Goal: Information Seeking & Learning: Learn about a topic

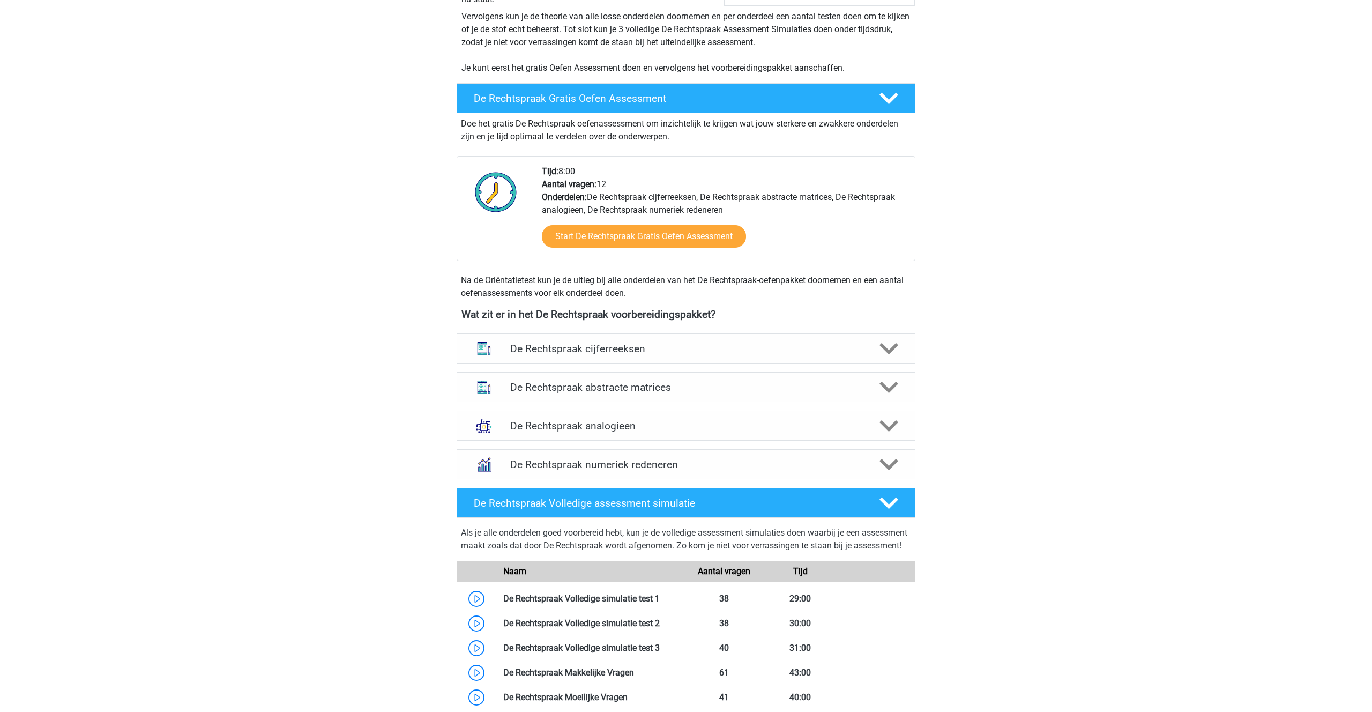
scroll to position [241, 0]
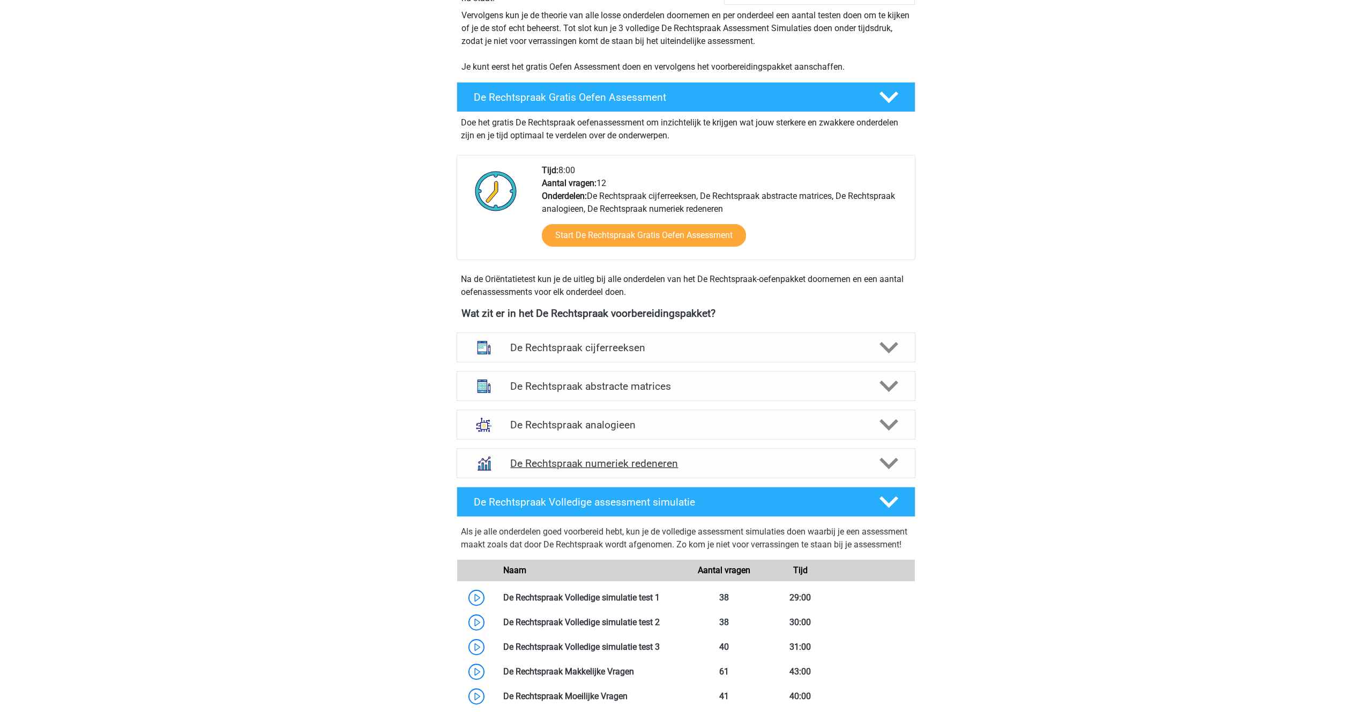
click at [891, 461] on icon at bounding box center [889, 463] width 19 height 19
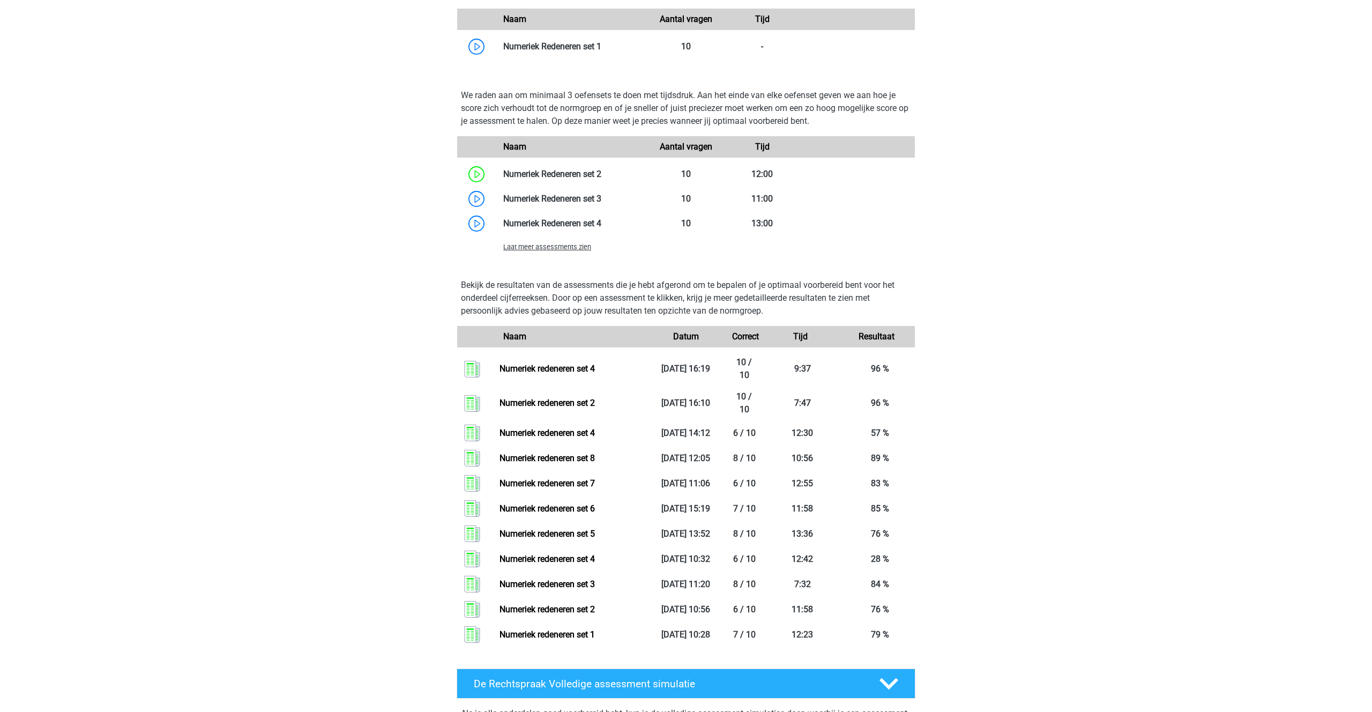
scroll to position [829, 0]
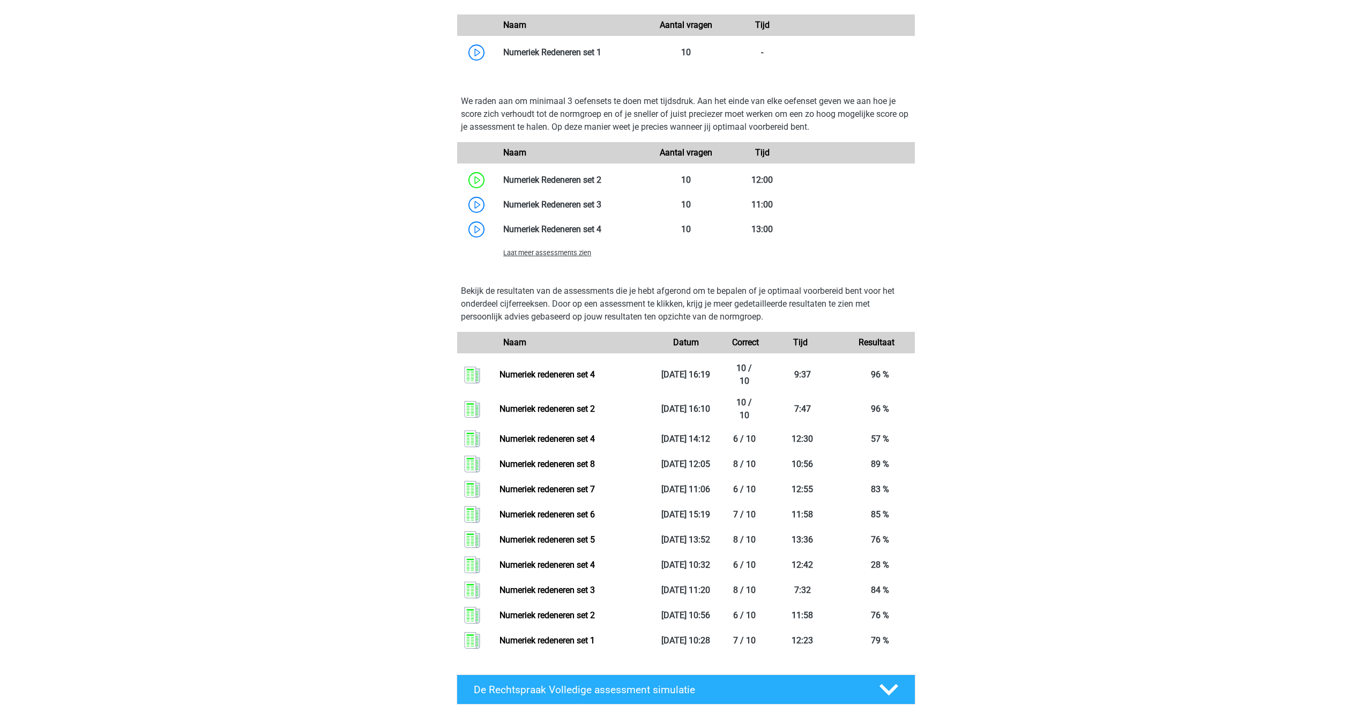
click at [559, 253] on span "Laat meer assessments zien" at bounding box center [547, 253] width 88 height 8
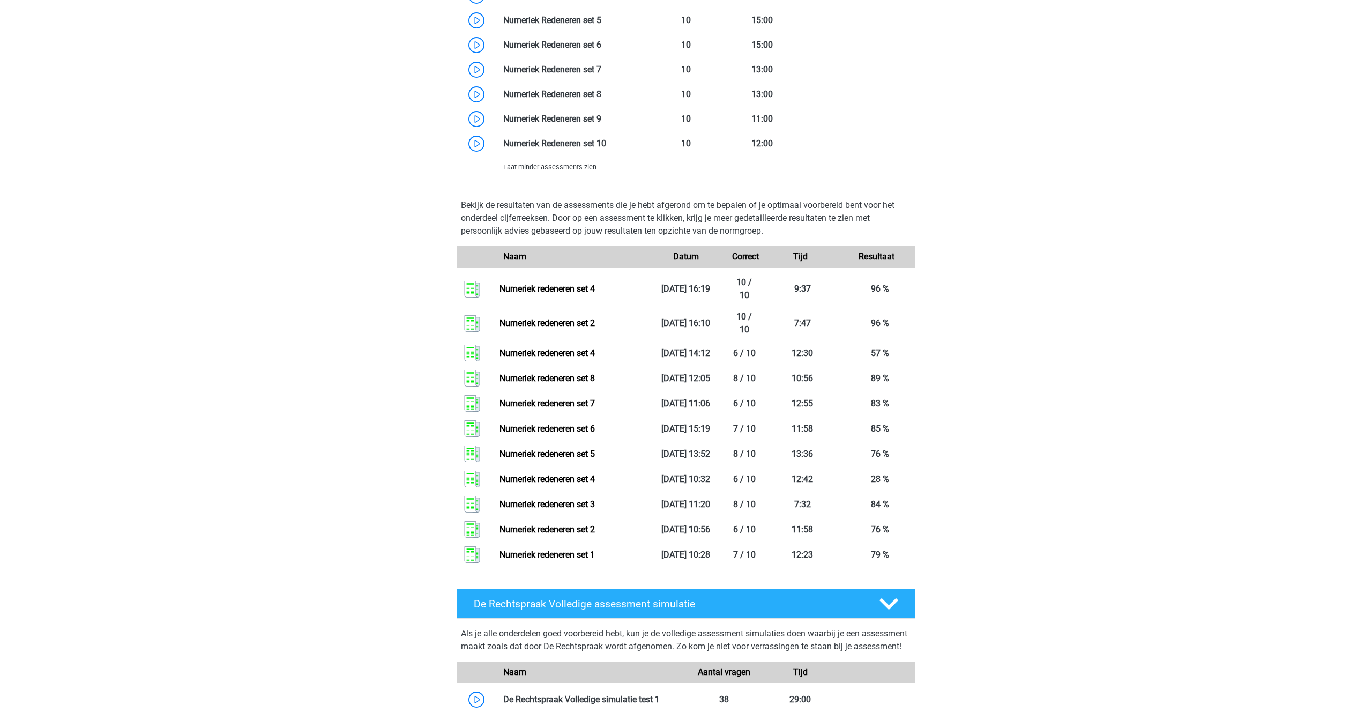
scroll to position [1065, 0]
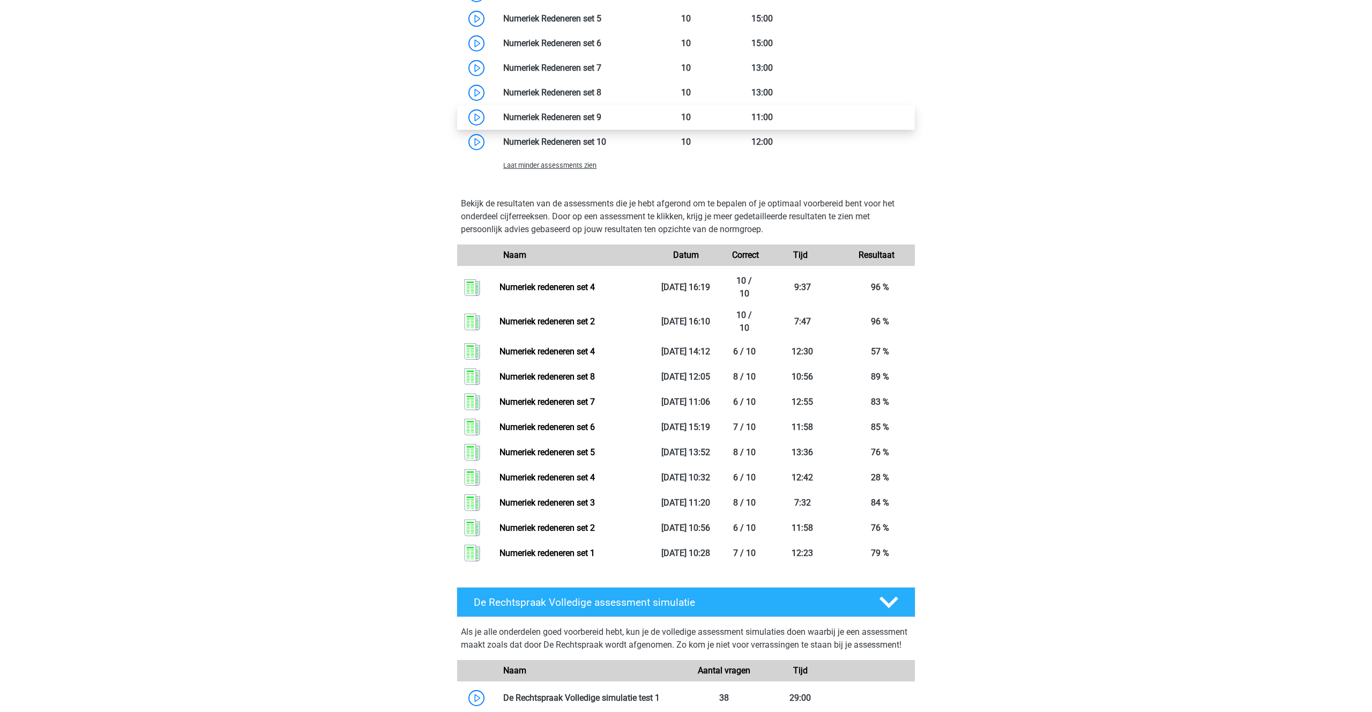
click at [601, 117] on link at bounding box center [601, 117] width 0 height 10
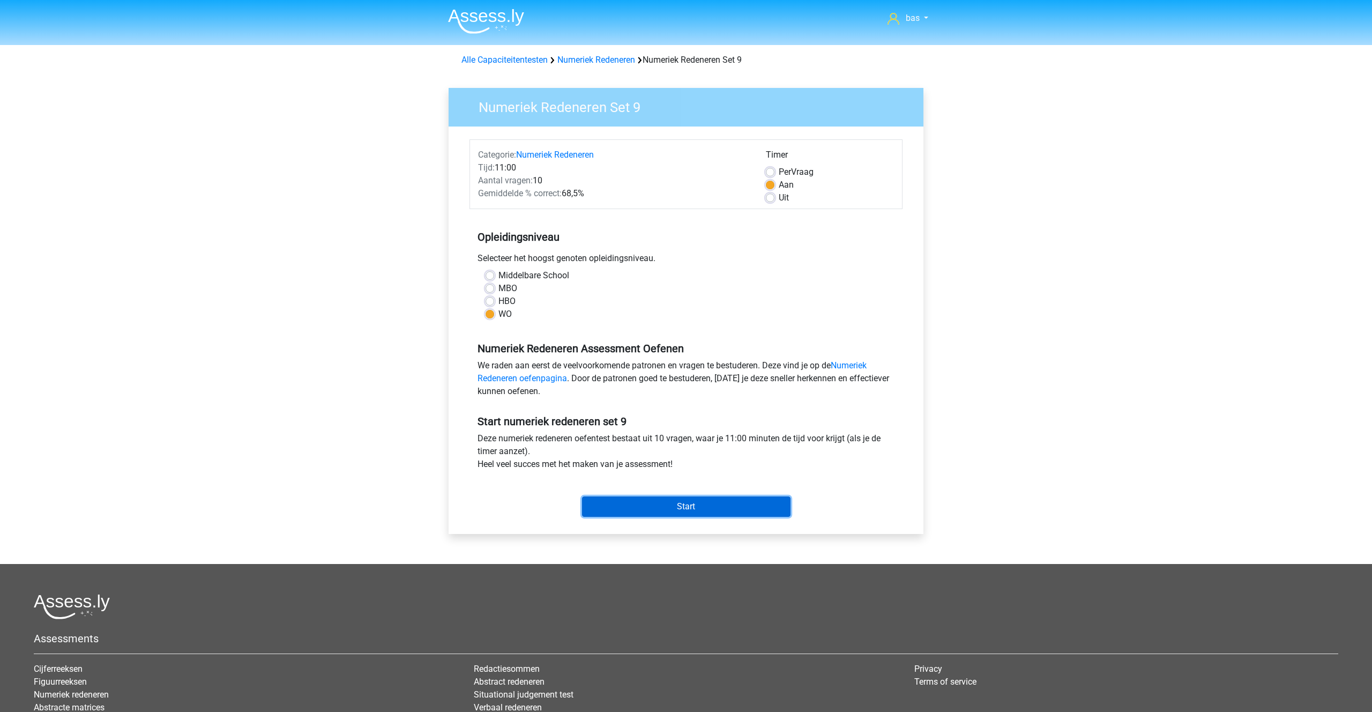
click at [670, 501] on input "Start" at bounding box center [686, 506] width 209 height 20
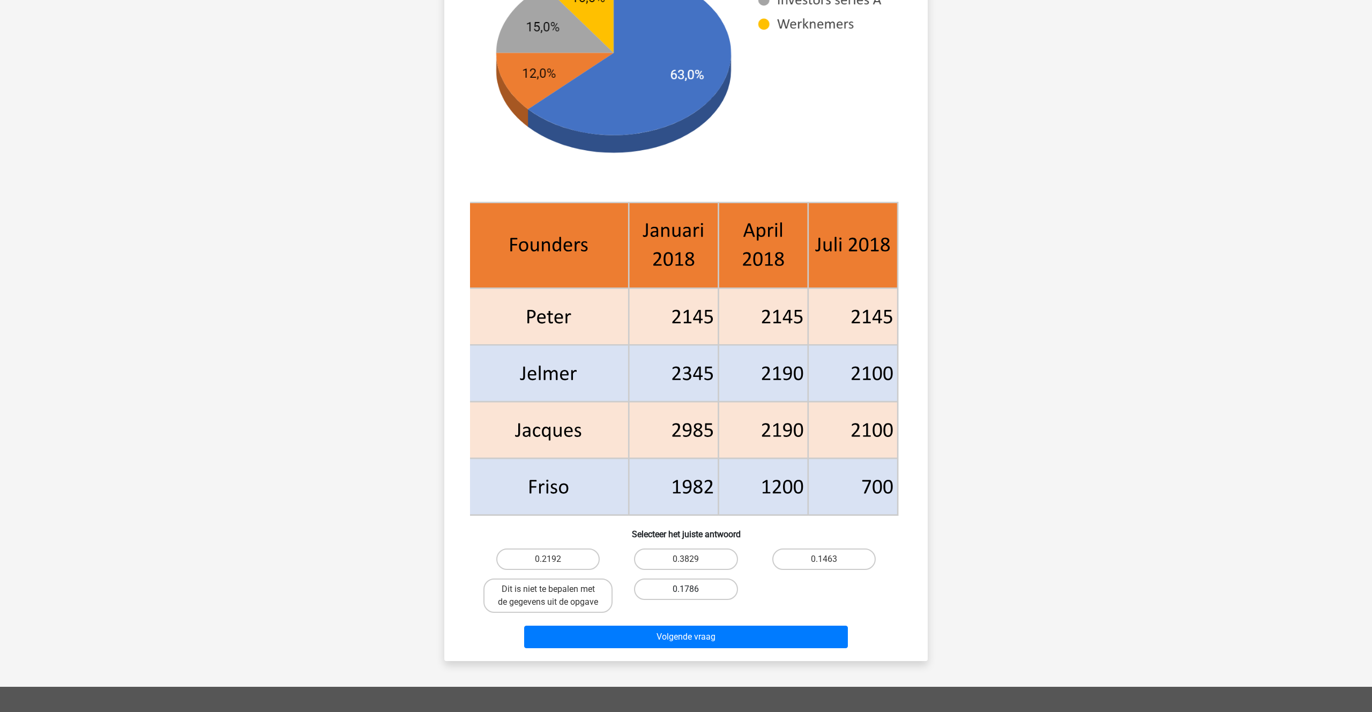
scroll to position [230, 0]
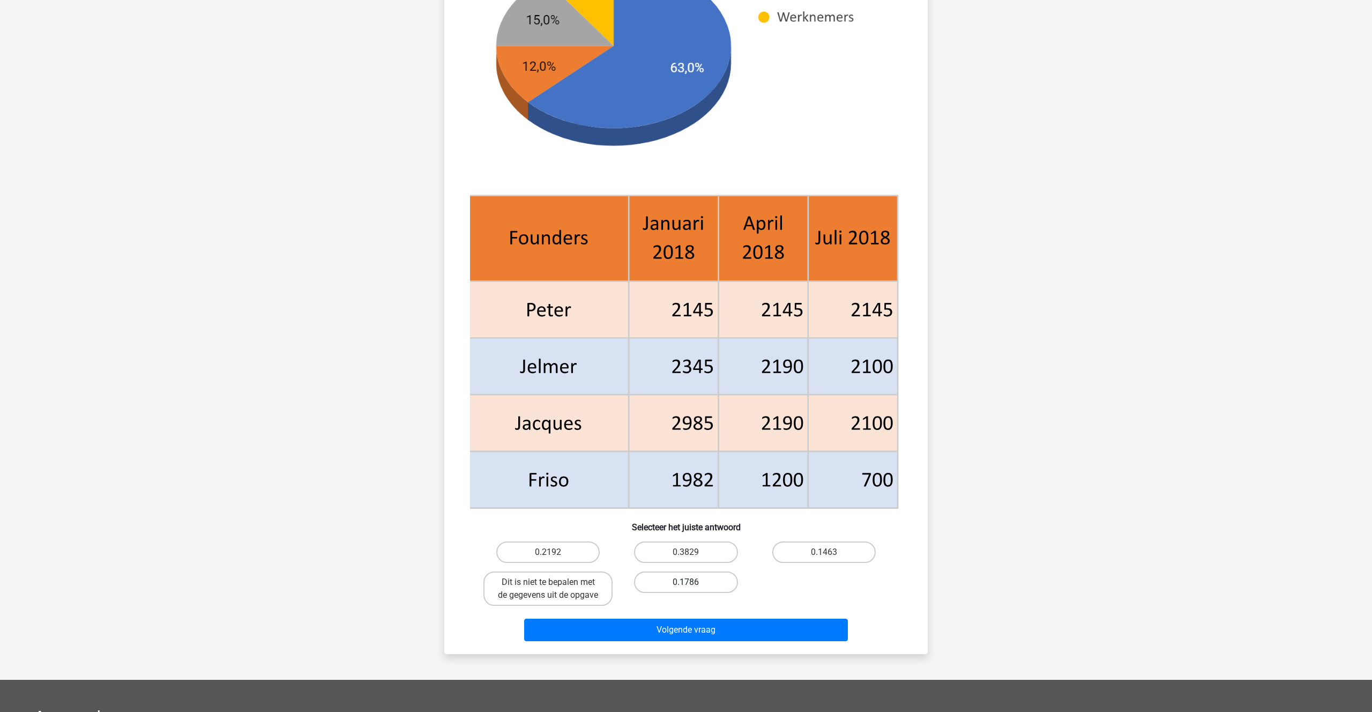
click at [686, 581] on label "0.1786" at bounding box center [685, 581] width 103 height 21
click at [686, 582] on input "0.1786" at bounding box center [689, 585] width 7 height 7
radio input "true"
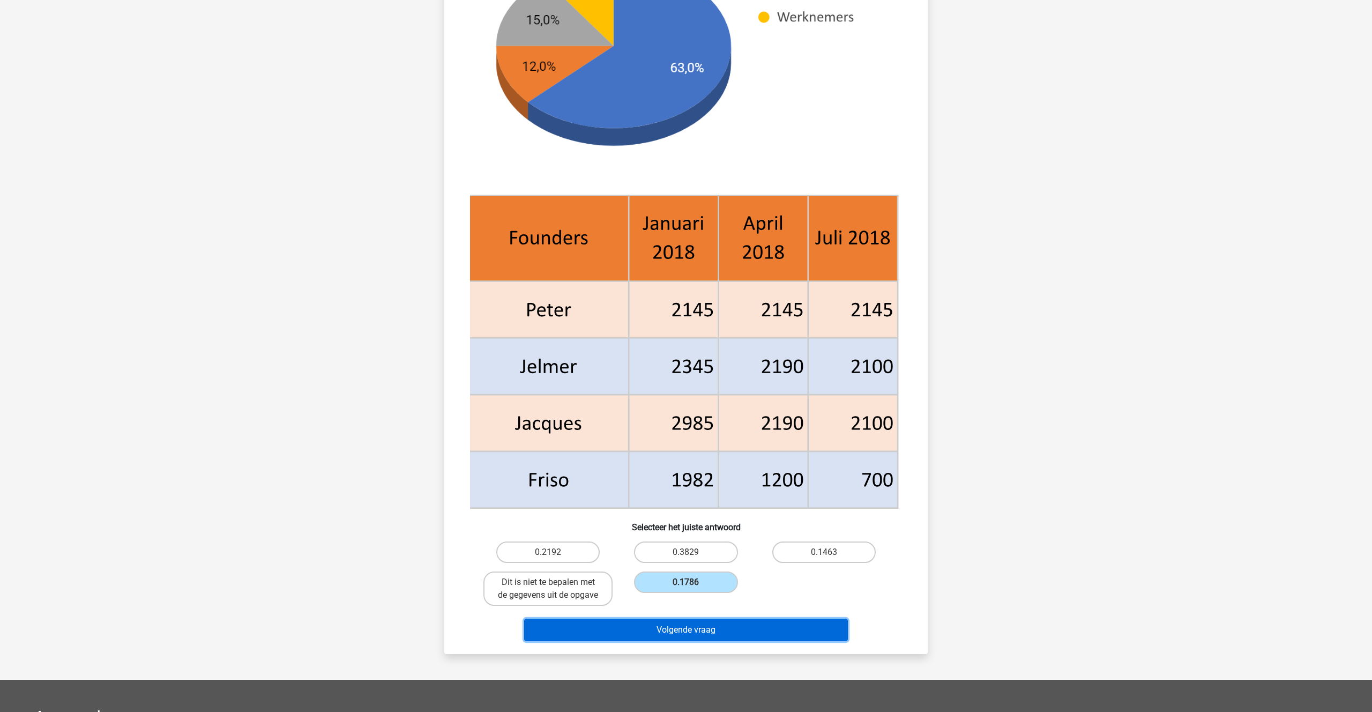
click at [673, 635] on button "Volgende vraag" at bounding box center [686, 630] width 324 height 23
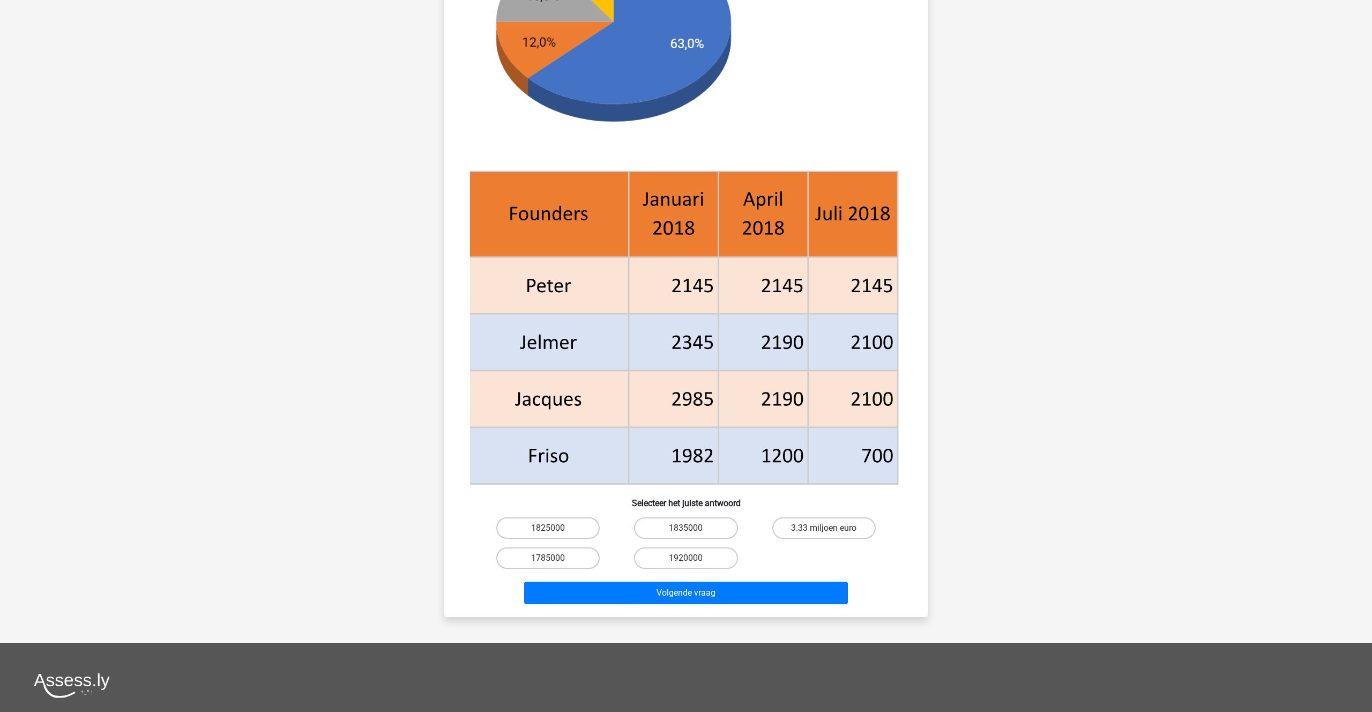
scroll to position [273, 0]
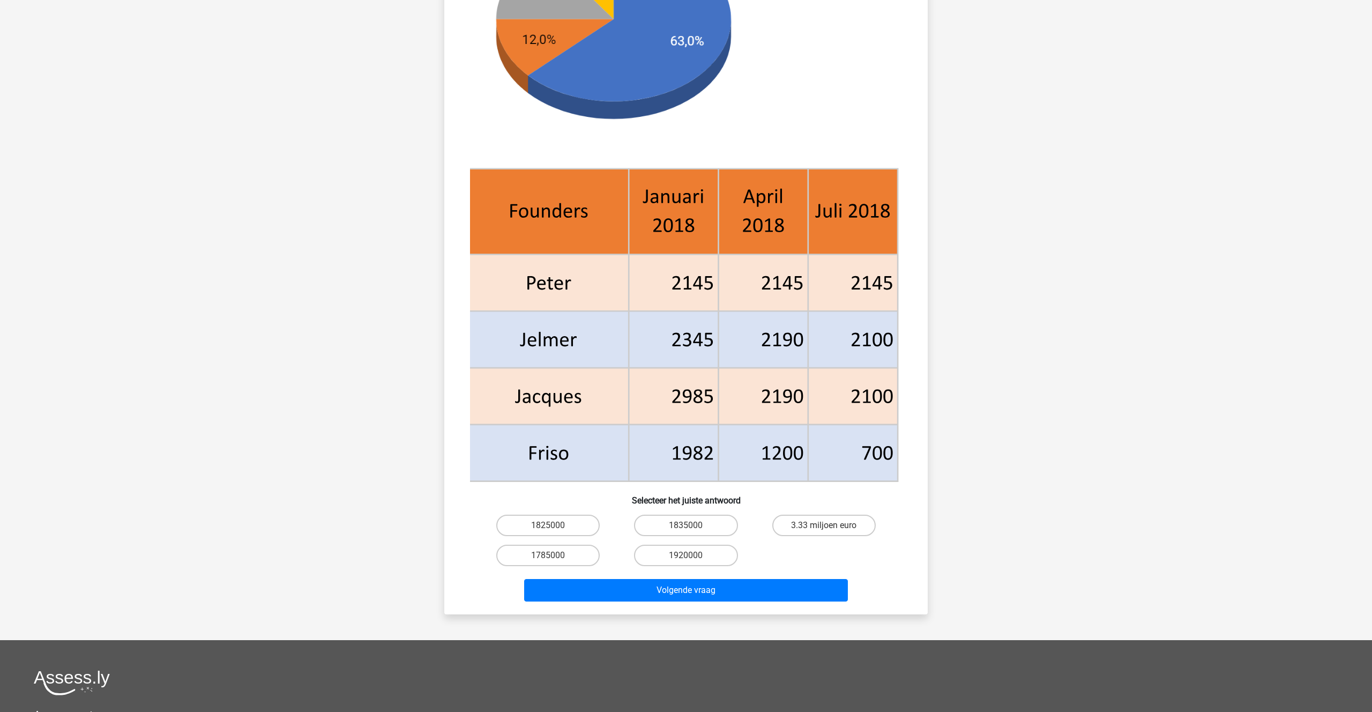
click at [550, 527] on input "1825000" at bounding box center [551, 528] width 7 height 7
radio input "true"
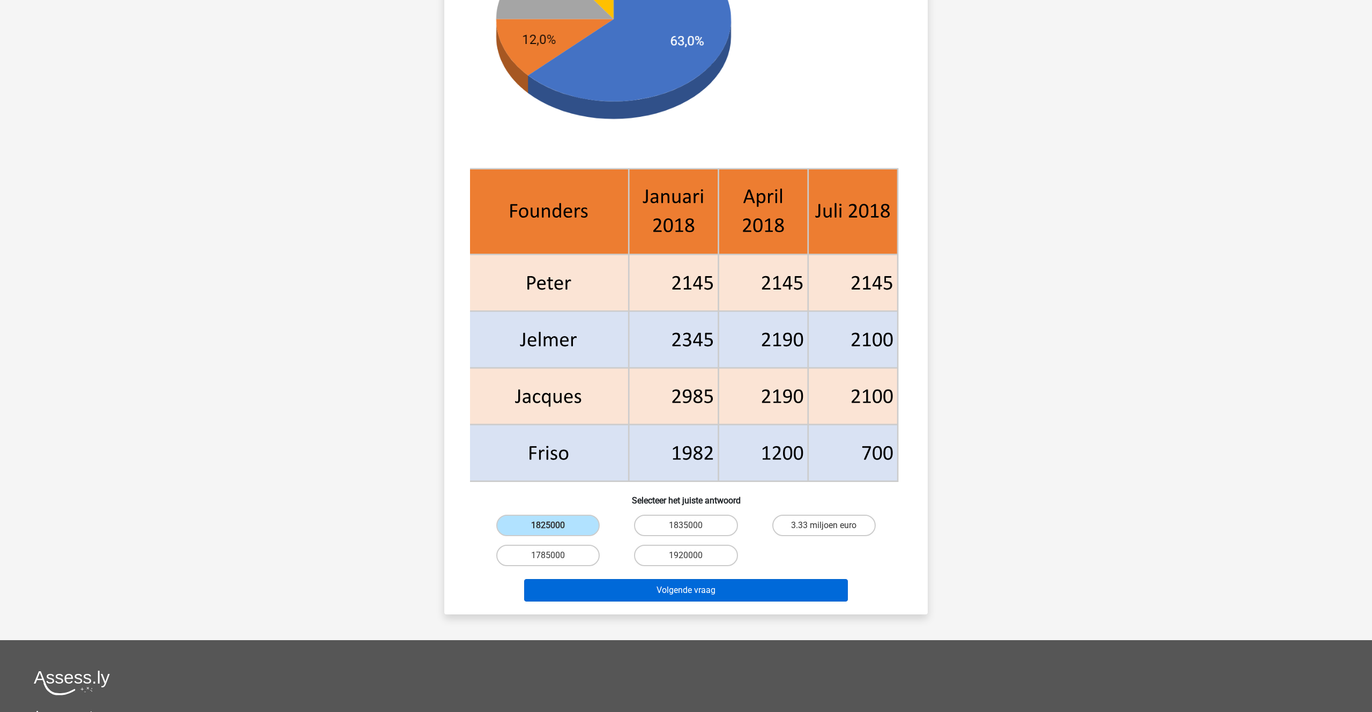
drag, startPoint x: 638, startPoint y: 605, endPoint x: 639, endPoint y: 600, distance: 5.4
click at [638, 605] on div "Volgende vraag" at bounding box center [686, 592] width 414 height 27
click at [642, 593] on button "Volgende vraag" at bounding box center [686, 590] width 324 height 23
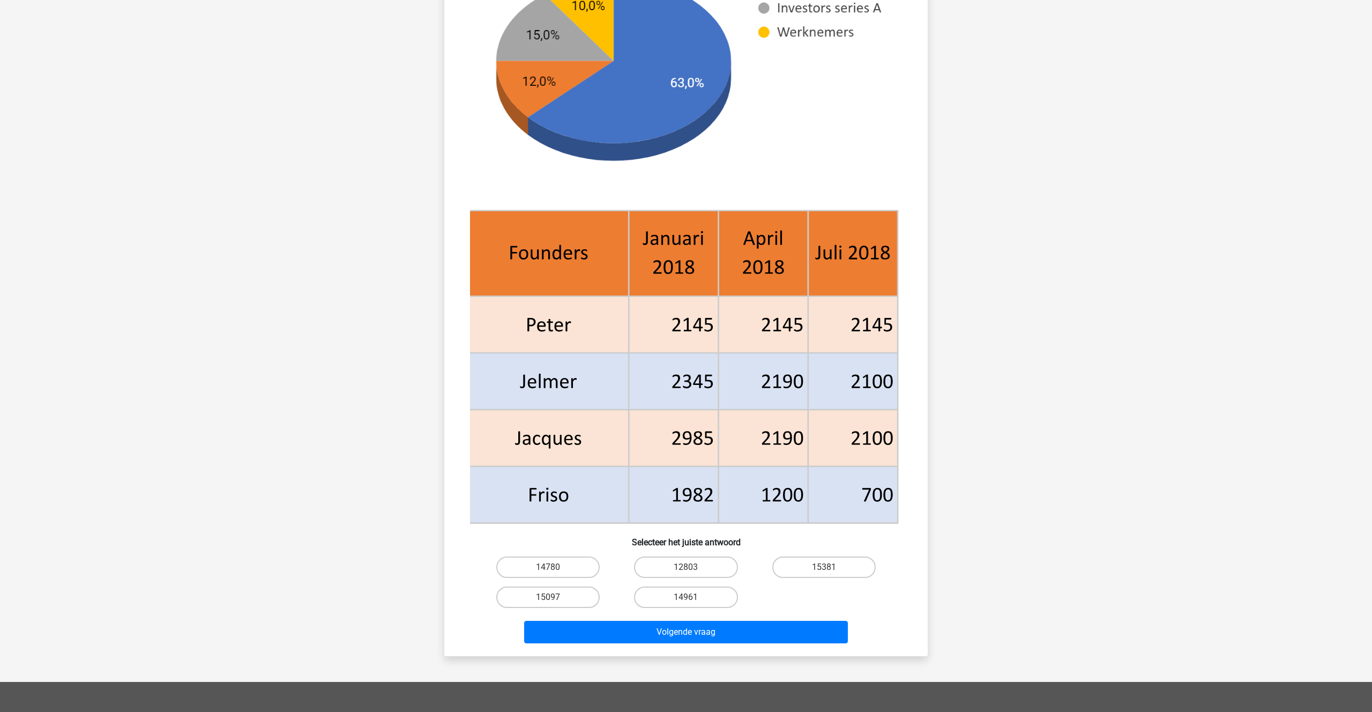
scroll to position [217, 0]
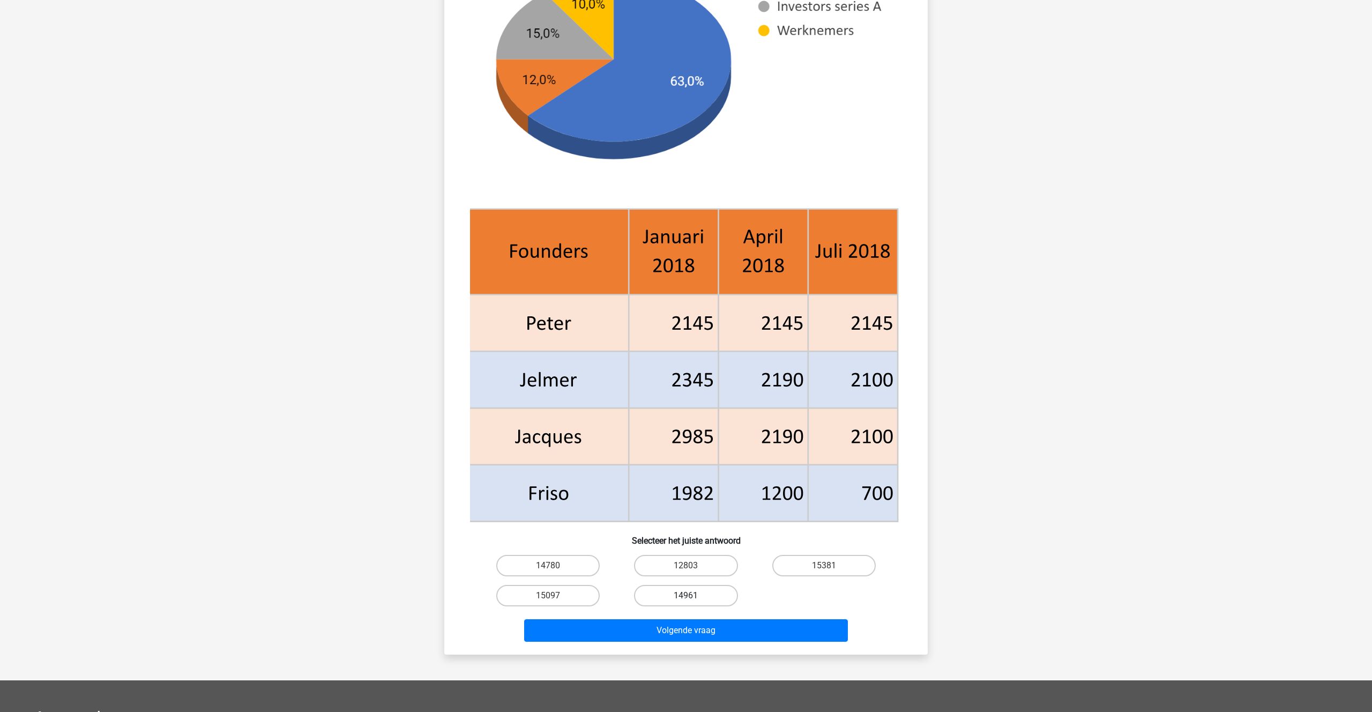
click at [681, 597] on label "14961" at bounding box center [685, 595] width 103 height 21
click at [686, 597] on input "14961" at bounding box center [689, 599] width 7 height 7
radio input "true"
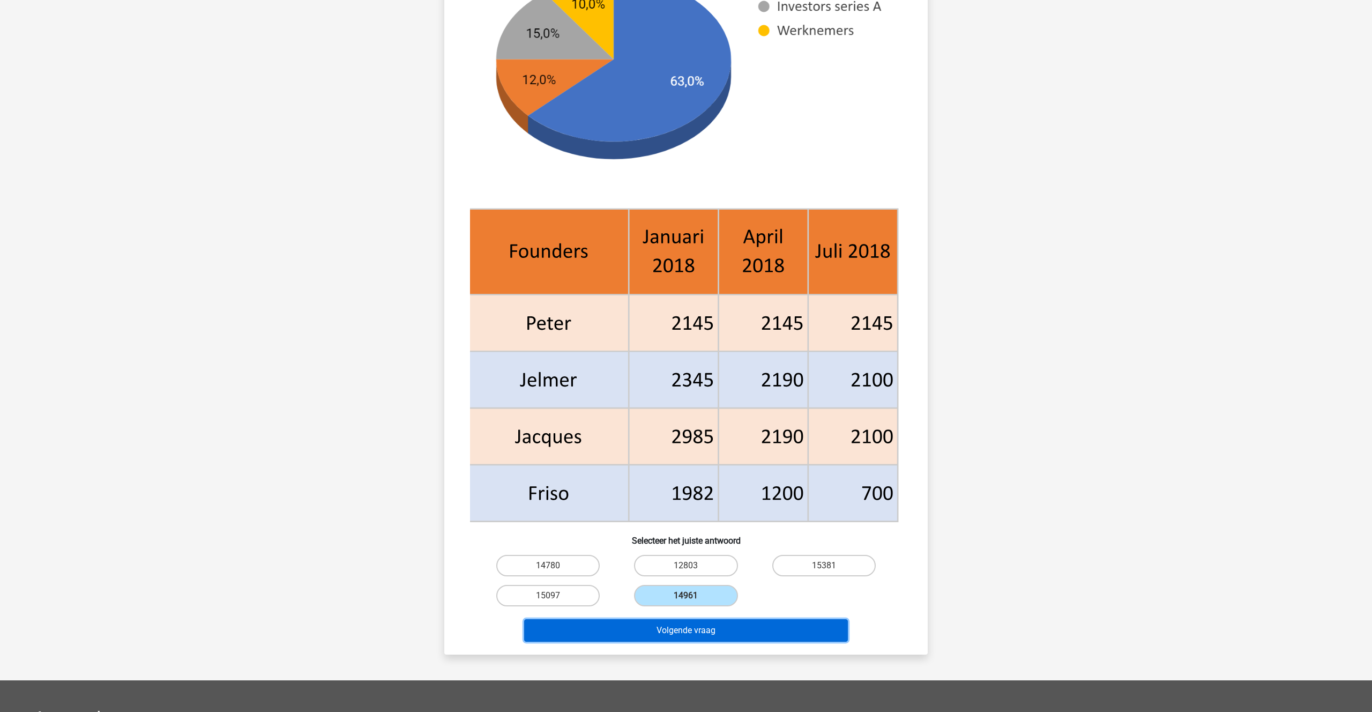
click at [686, 628] on button "Volgende vraag" at bounding box center [686, 630] width 324 height 23
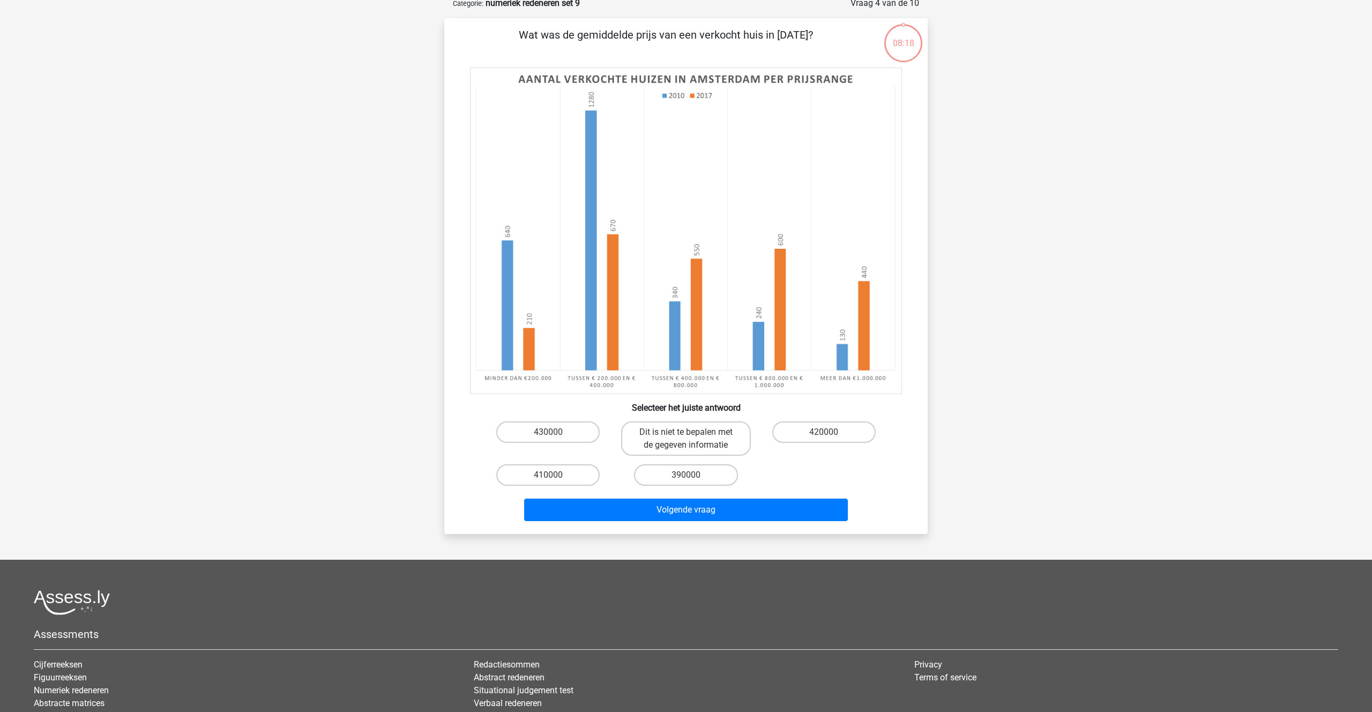
scroll to position [54, 0]
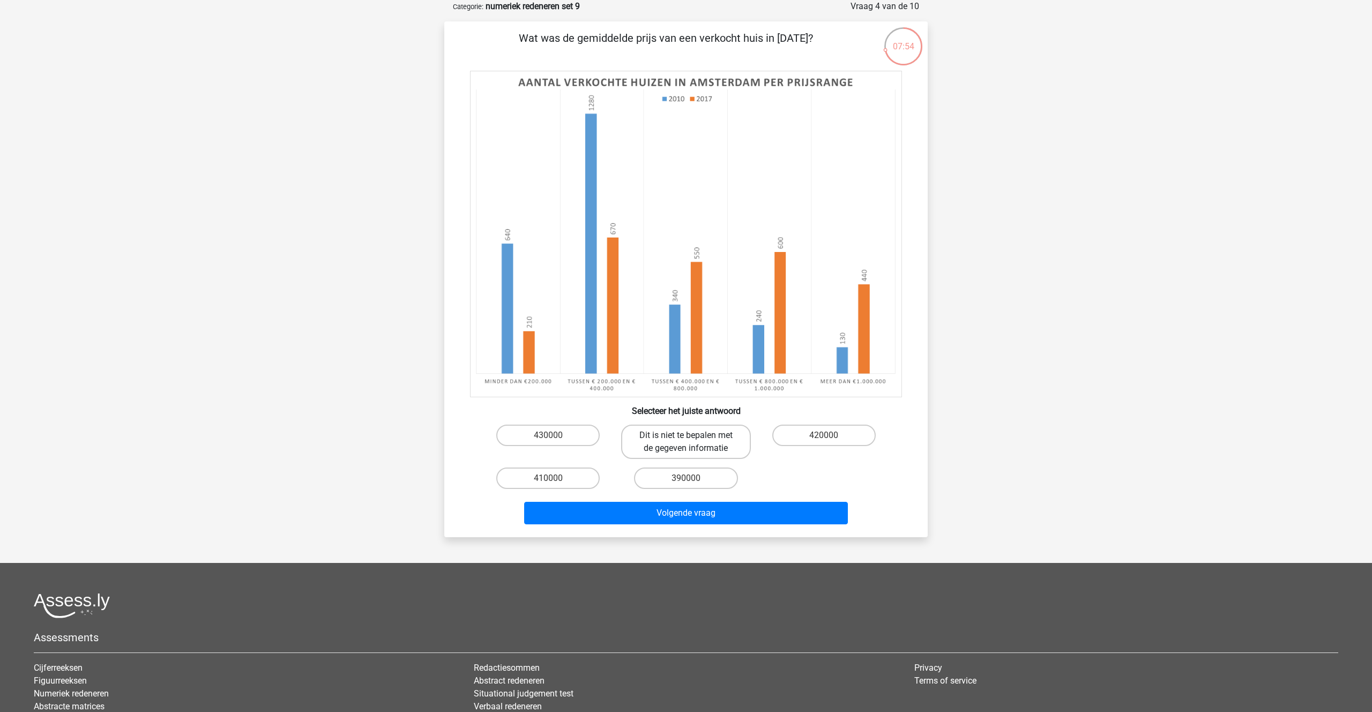
click at [678, 453] on label "Dit is niet te bepalen met de gegeven informatie" at bounding box center [685, 442] width 129 height 34
click at [686, 442] on input "Dit is niet te bepalen met de gegeven informatie" at bounding box center [689, 438] width 7 height 7
radio input "true"
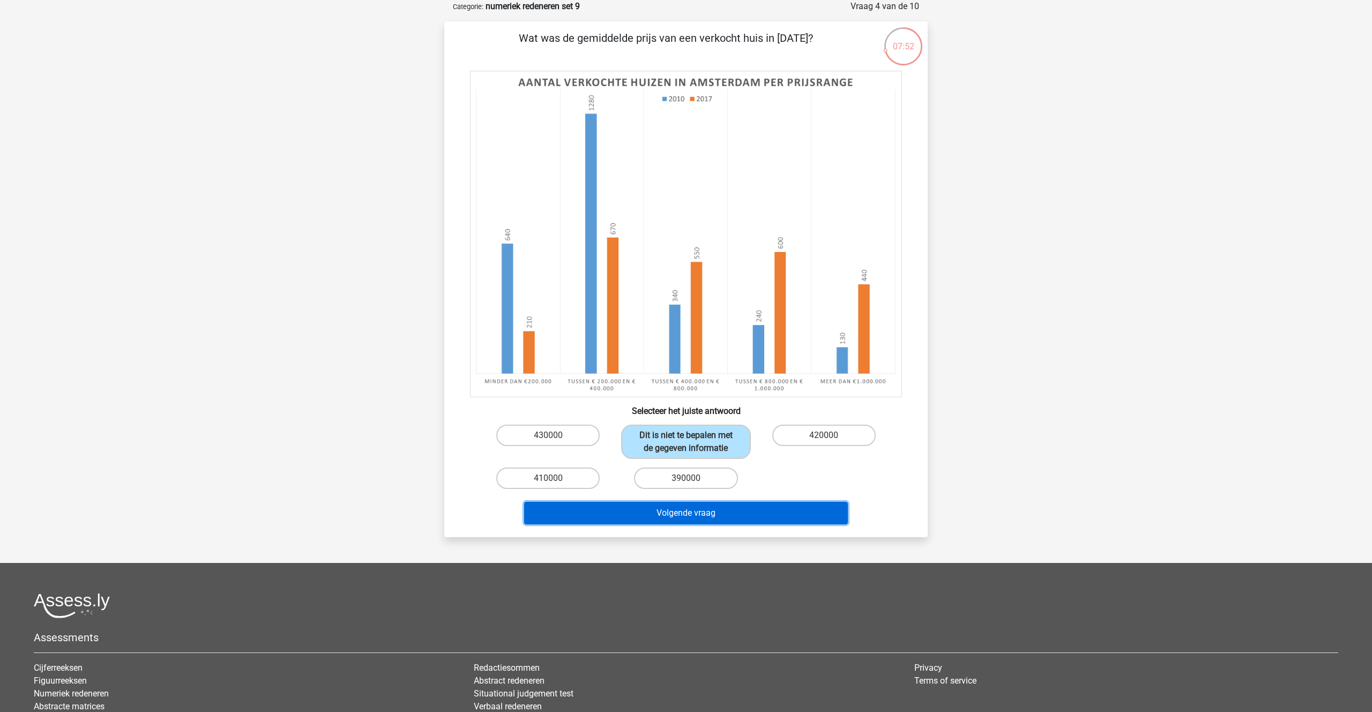
click at [681, 519] on button "Volgende vraag" at bounding box center [686, 513] width 324 height 23
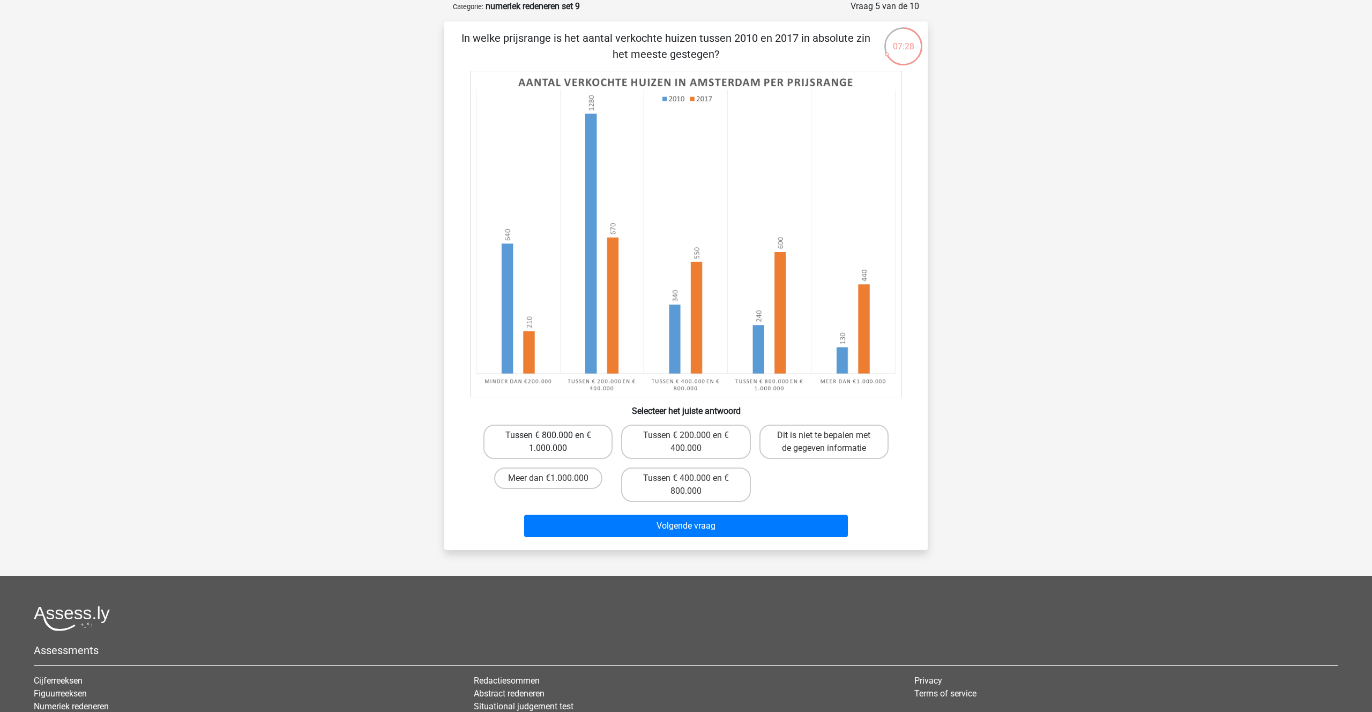
click at [545, 445] on label "Tussen € 800.000 en € 1.000.000" at bounding box center [547, 442] width 129 height 34
click at [548, 442] on input "Tussen € 800.000 en € 1.000.000" at bounding box center [551, 438] width 7 height 7
radio input "true"
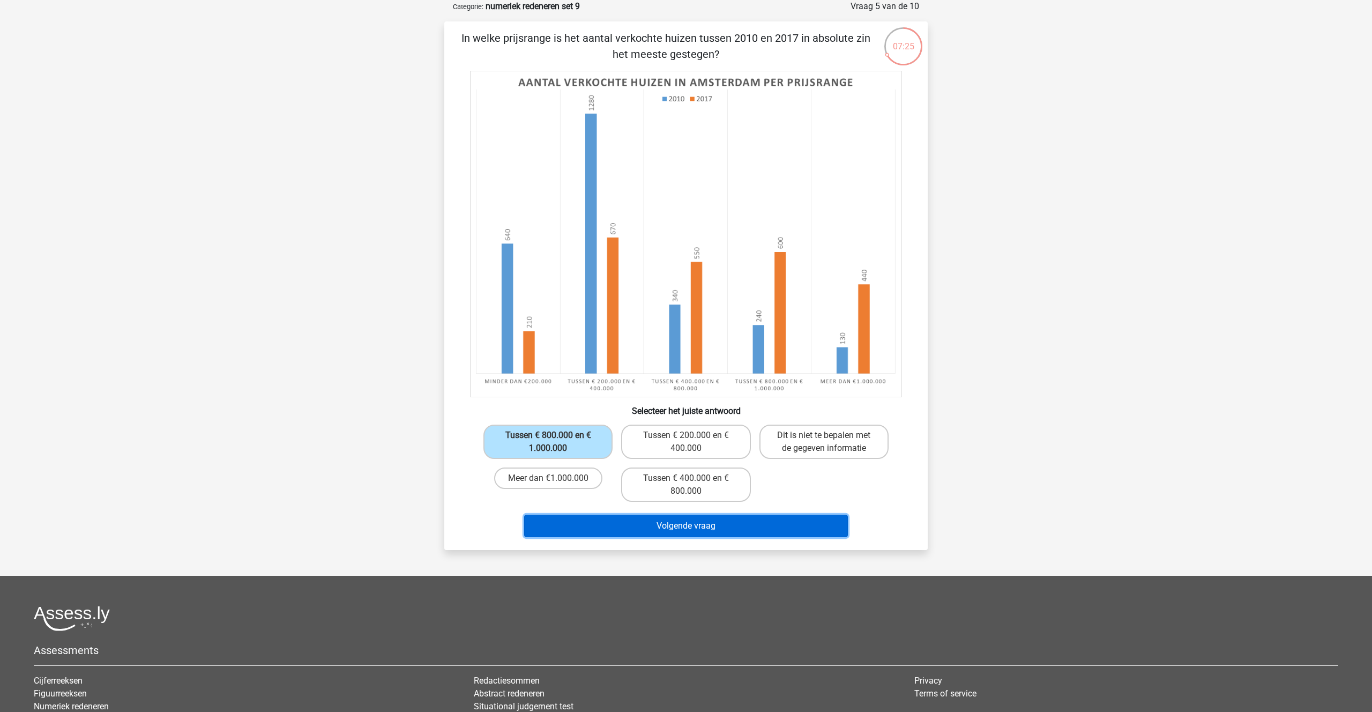
click at [694, 524] on button "Volgende vraag" at bounding box center [686, 526] width 324 height 23
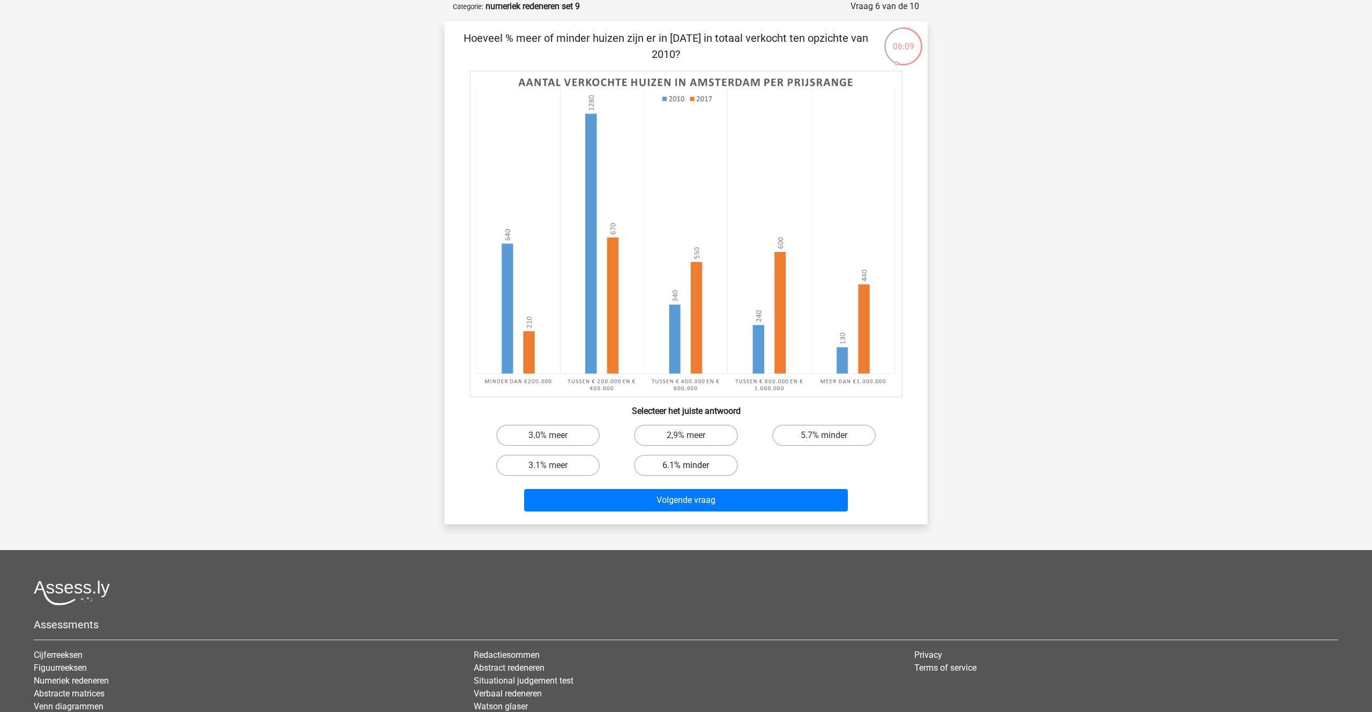
click at [675, 458] on label "6.1% minder" at bounding box center [685, 465] width 103 height 21
click at [686, 465] on input "6.1% minder" at bounding box center [689, 468] width 7 height 7
radio input "true"
click at [682, 500] on button "Volgende vraag" at bounding box center [686, 500] width 324 height 23
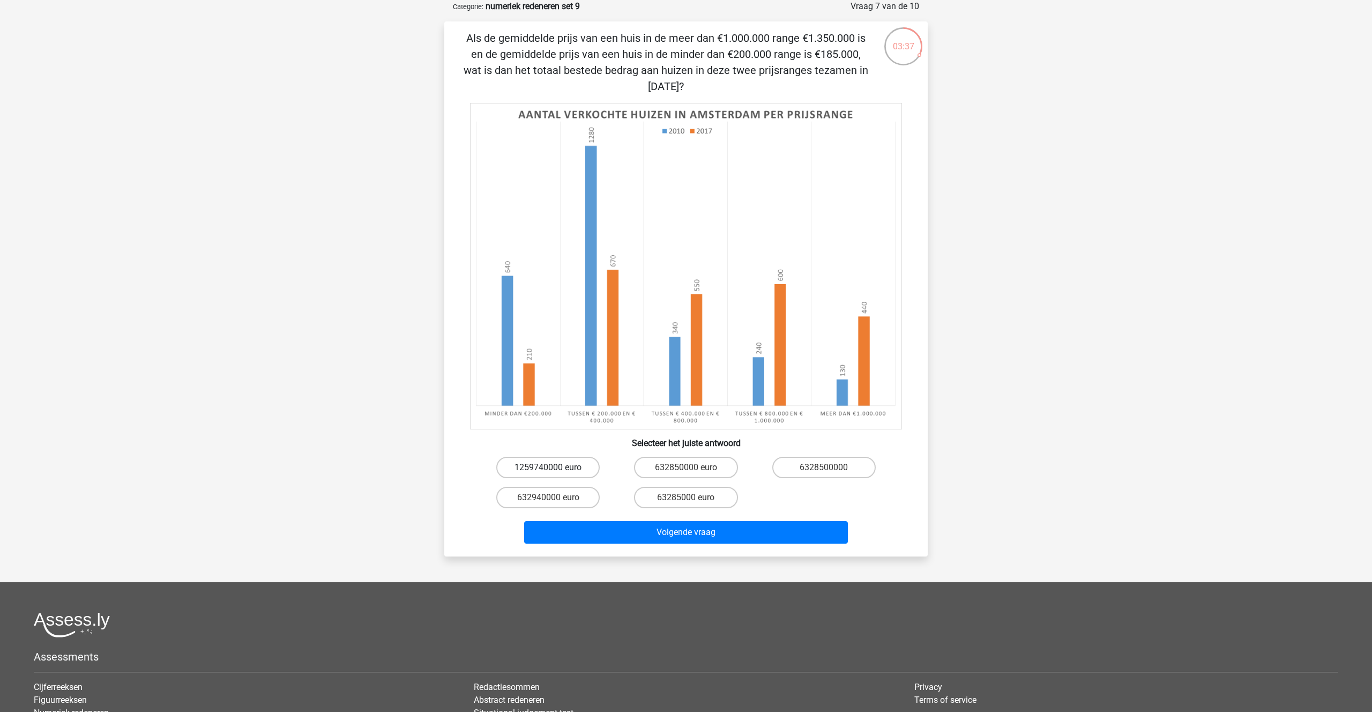
click at [530, 464] on label "1259740000 euro" at bounding box center [547, 467] width 103 height 21
click at [548, 467] on input "1259740000 euro" at bounding box center [551, 470] width 7 height 7
radio input "true"
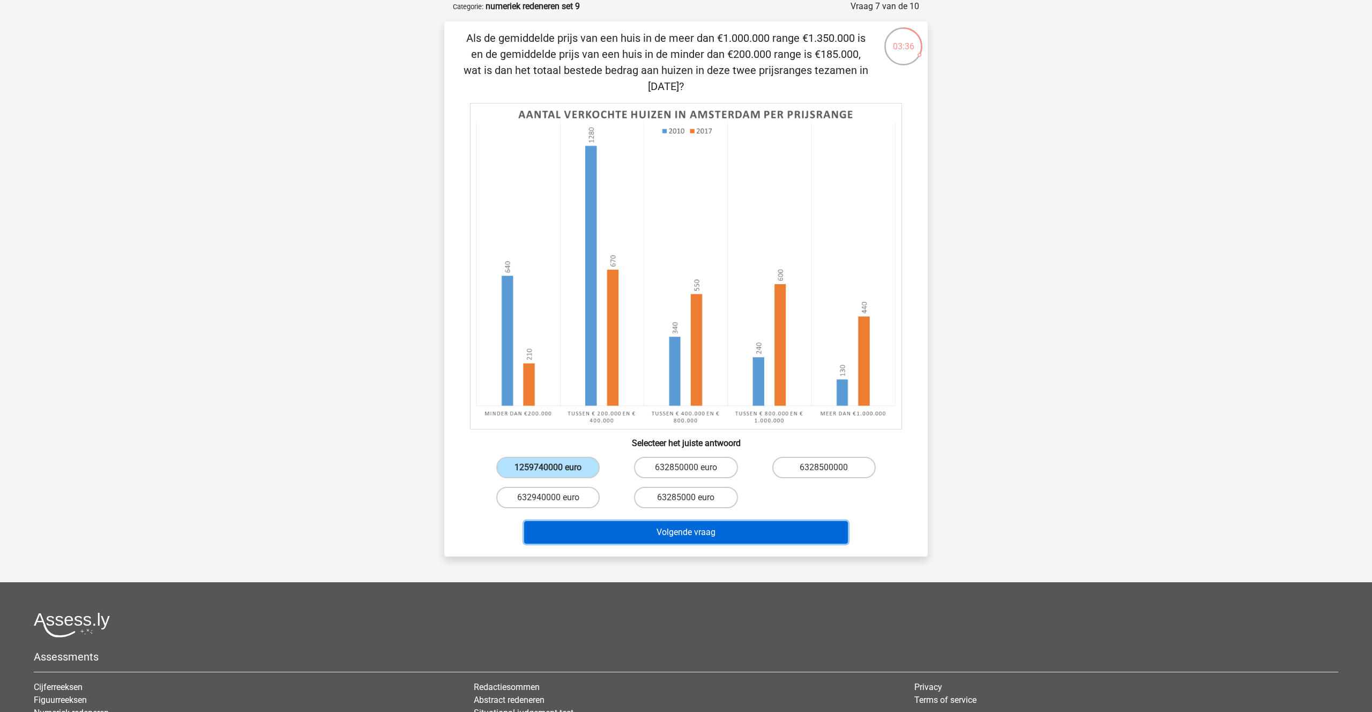
click at [641, 531] on button "Volgende vraag" at bounding box center [686, 532] width 324 height 23
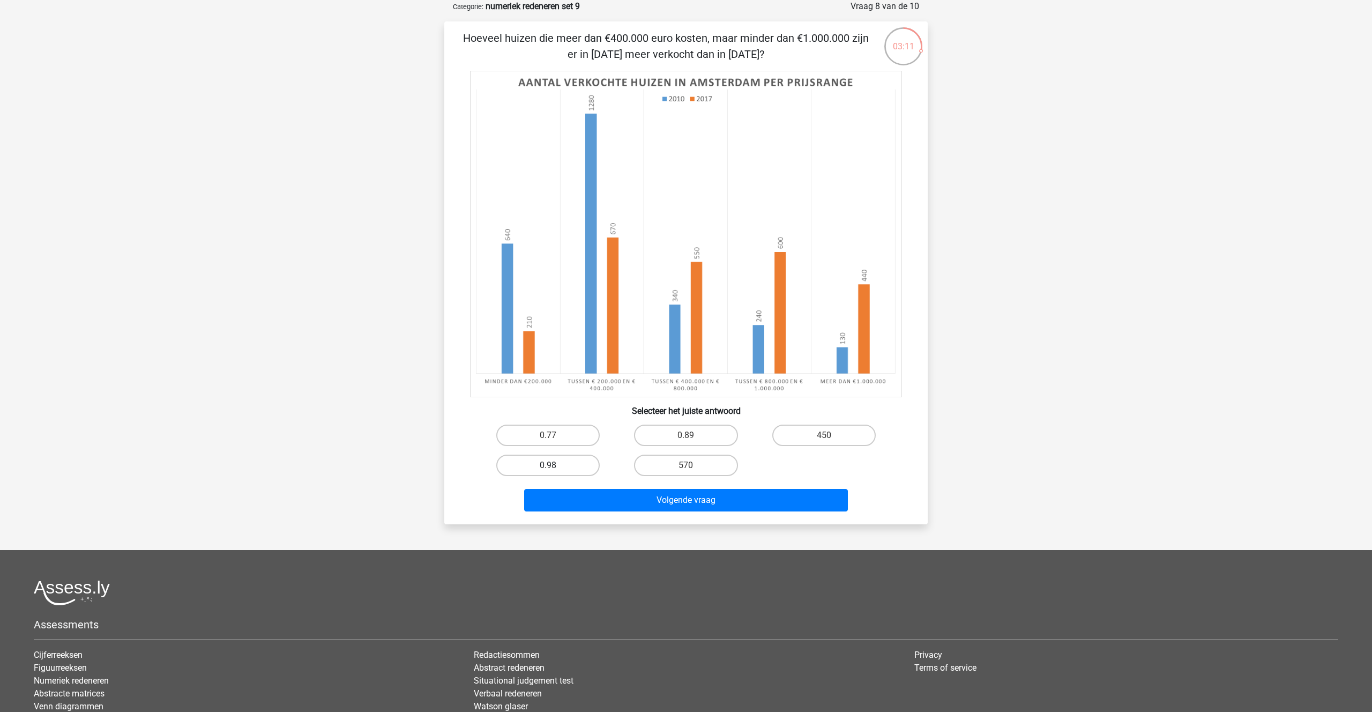
click at [538, 460] on label "0.98" at bounding box center [547, 465] width 103 height 21
click at [548, 465] on input "0.98" at bounding box center [551, 468] width 7 height 7
radio input "true"
click at [646, 504] on button "Volgende vraag" at bounding box center [686, 500] width 324 height 23
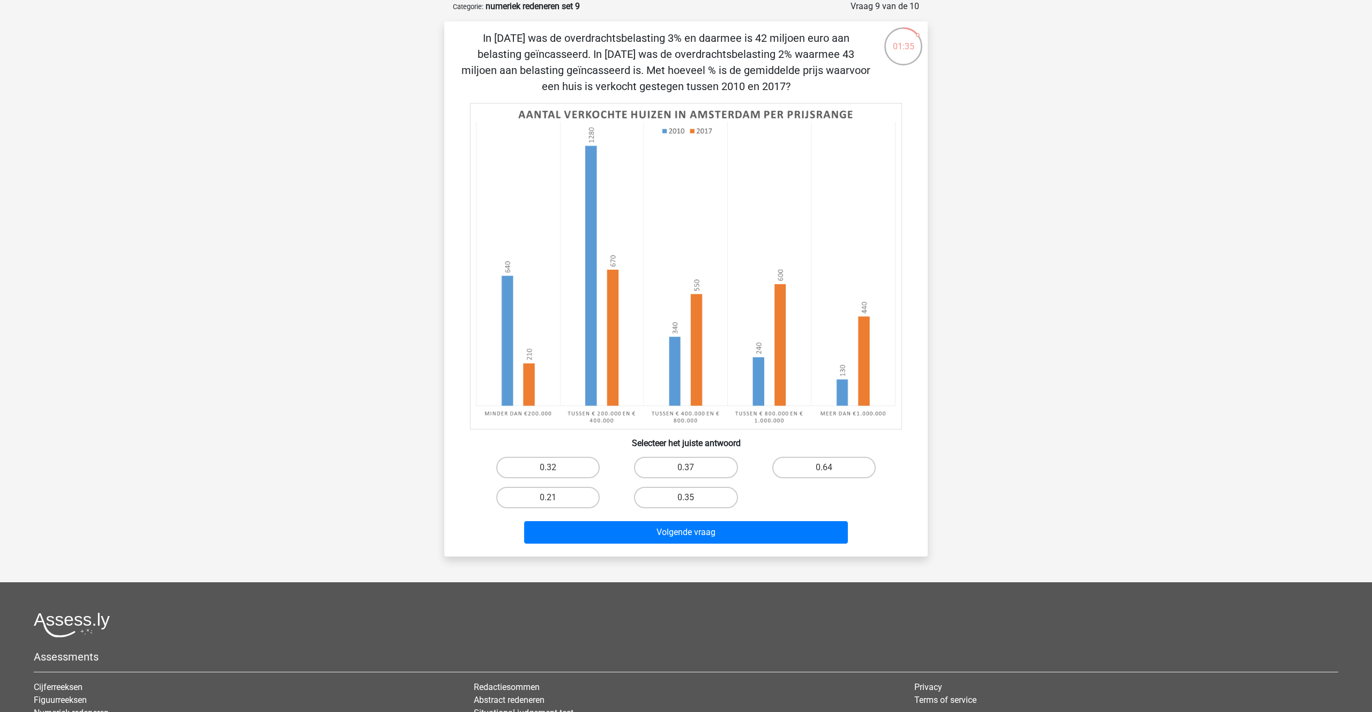
click at [526, 298] on image at bounding box center [686, 266] width 432 height 326
click at [791, 469] on label "0.64" at bounding box center [823, 467] width 103 height 21
click at [824, 469] on input "0.64" at bounding box center [827, 470] width 7 height 7
radio input "true"
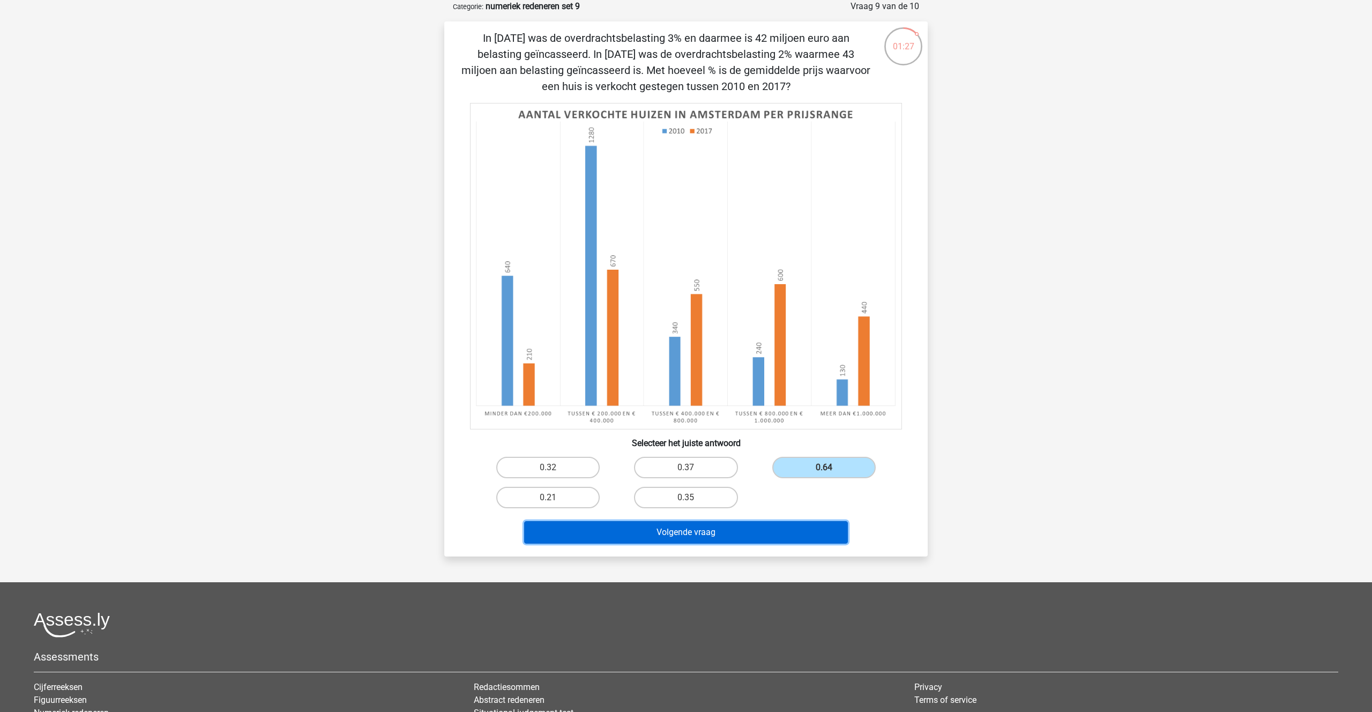
click at [694, 538] on button "Volgende vraag" at bounding box center [686, 532] width 324 height 23
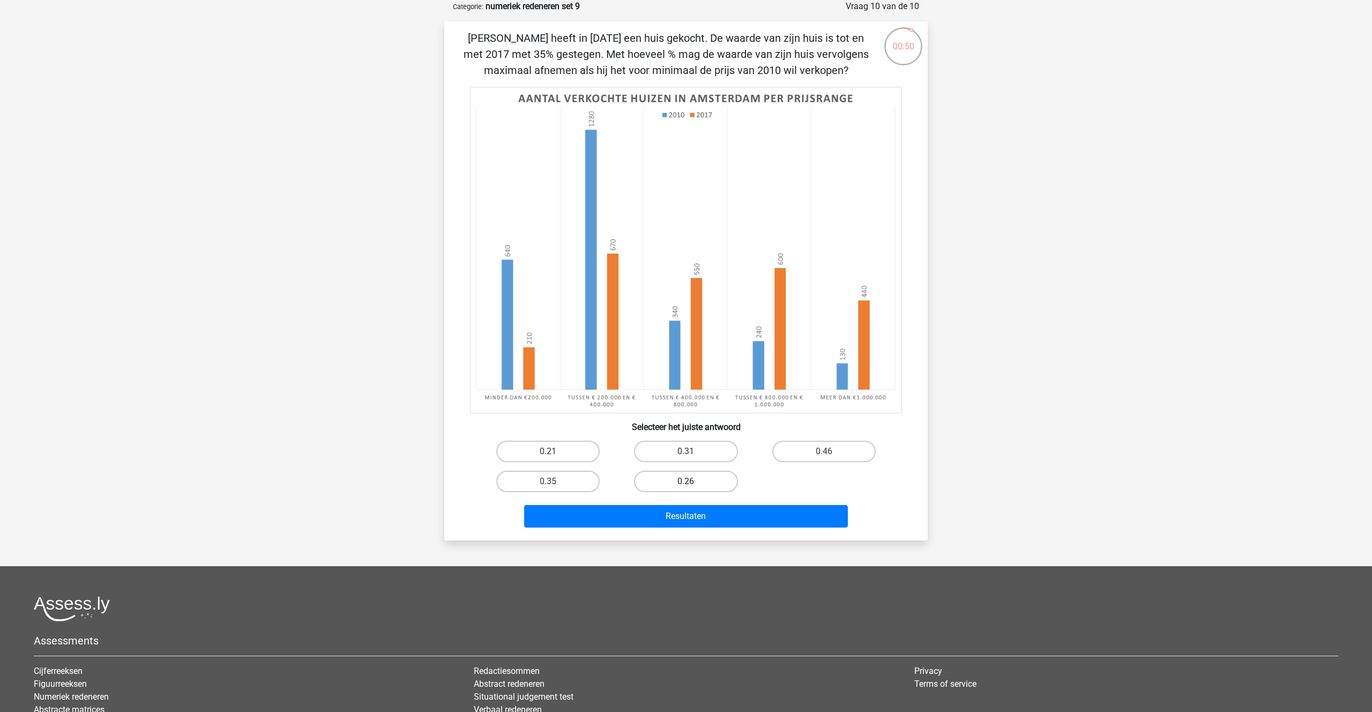
click at [676, 474] on label "0.26" at bounding box center [685, 481] width 103 height 21
click at [686, 481] on input "0.26" at bounding box center [689, 484] width 7 height 7
radio input "true"
click at [683, 512] on button "Resultaten" at bounding box center [686, 516] width 324 height 23
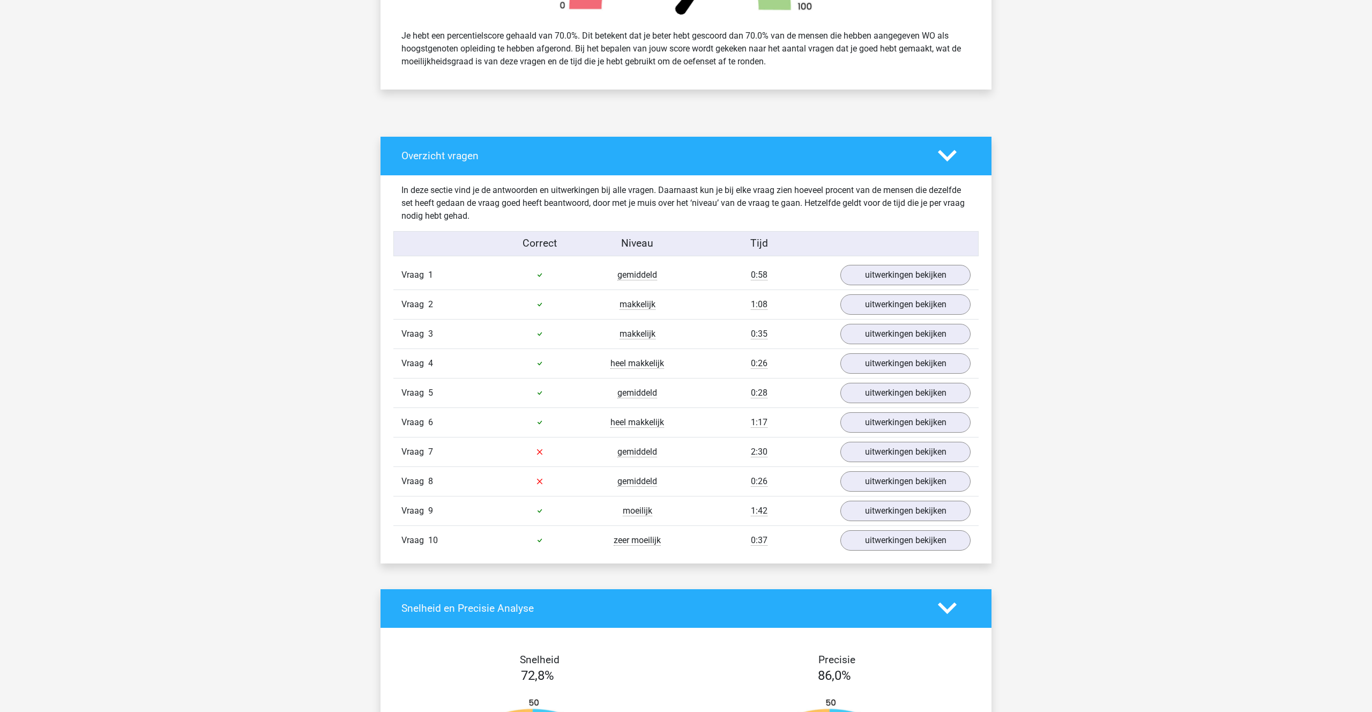
scroll to position [462, 0]
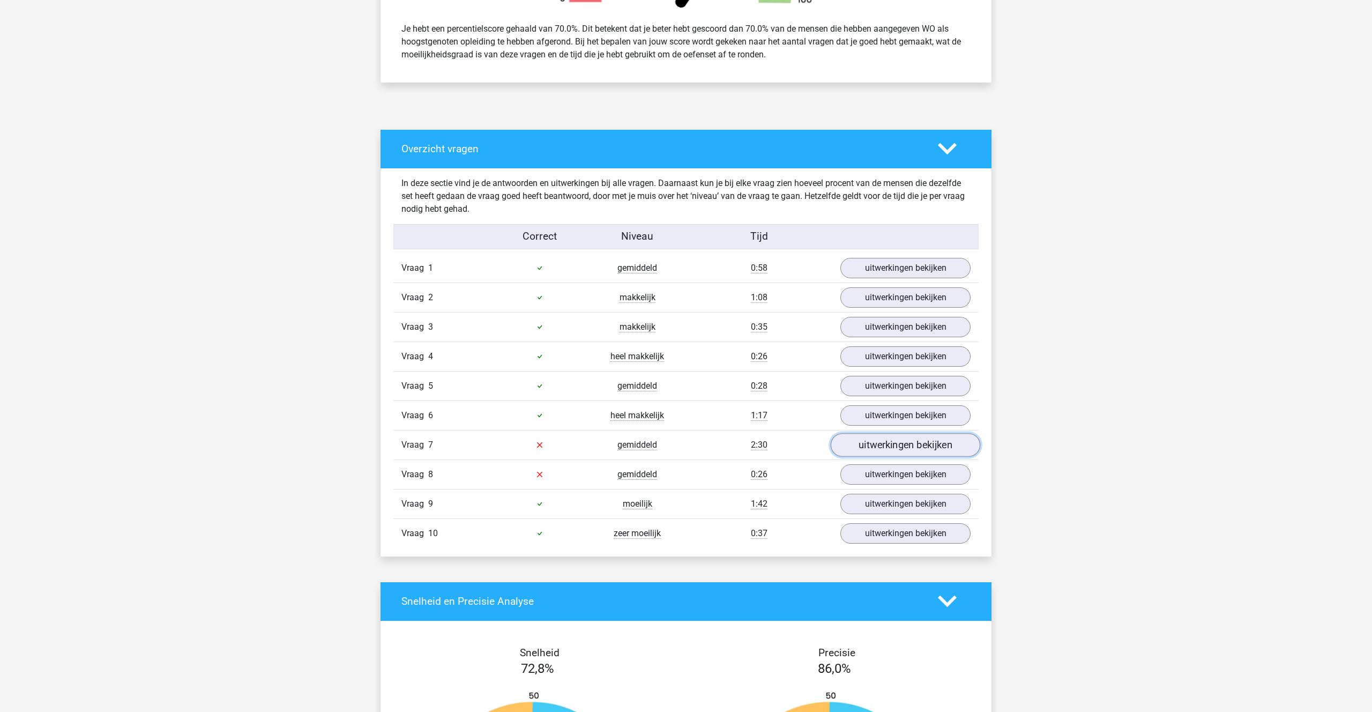
click at [880, 444] on link "uitwerkingen bekijken" at bounding box center [906, 445] width 150 height 24
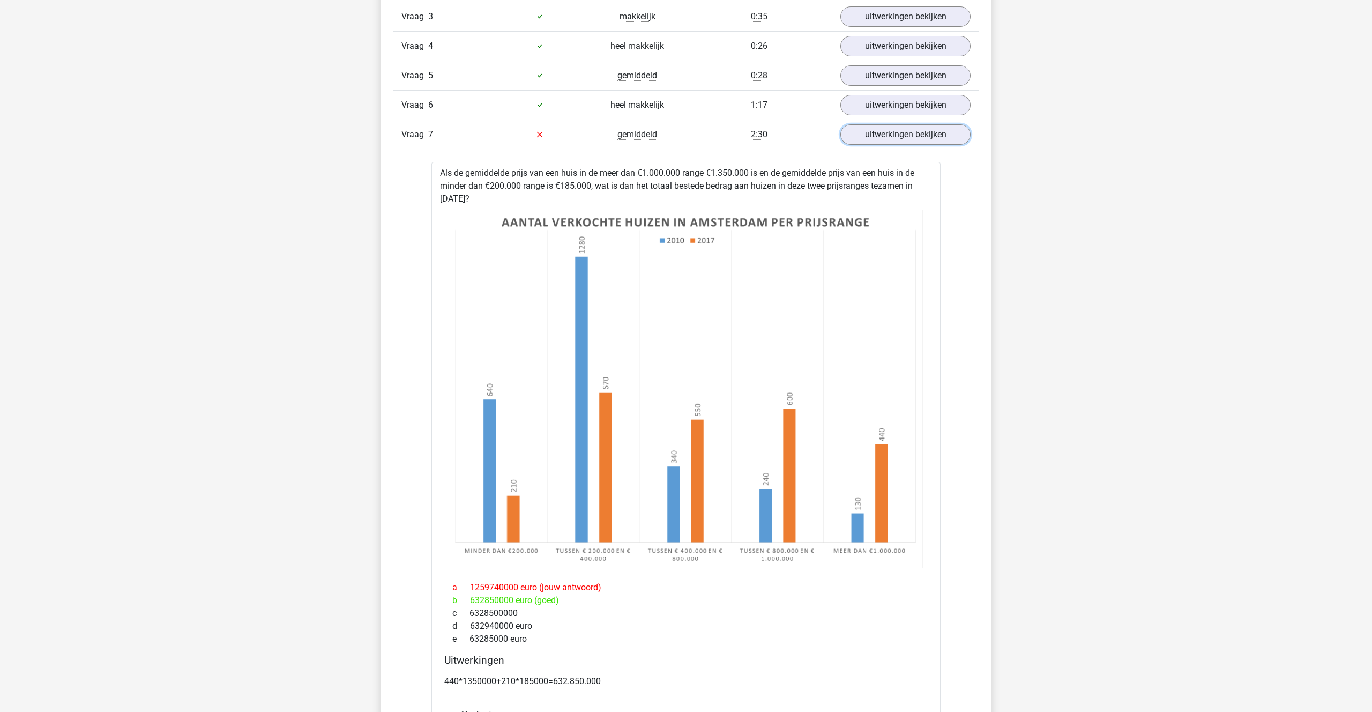
scroll to position [771, 0]
click at [883, 136] on link "uitwerkingen bekijken" at bounding box center [906, 135] width 150 height 24
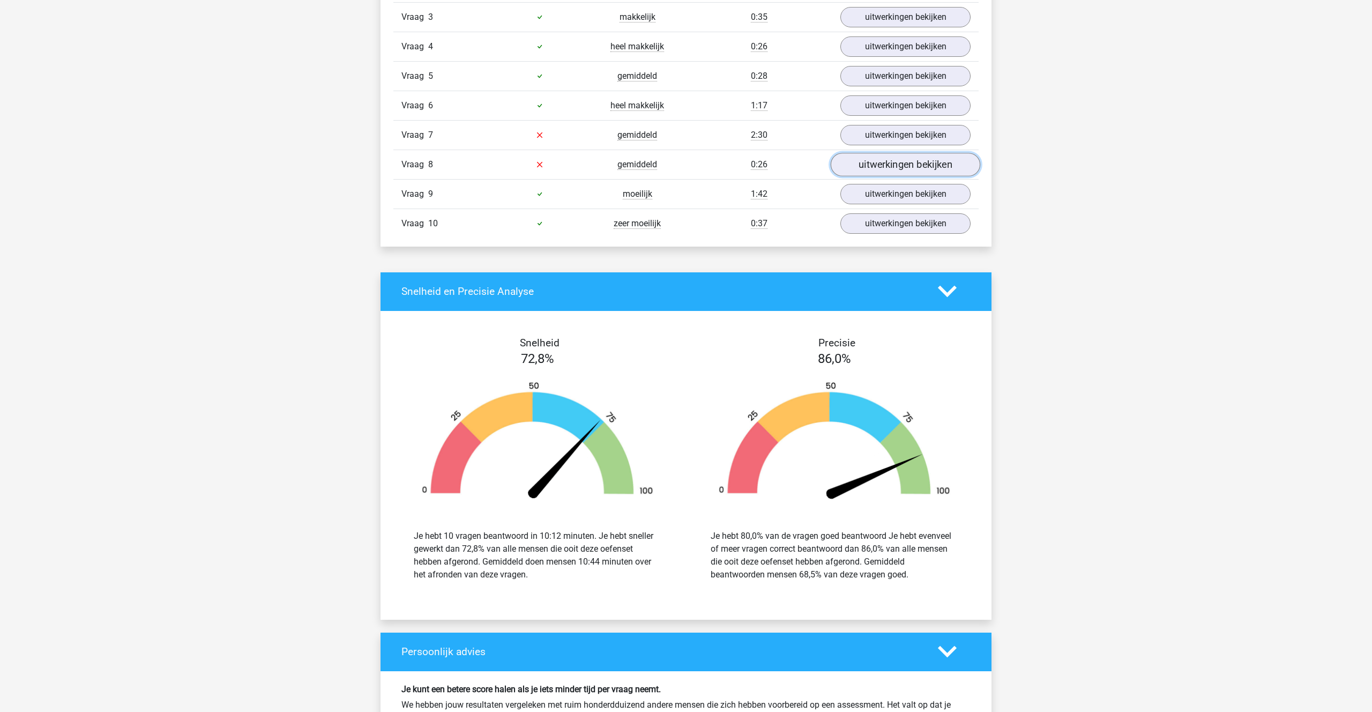
click at [881, 168] on link "uitwerkingen bekijken" at bounding box center [906, 165] width 150 height 24
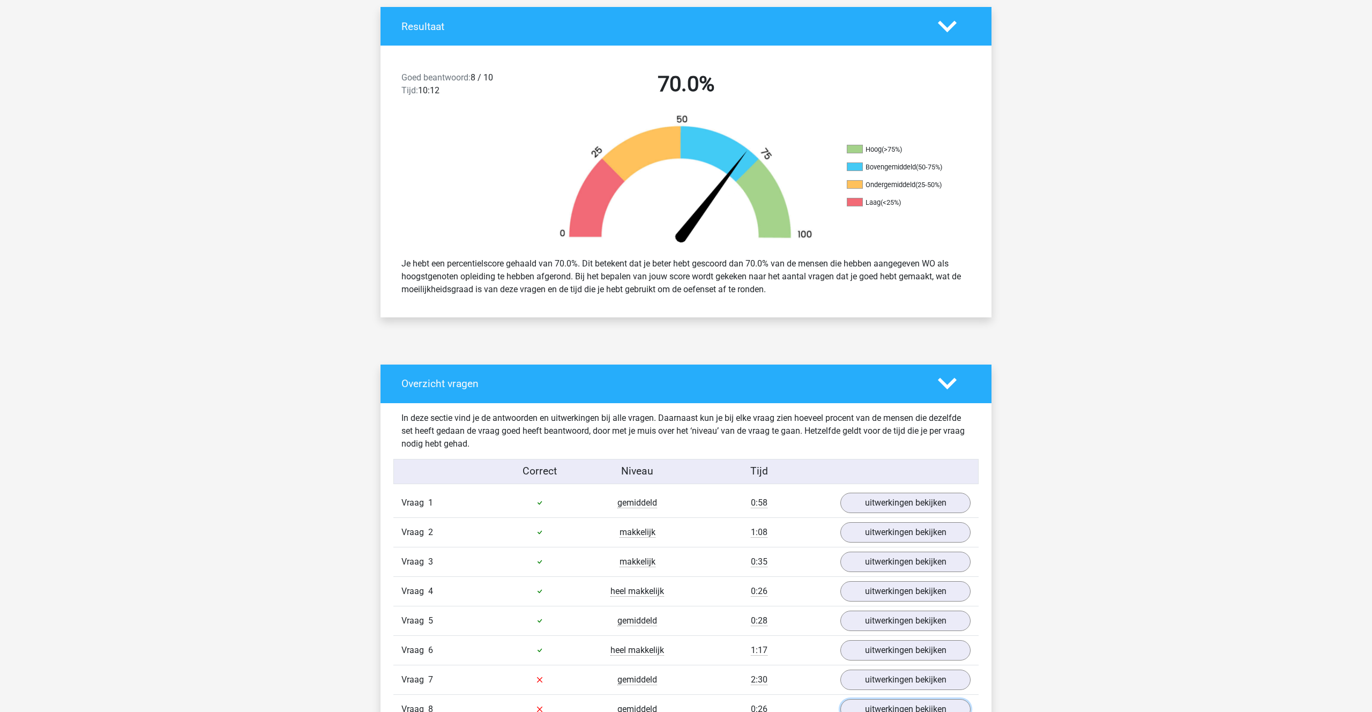
scroll to position [222, 0]
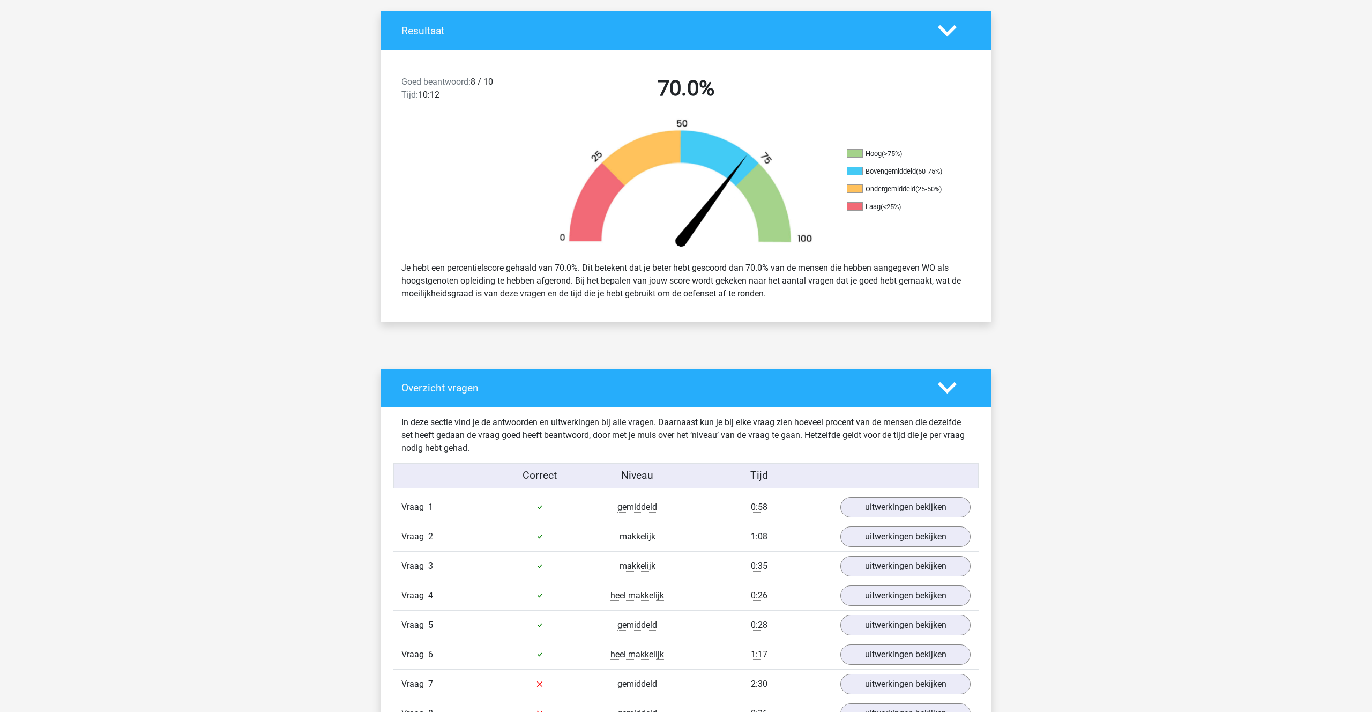
click at [939, 383] on polygon at bounding box center [947, 388] width 19 height 12
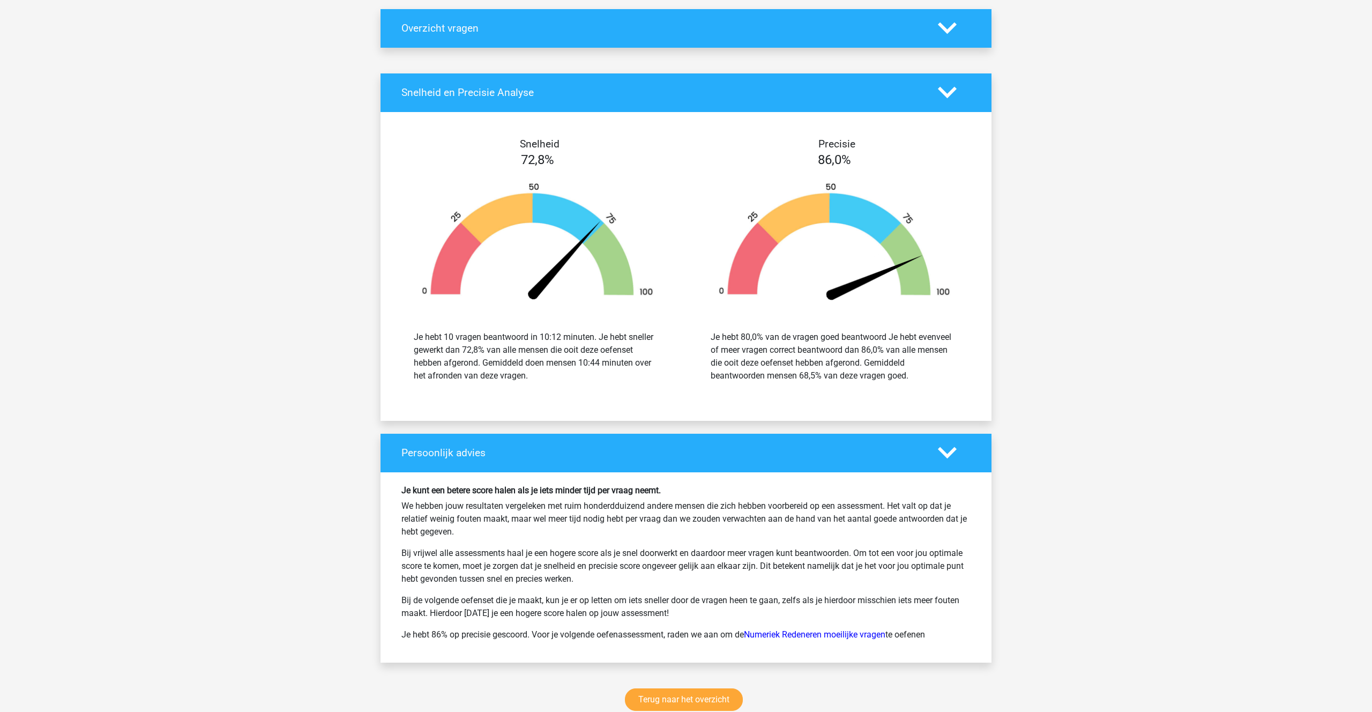
scroll to position [620, 0]
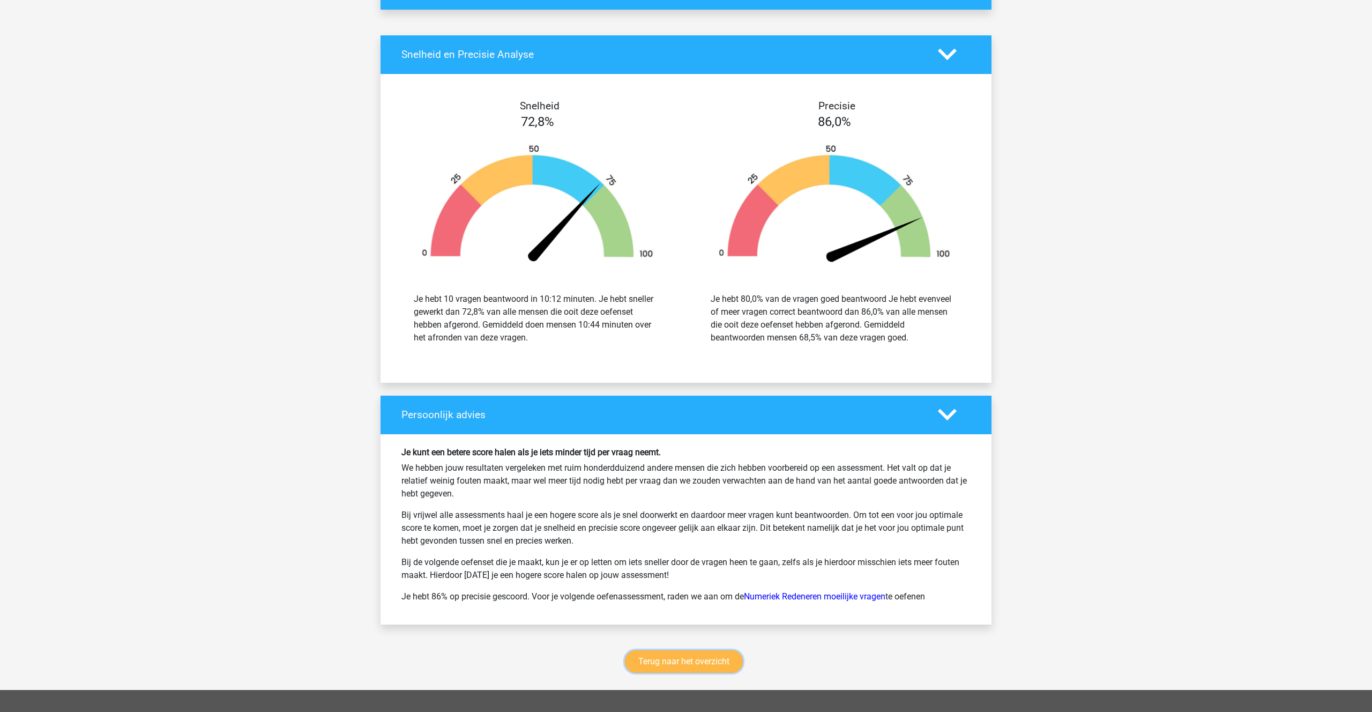
click at [686, 657] on link "Terug naar het overzicht" at bounding box center [684, 661] width 118 height 23
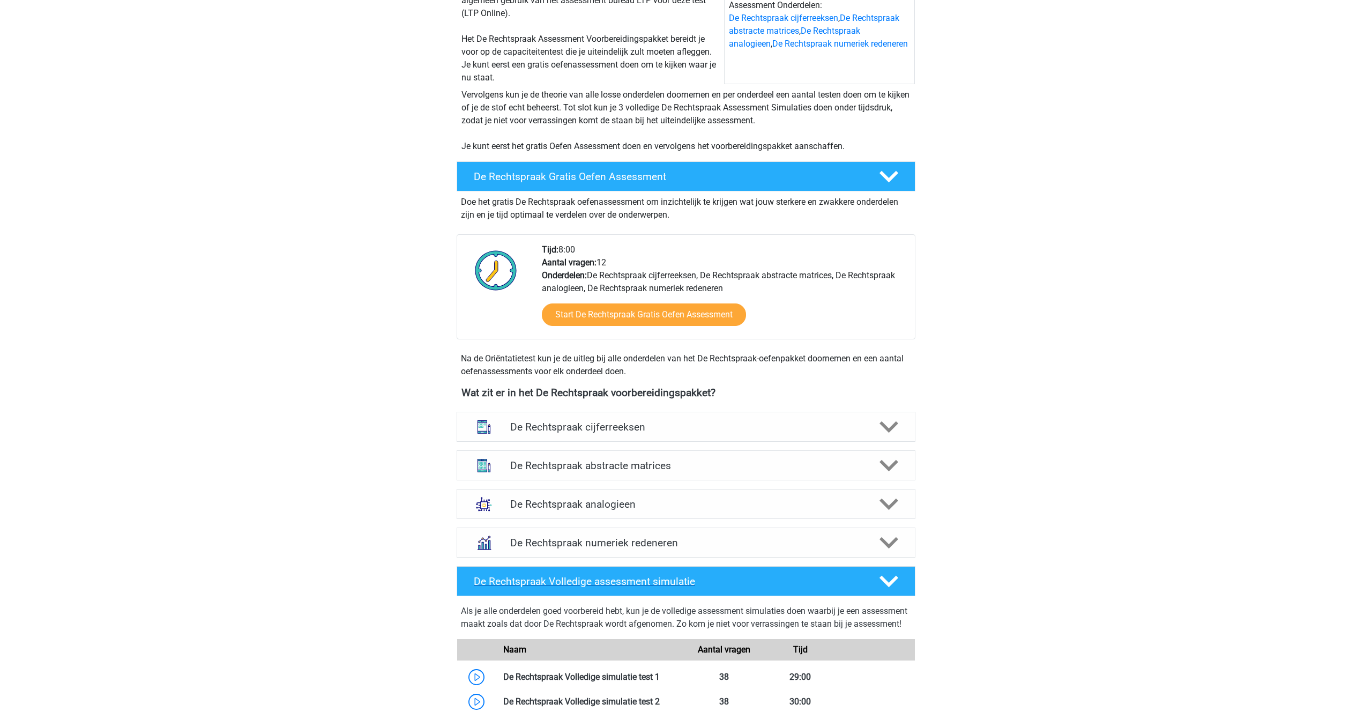
scroll to position [188, 0]
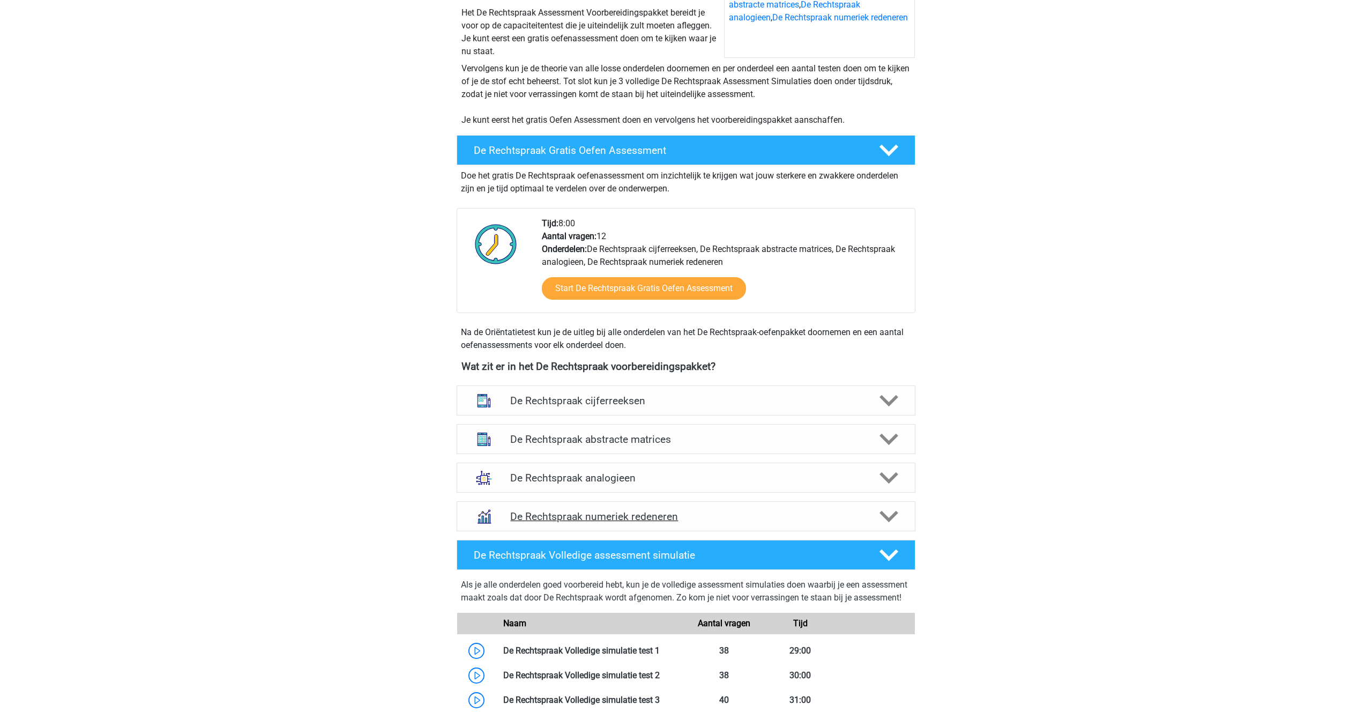
click at [898, 510] on icon at bounding box center [889, 516] width 19 height 19
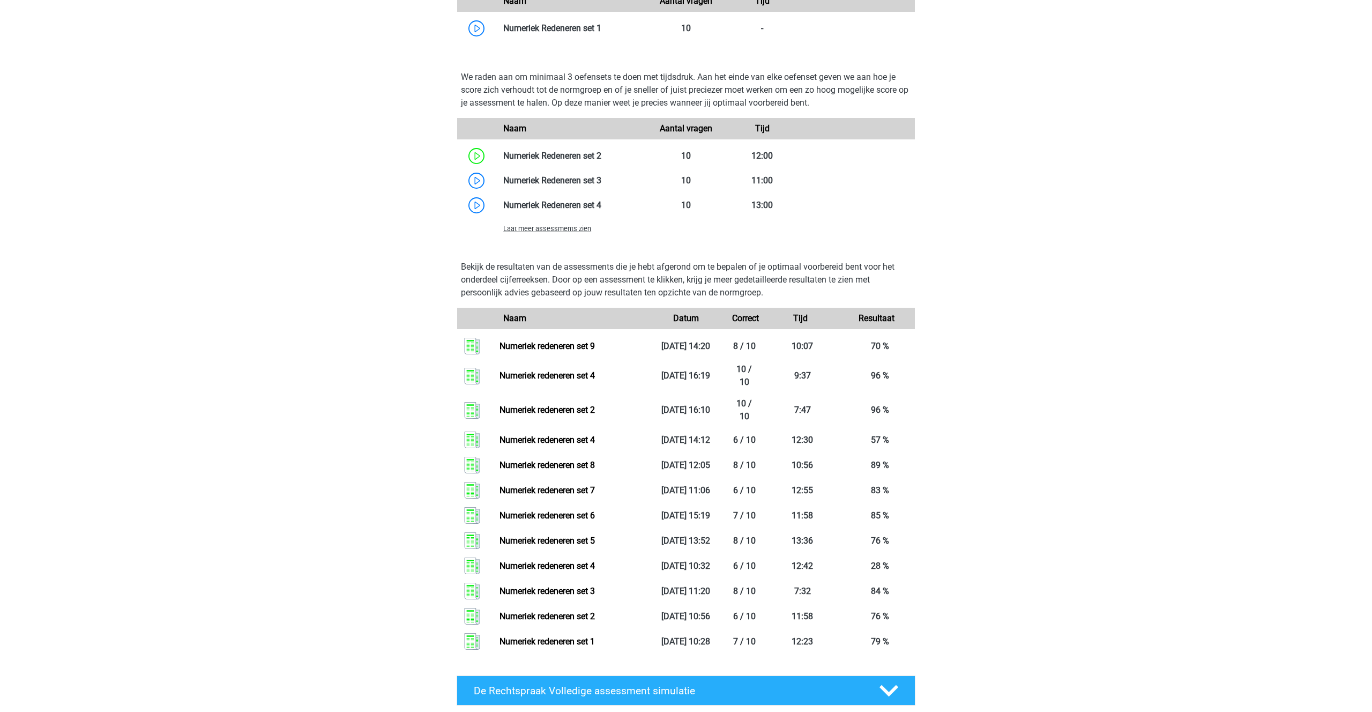
scroll to position [855, 0]
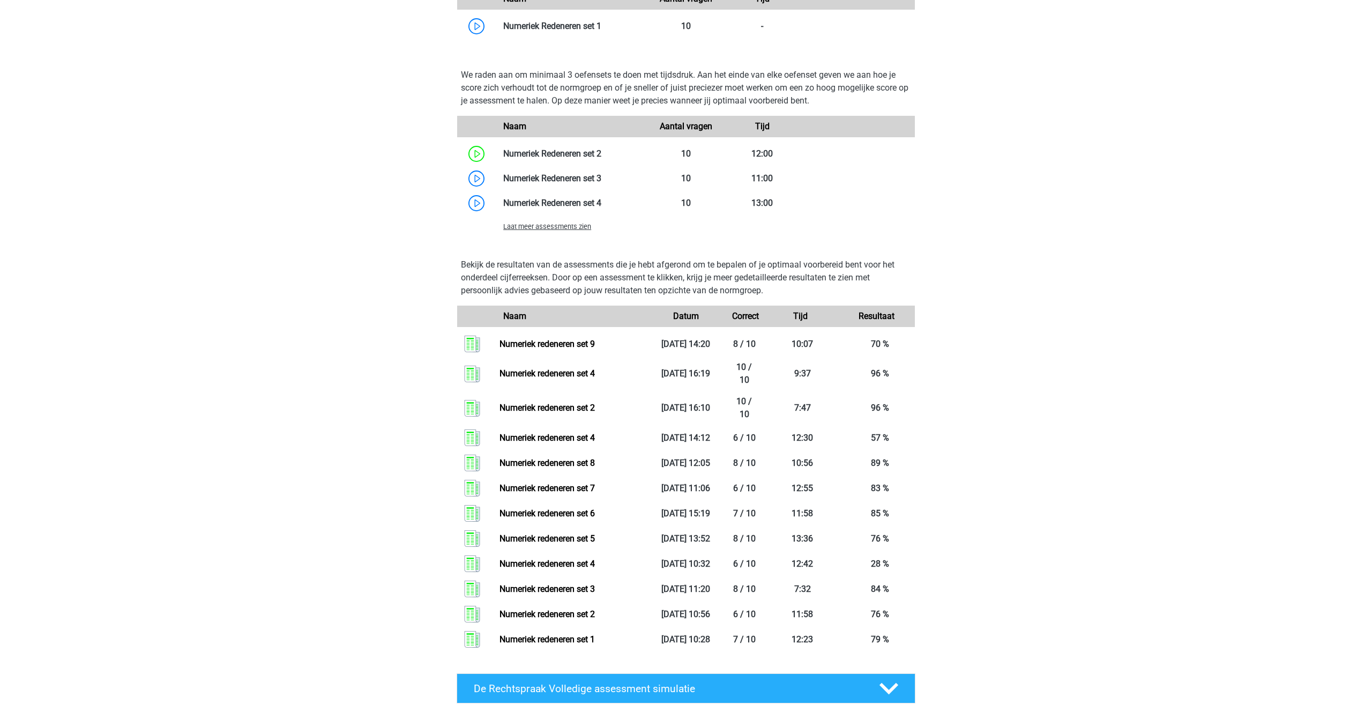
click at [554, 228] on span "Laat meer assessments zien" at bounding box center [547, 226] width 88 height 8
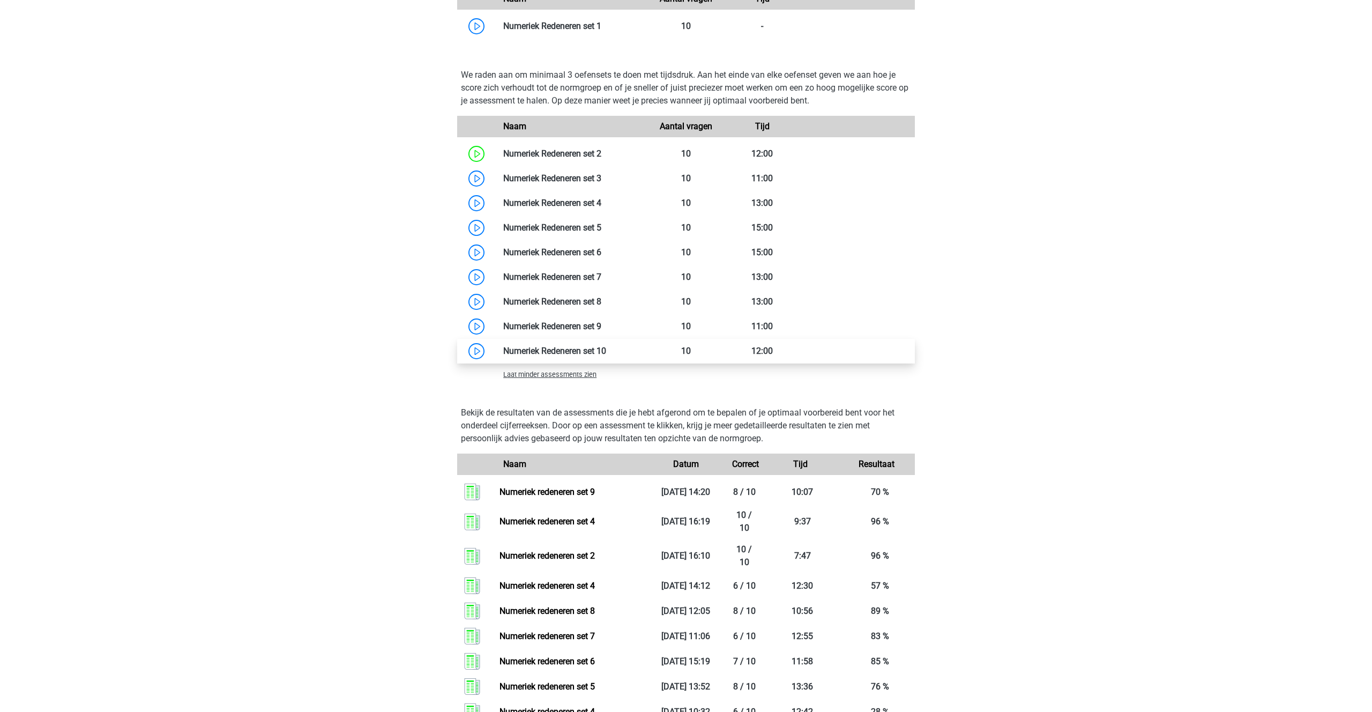
click at [606, 346] on link at bounding box center [606, 351] width 0 height 10
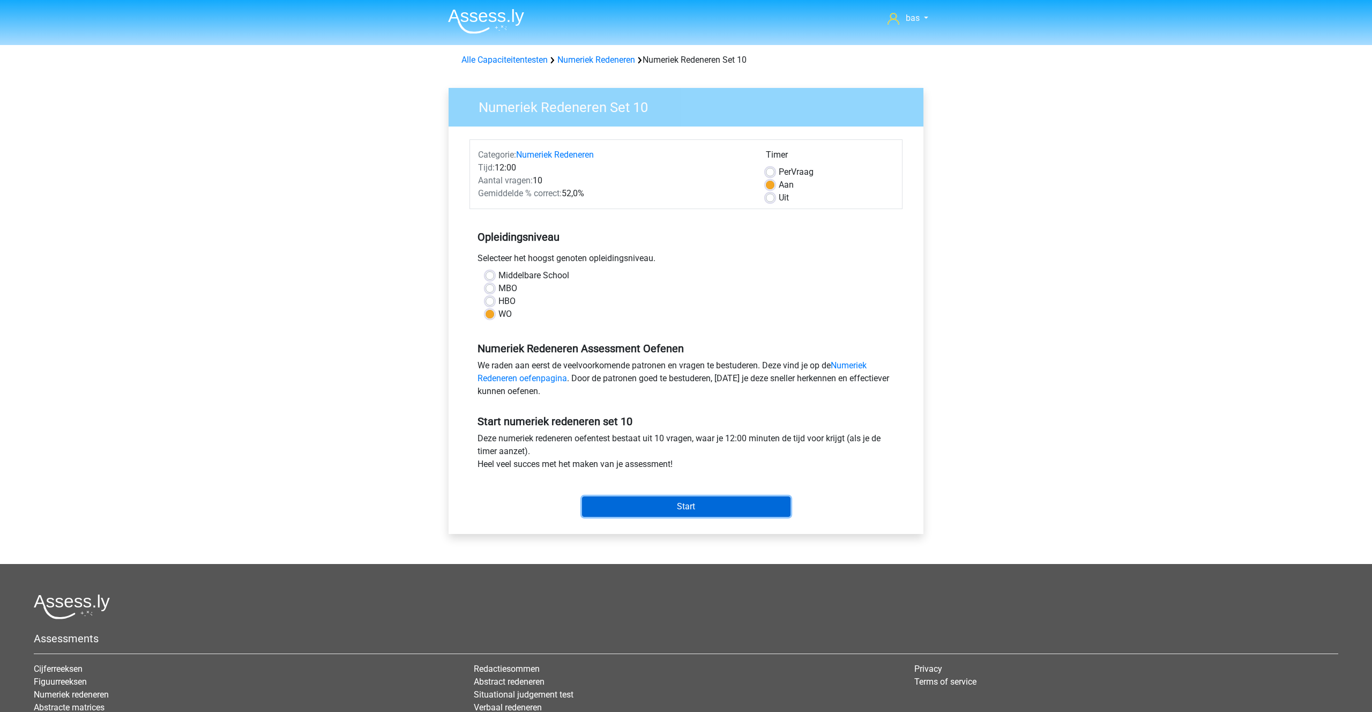
click at [664, 507] on input "Start" at bounding box center [686, 506] width 209 height 20
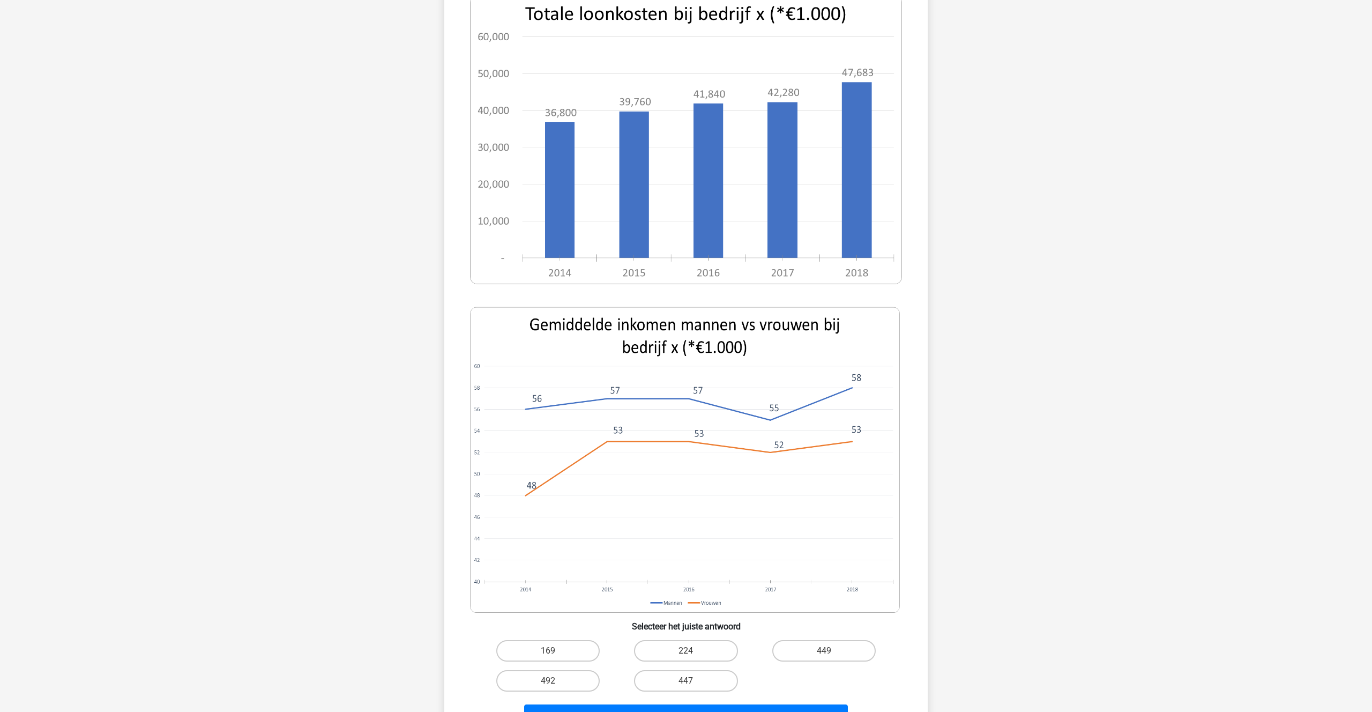
scroll to position [163, 0]
click at [535, 642] on label "169" at bounding box center [547, 648] width 103 height 21
click at [548, 649] on input "169" at bounding box center [551, 652] width 7 height 7
radio input "true"
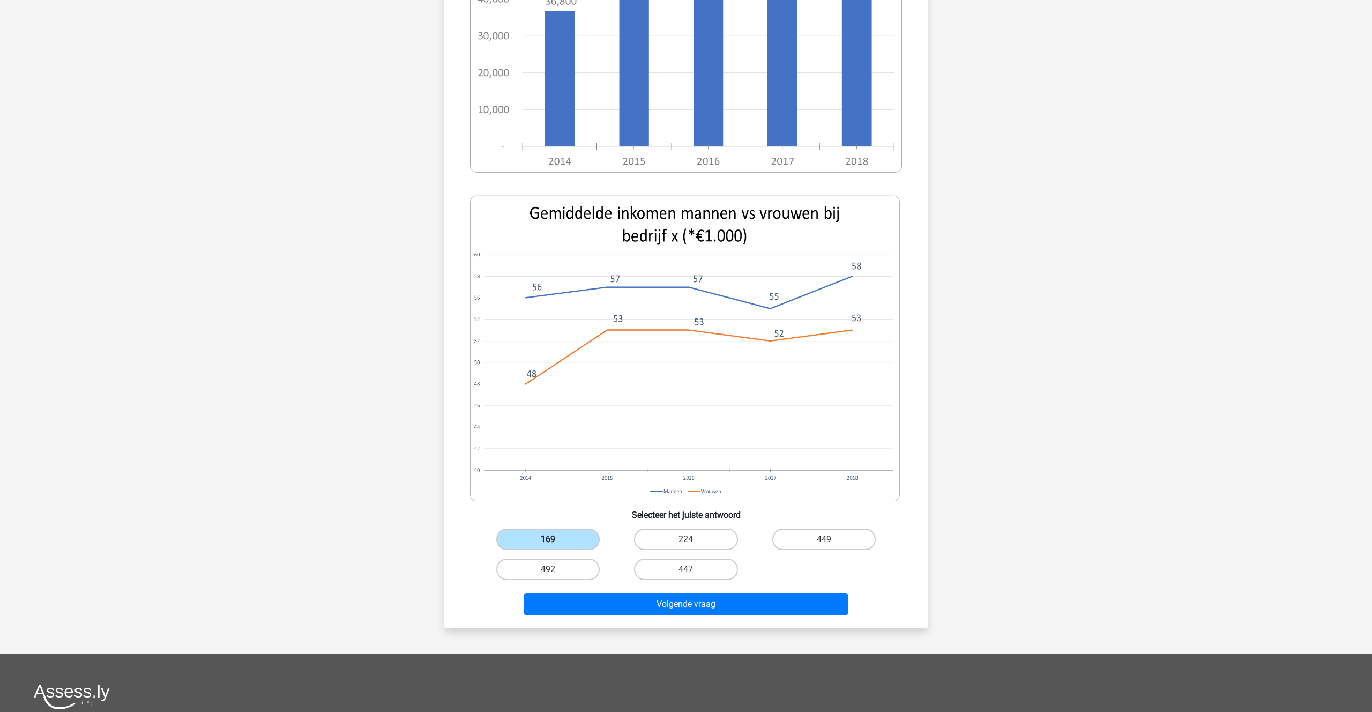
scroll to position [302, 0]
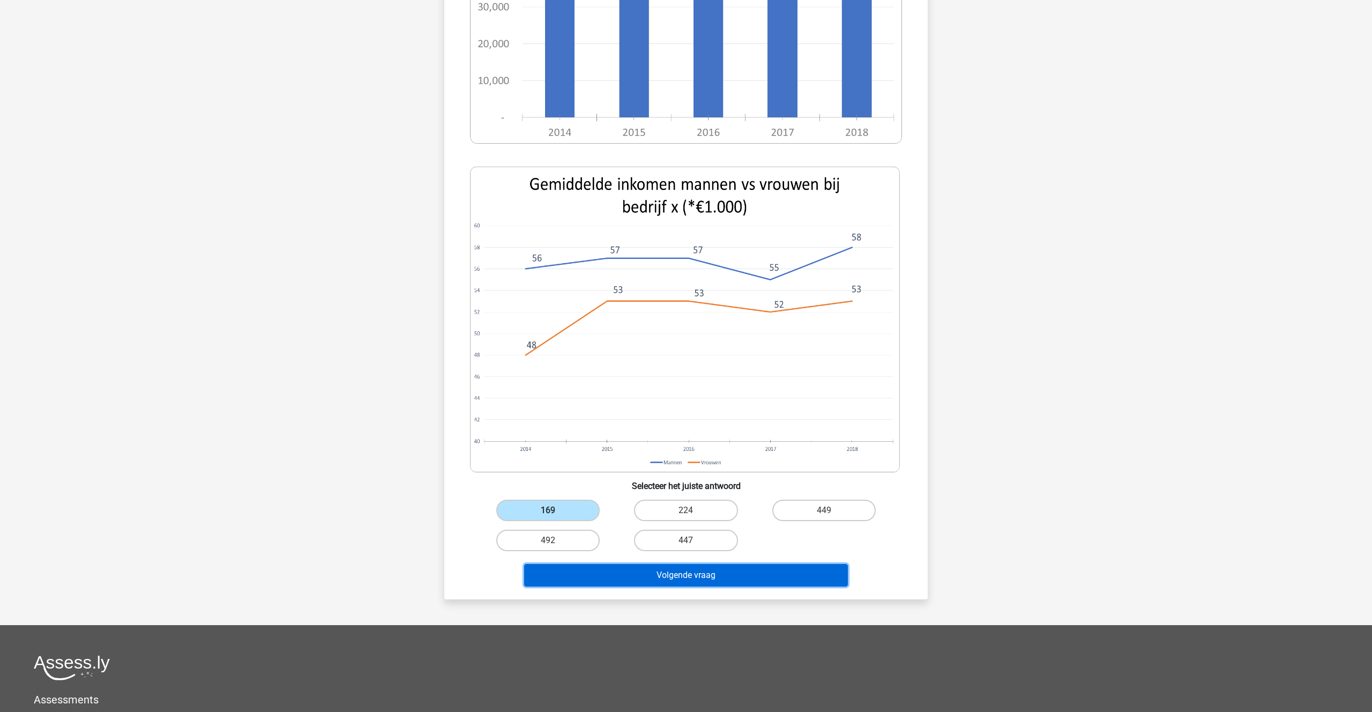
click at [668, 572] on button "Volgende vraag" at bounding box center [686, 575] width 324 height 23
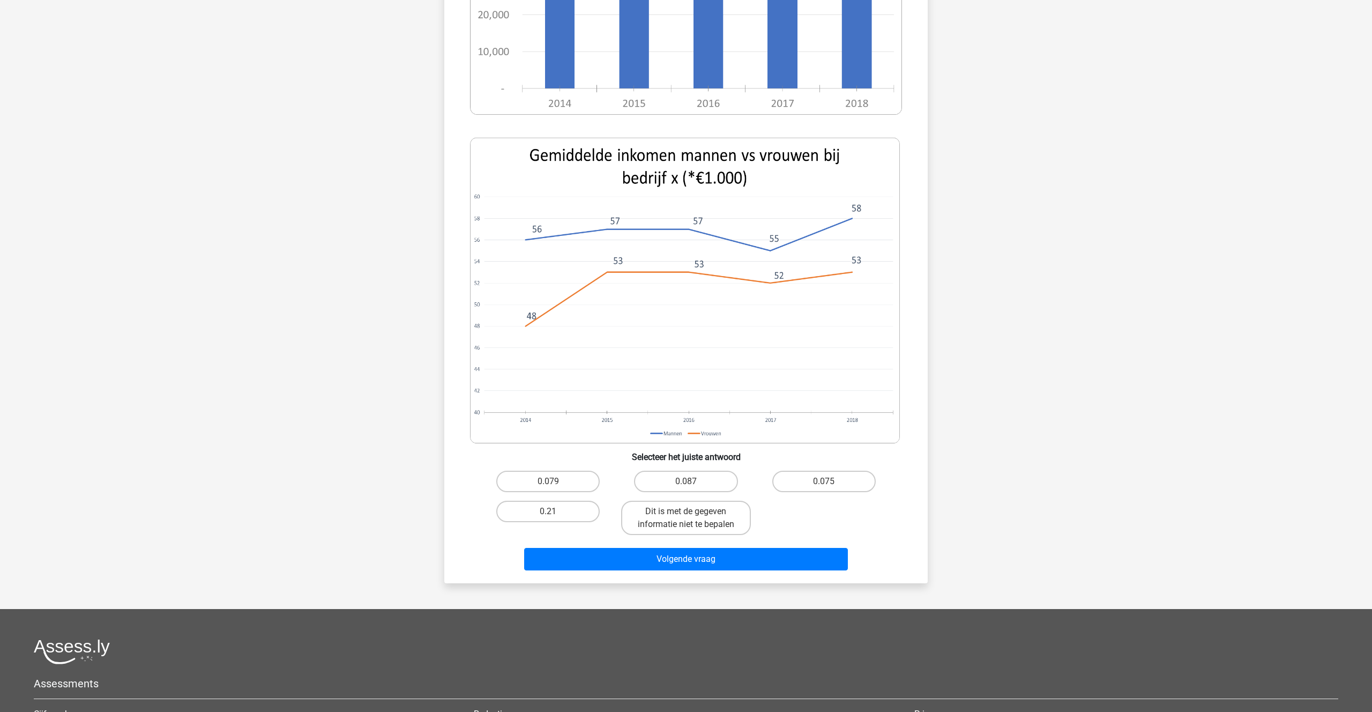
scroll to position [323, 0]
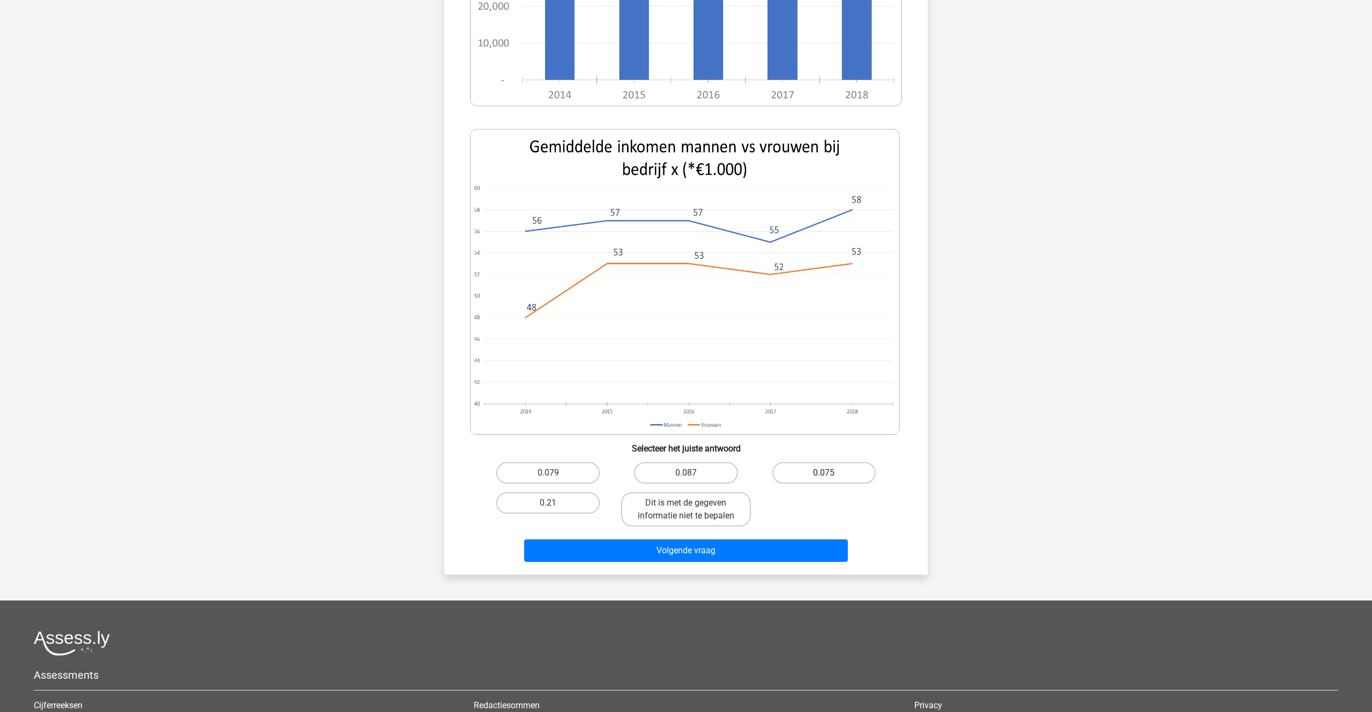
click at [820, 477] on label "0.075" at bounding box center [823, 472] width 103 height 21
click at [824, 477] on input "0.075" at bounding box center [827, 476] width 7 height 7
radio input "true"
click at [700, 554] on button "Volgende vraag" at bounding box center [686, 550] width 324 height 23
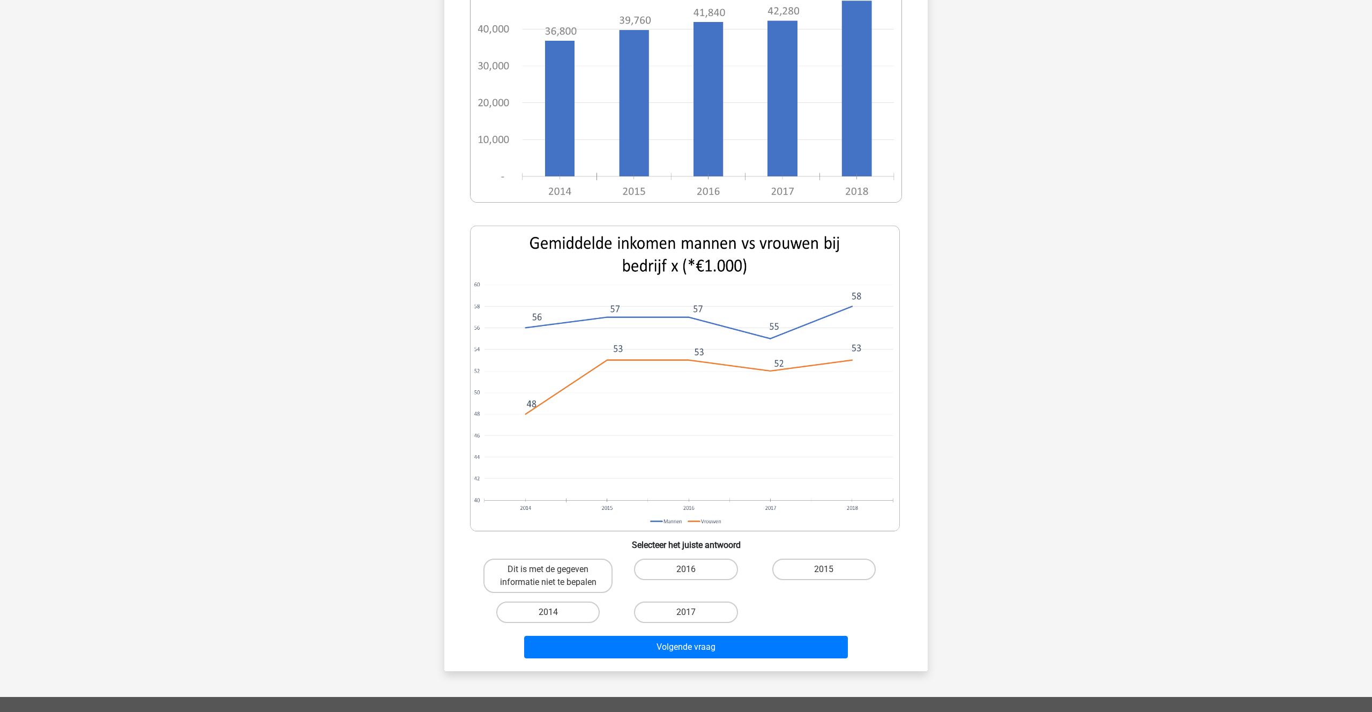
scroll to position [248, 0]
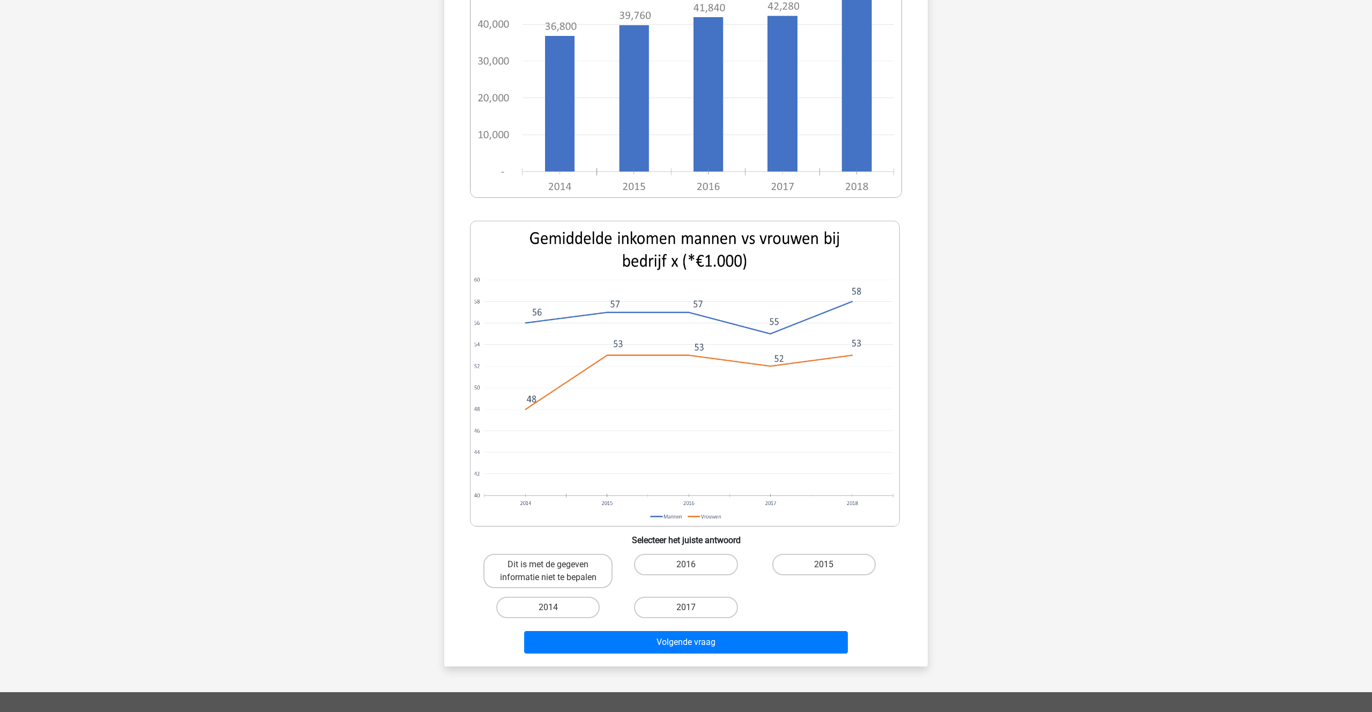
click at [691, 609] on input "2017" at bounding box center [689, 610] width 7 height 7
radio input "true"
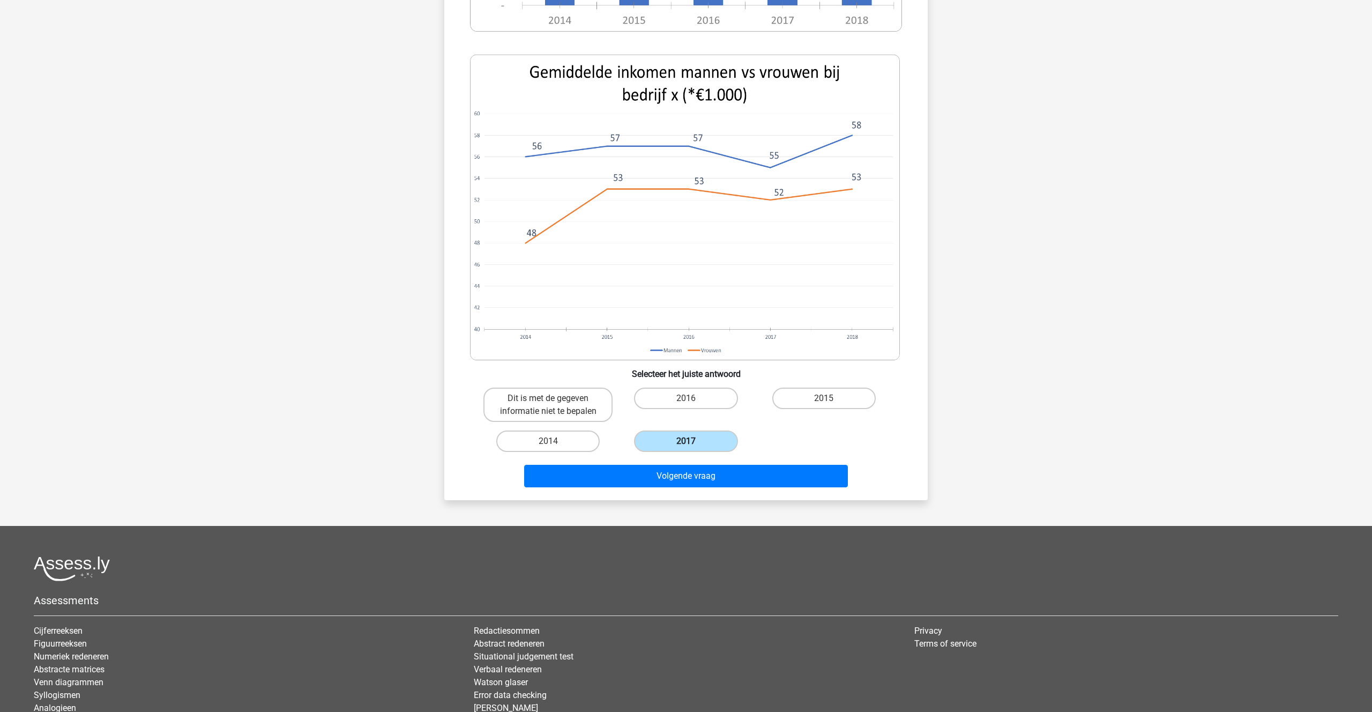
scroll to position [422, 0]
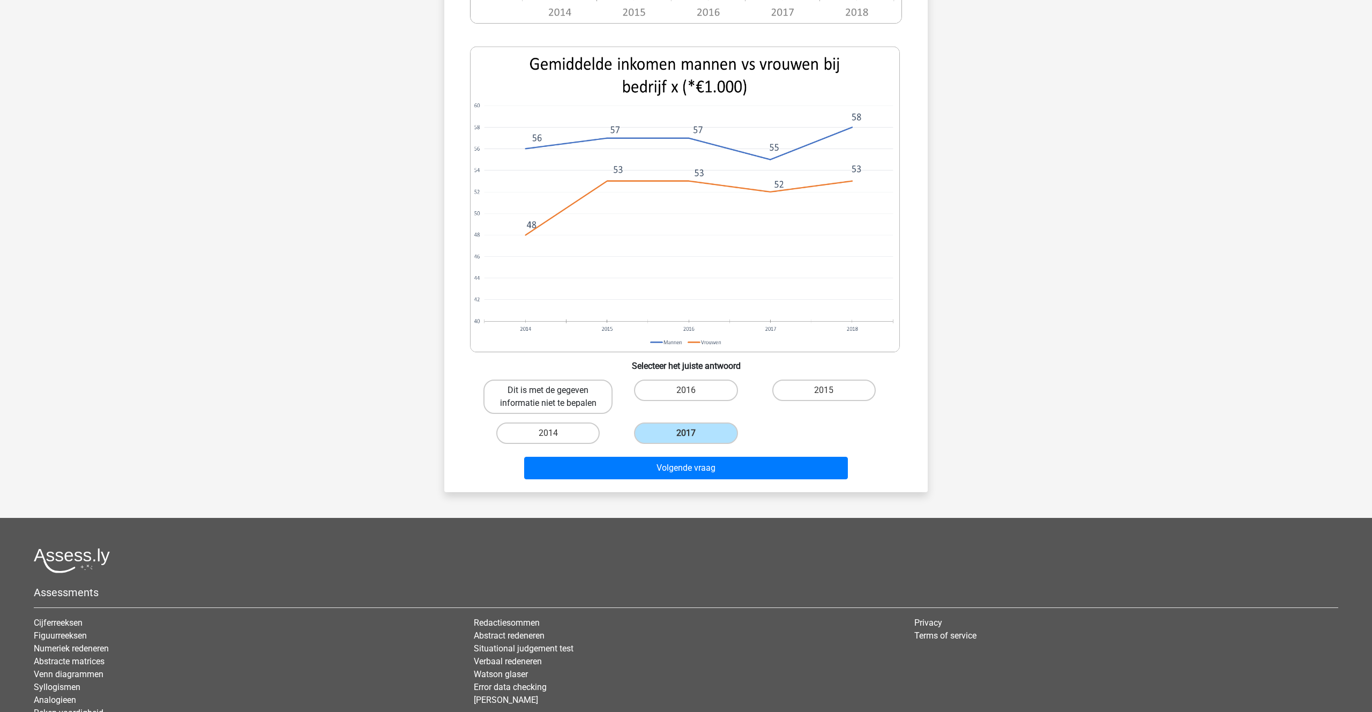
click at [536, 402] on label "Dit is met de gegeven informatie niet te bepalen" at bounding box center [547, 397] width 129 height 34
click at [548, 397] on input "Dit is met de gegeven informatie niet te bepalen" at bounding box center [551, 393] width 7 height 7
radio input "true"
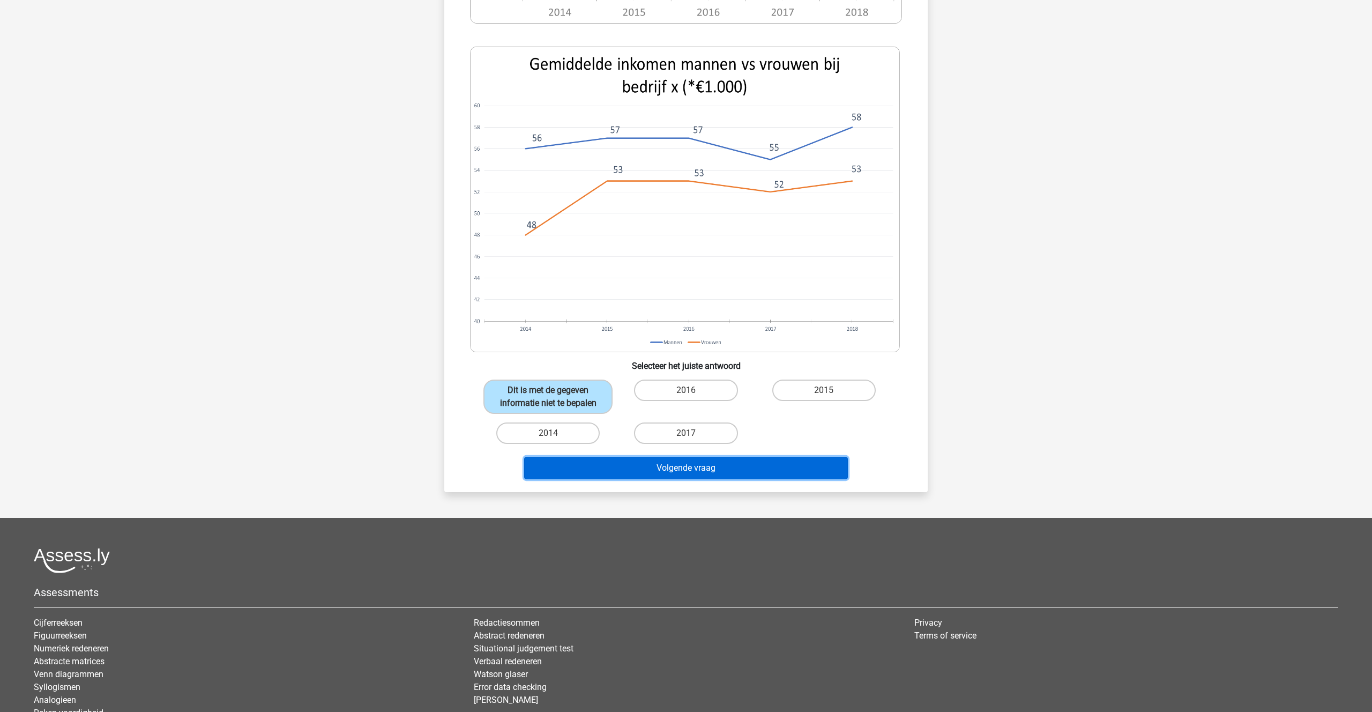
click at [677, 468] on button "Volgende vraag" at bounding box center [686, 468] width 324 height 23
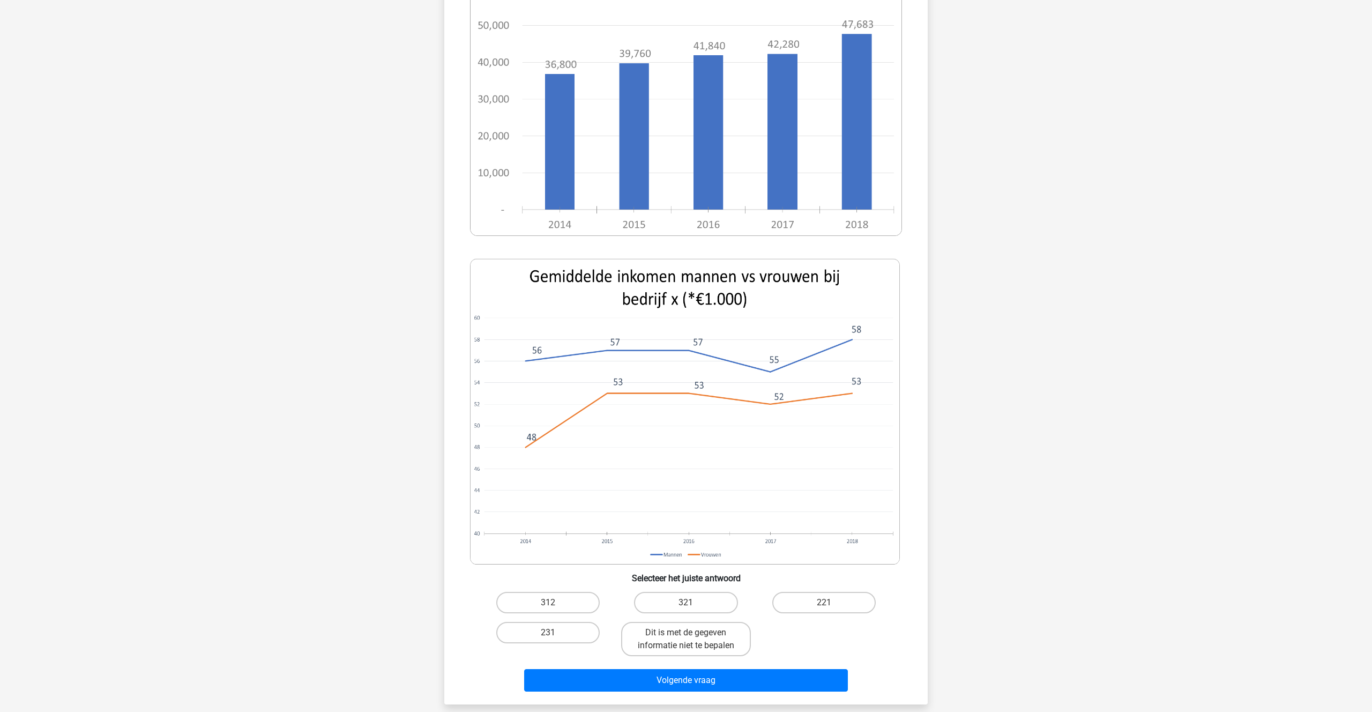
scroll to position [232, 0]
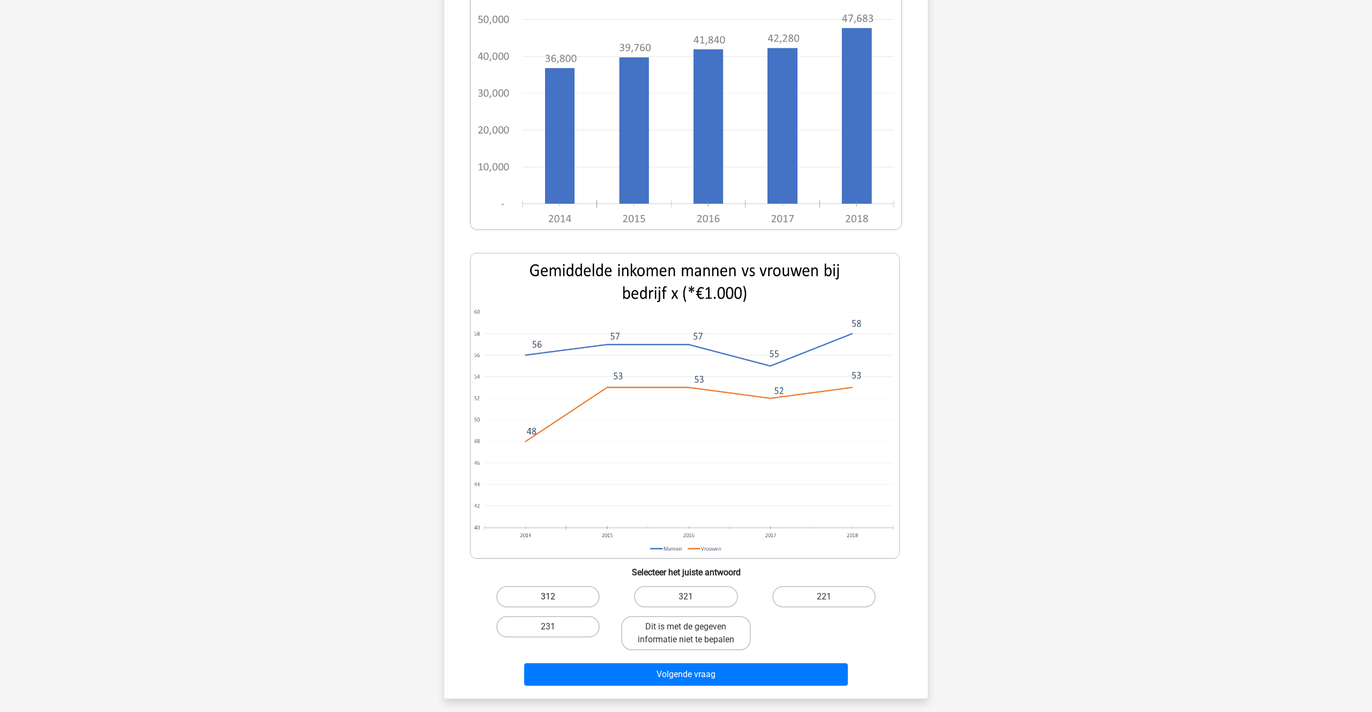
click at [523, 586] on label "312" at bounding box center [547, 596] width 103 height 21
click at [548, 597] on input "312" at bounding box center [551, 600] width 7 height 7
radio input "true"
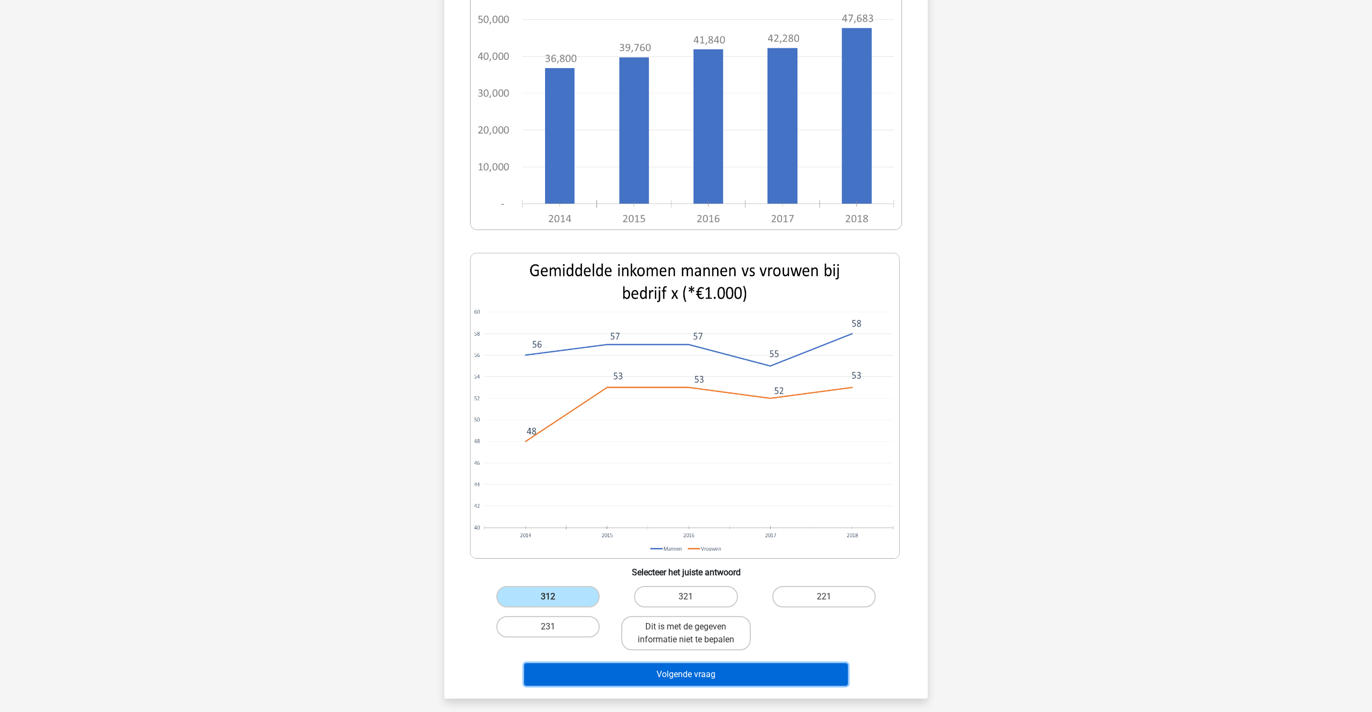
click at [668, 663] on button "Volgende vraag" at bounding box center [686, 674] width 324 height 23
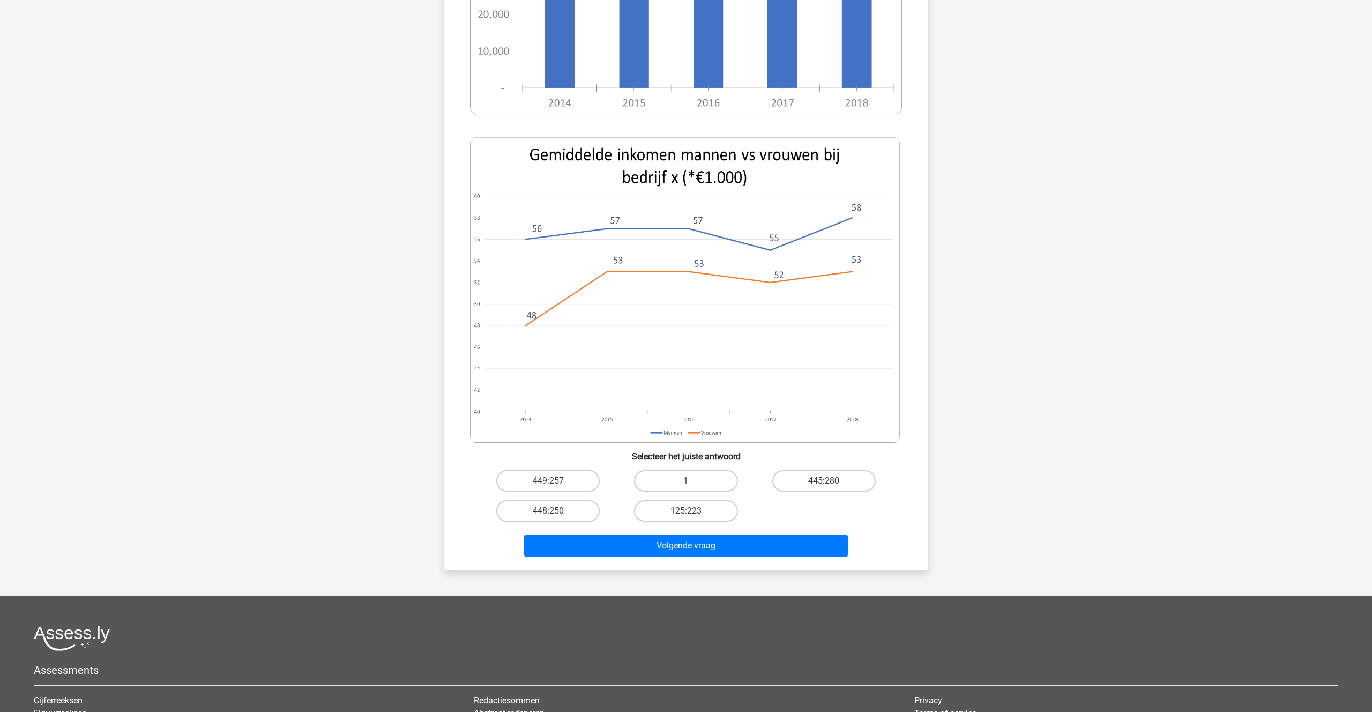
scroll to position [330, 0]
click at [686, 513] on input "125:223" at bounding box center [689, 515] width 7 height 7
radio input "true"
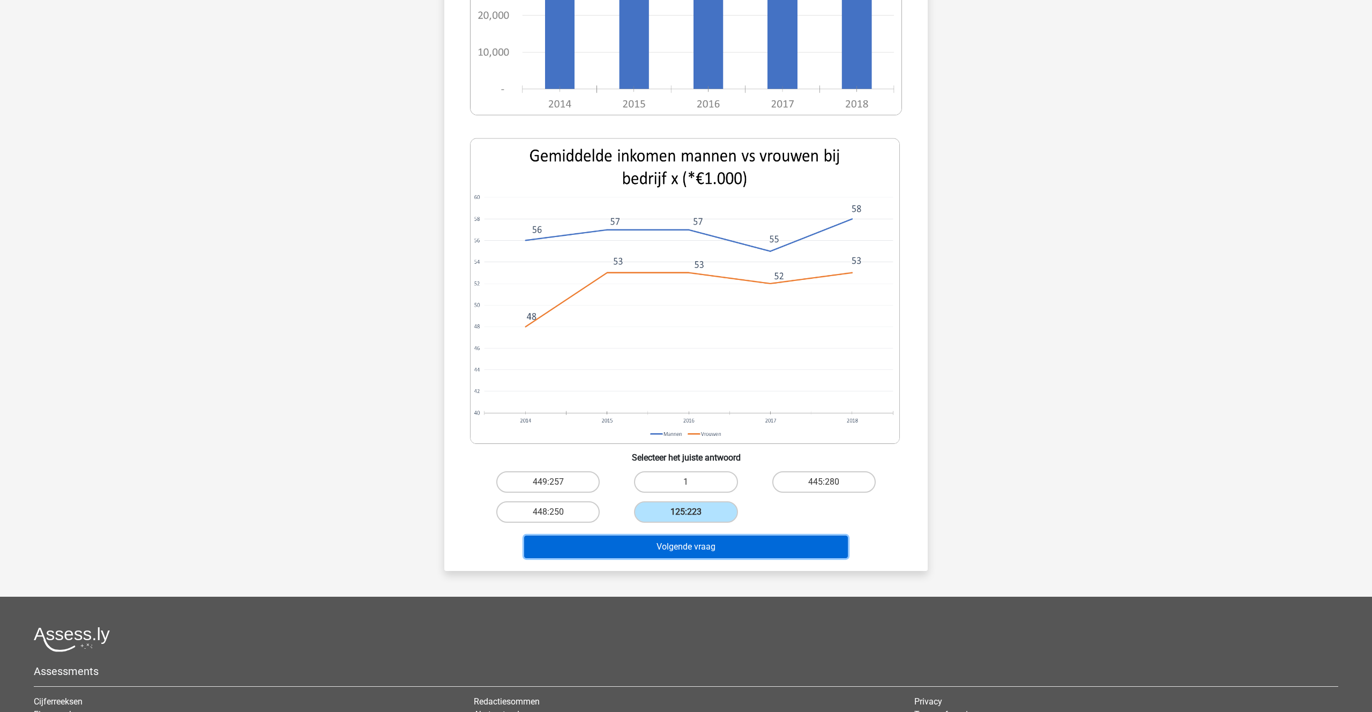
click at [684, 553] on button "Volgende vraag" at bounding box center [686, 546] width 324 height 23
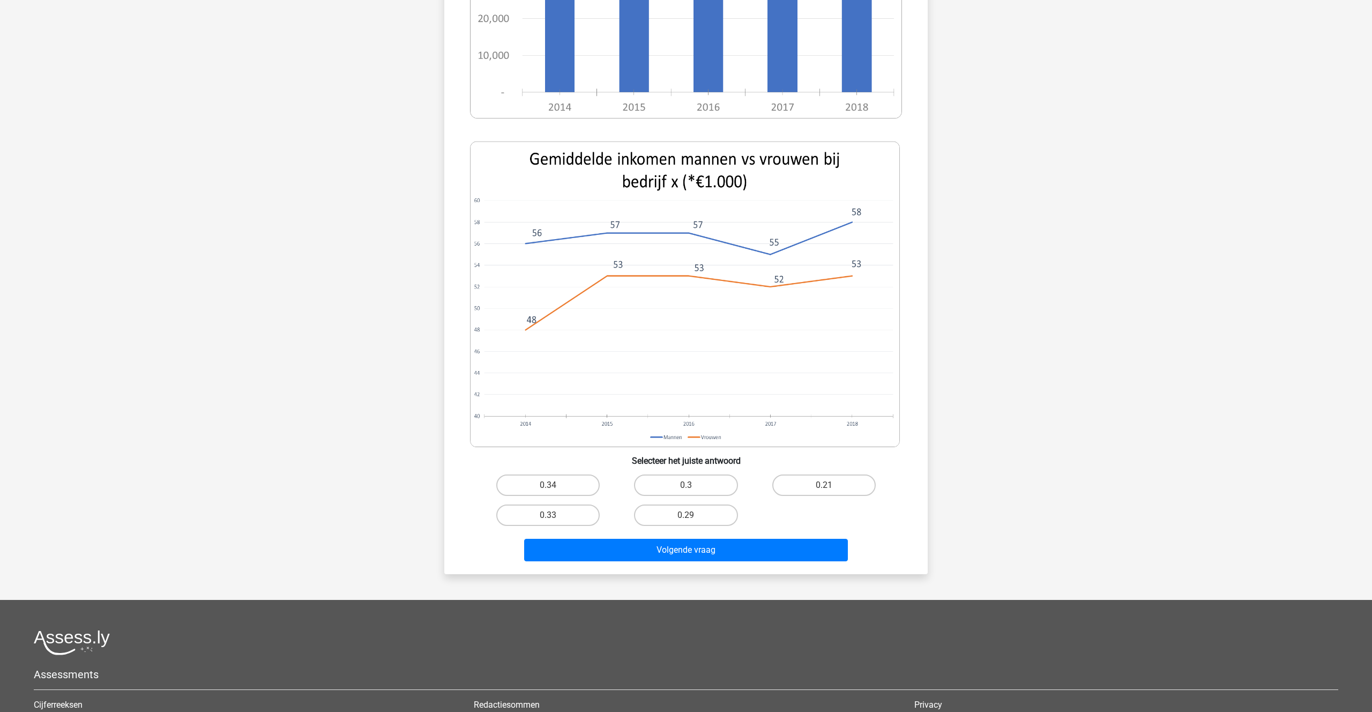
scroll to position [309, 0]
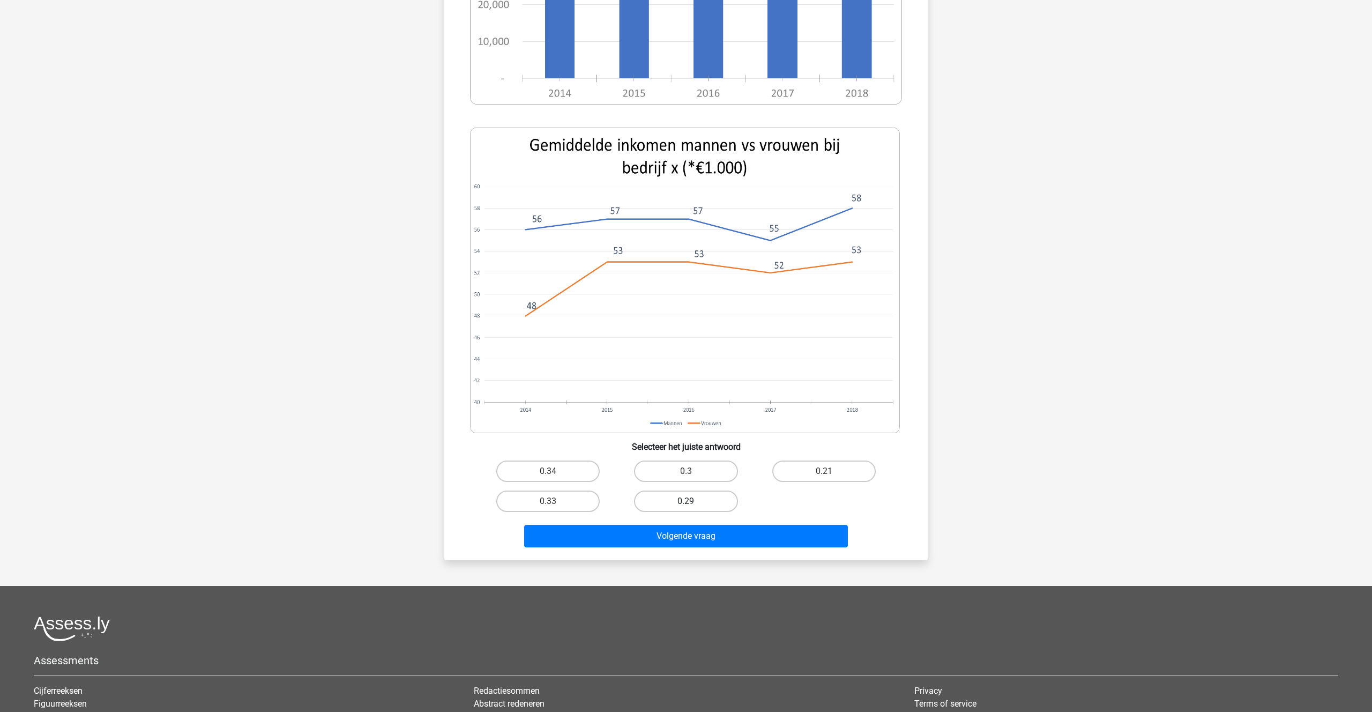
click at [680, 501] on label "0.29" at bounding box center [685, 500] width 103 height 21
click at [686, 501] on input "0.29" at bounding box center [689, 504] width 7 height 7
radio input "true"
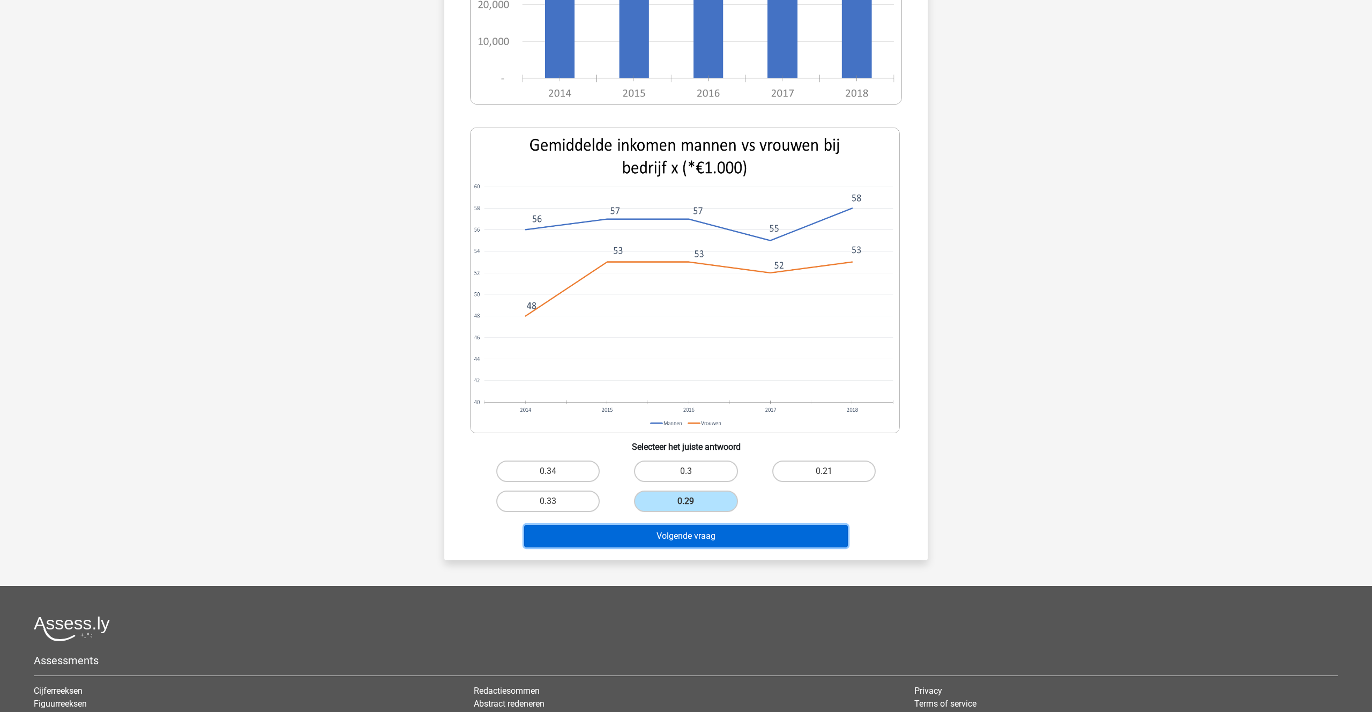
click at [683, 540] on button "Volgende vraag" at bounding box center [686, 536] width 324 height 23
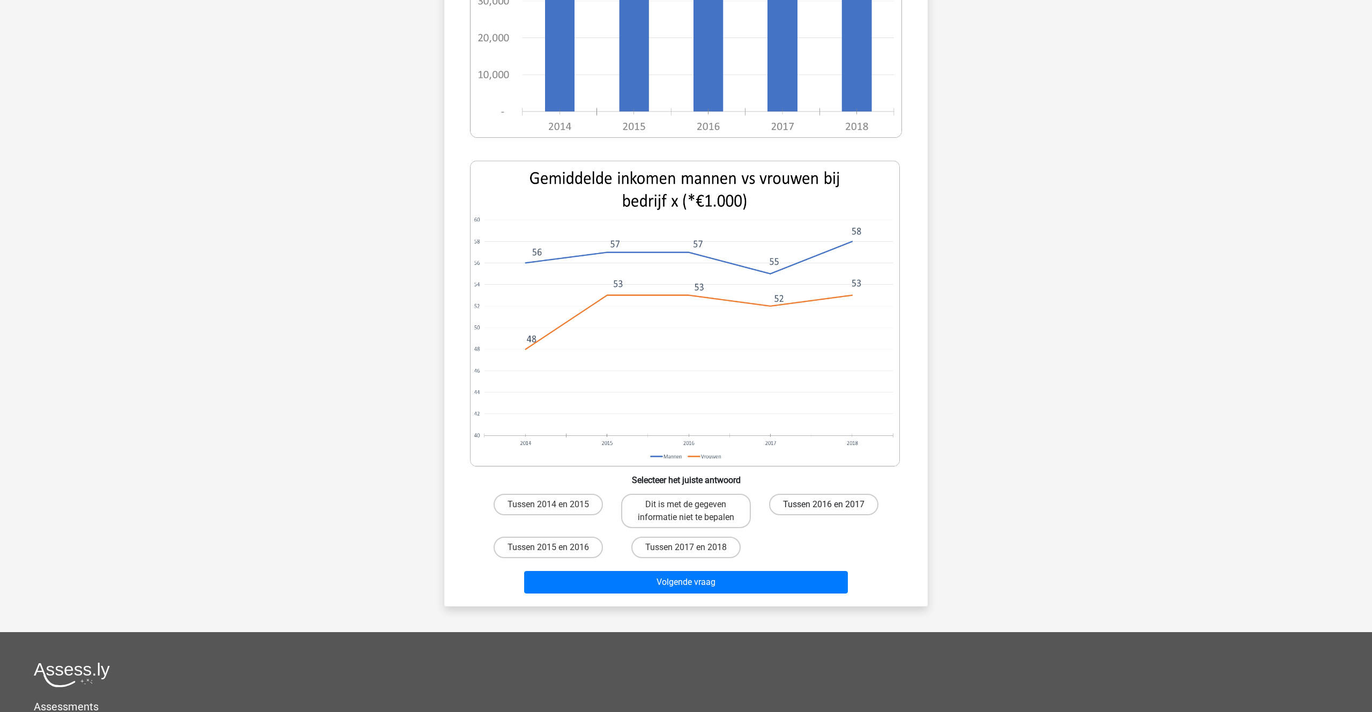
scroll to position [284, 0]
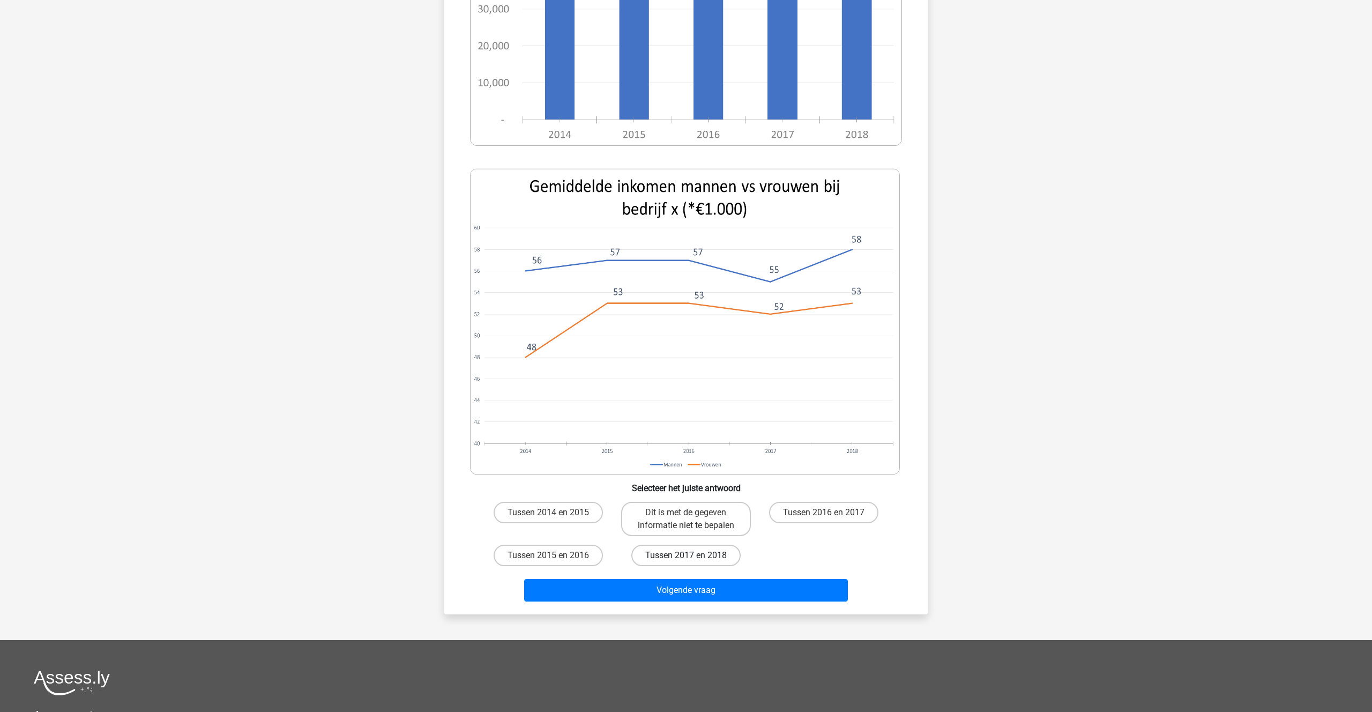
click at [711, 555] on label "Tussen 2017 en 2018" at bounding box center [685, 555] width 109 height 21
click at [693, 555] on input "Tussen 2017 en 2018" at bounding box center [689, 558] width 7 height 7
radio input "true"
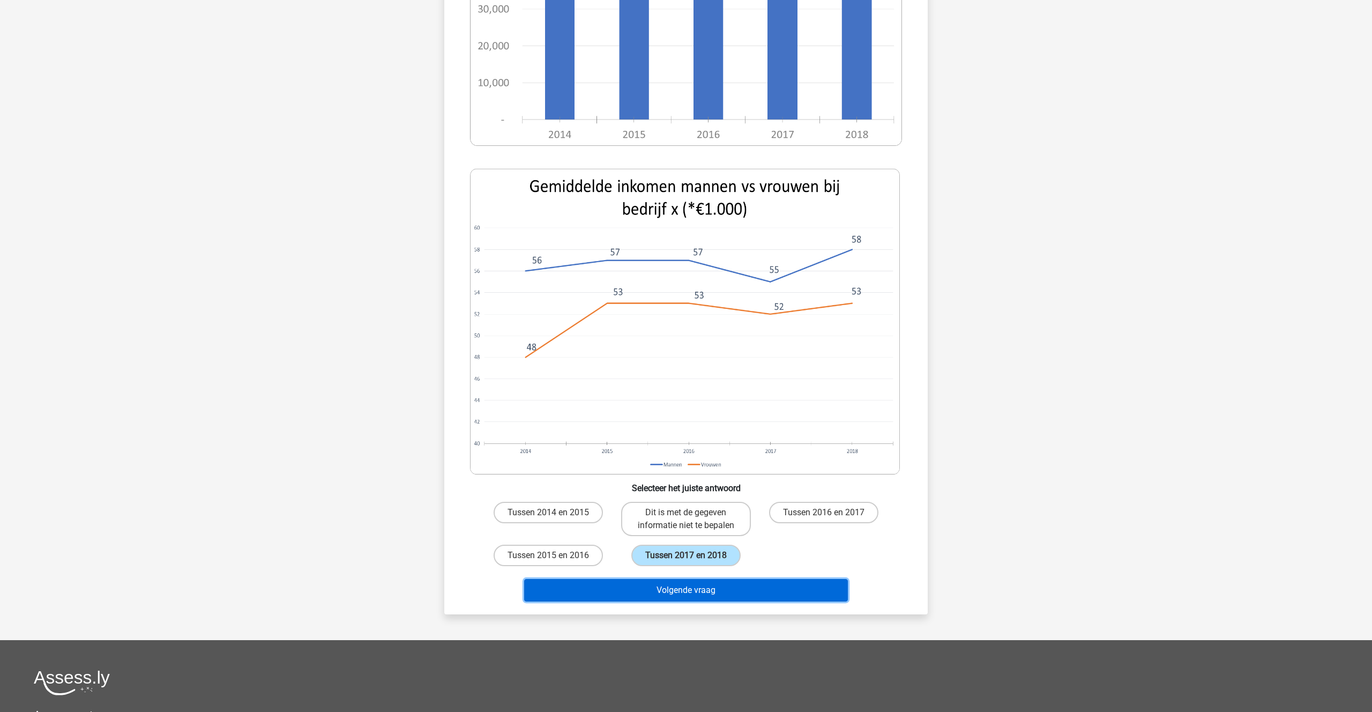
click at [684, 593] on button "Volgende vraag" at bounding box center [686, 590] width 324 height 23
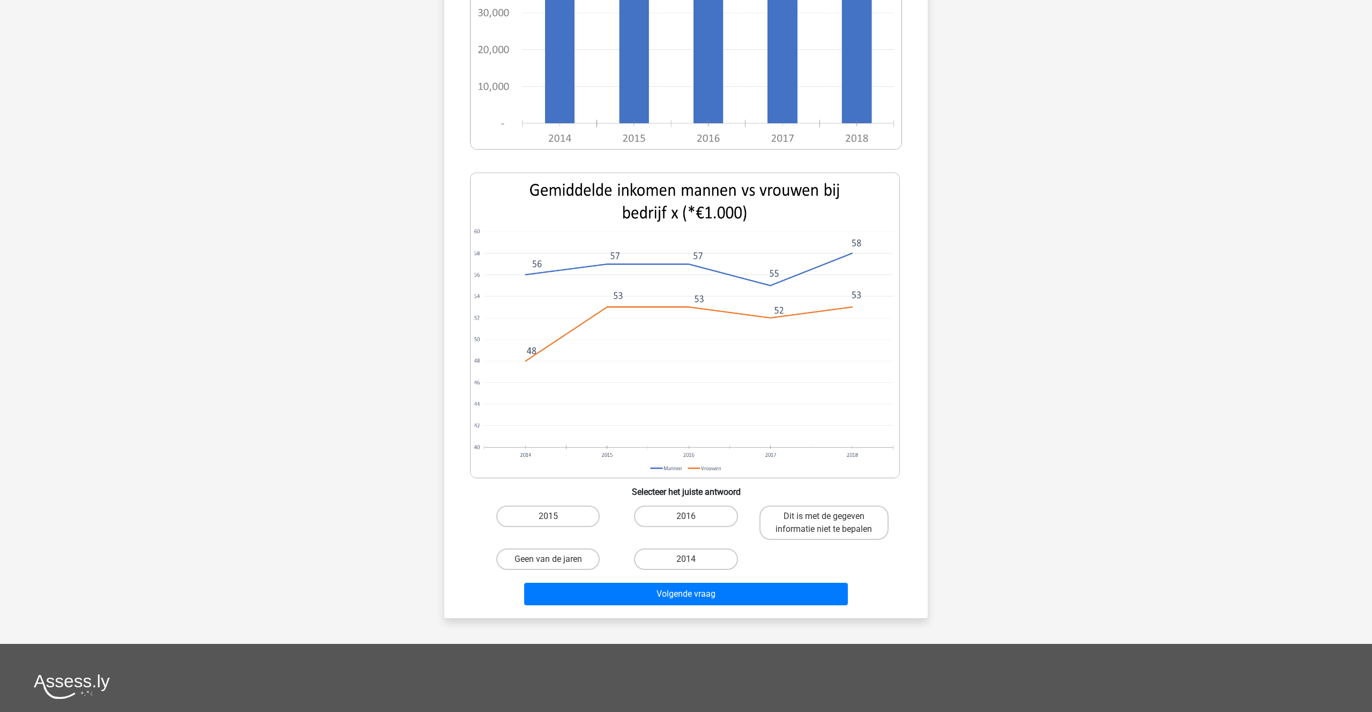
scroll to position [300, 0]
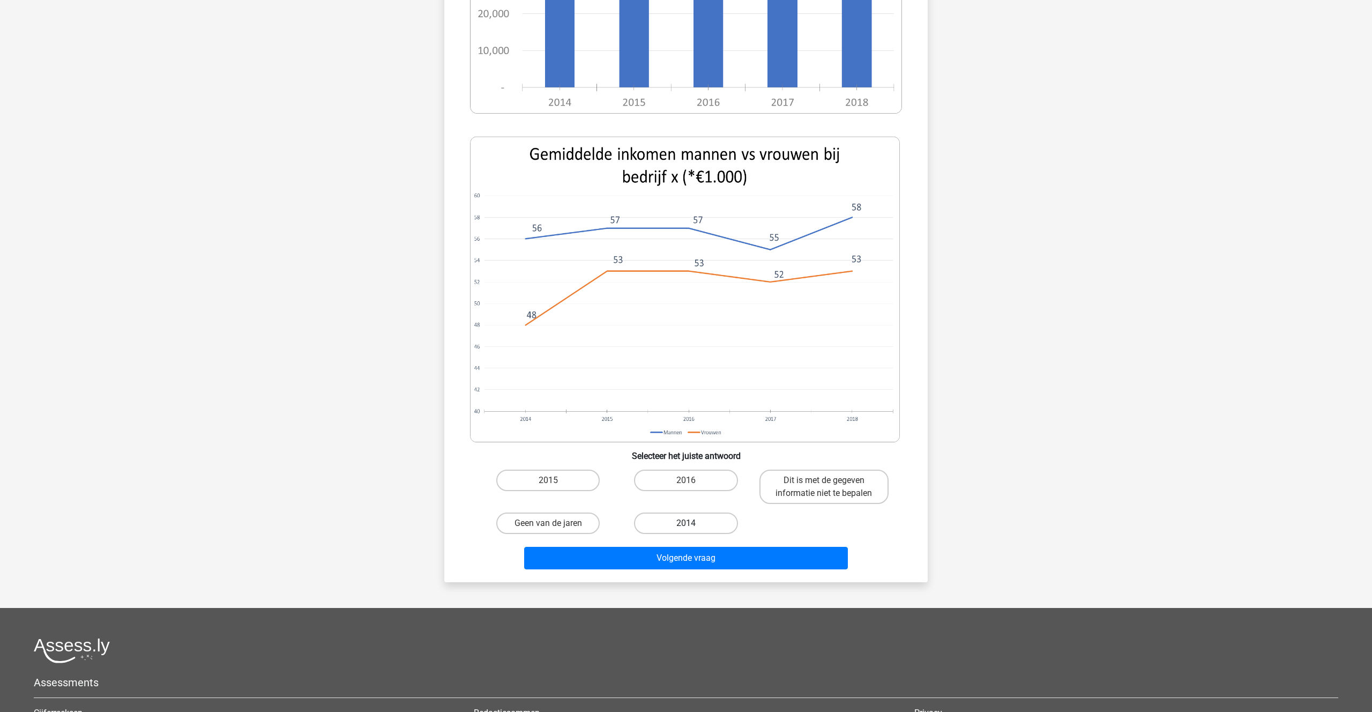
click at [690, 522] on label "2014" at bounding box center [685, 522] width 103 height 21
click at [690, 523] on input "2014" at bounding box center [689, 526] width 7 height 7
radio input "true"
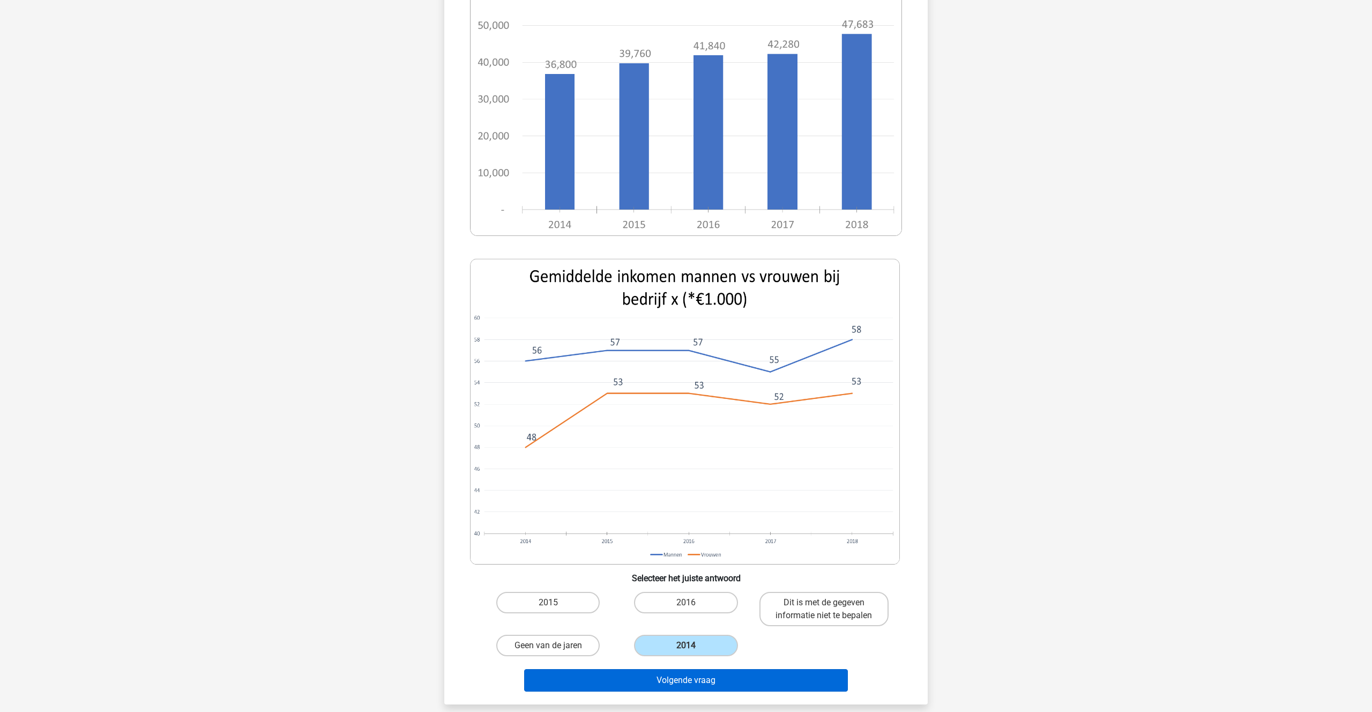
scroll to position [195, 0]
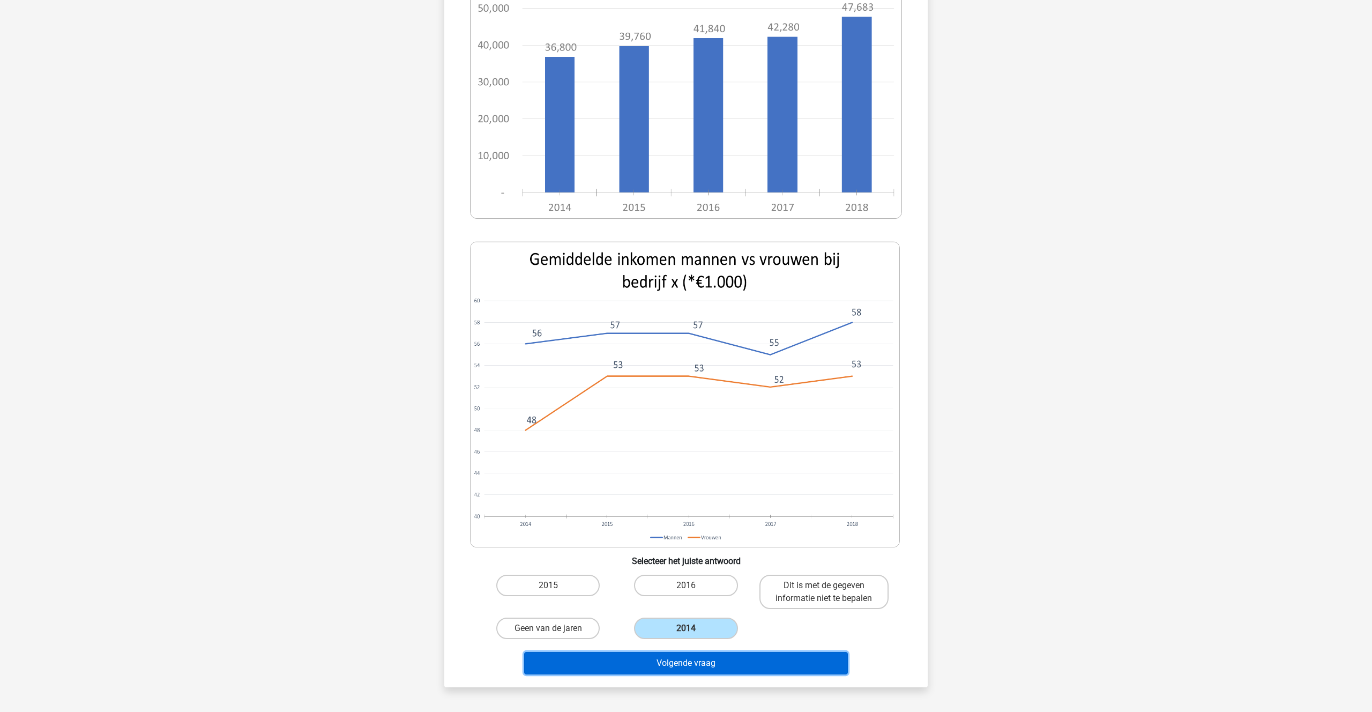
click at [673, 669] on button "Volgende vraag" at bounding box center [686, 663] width 324 height 23
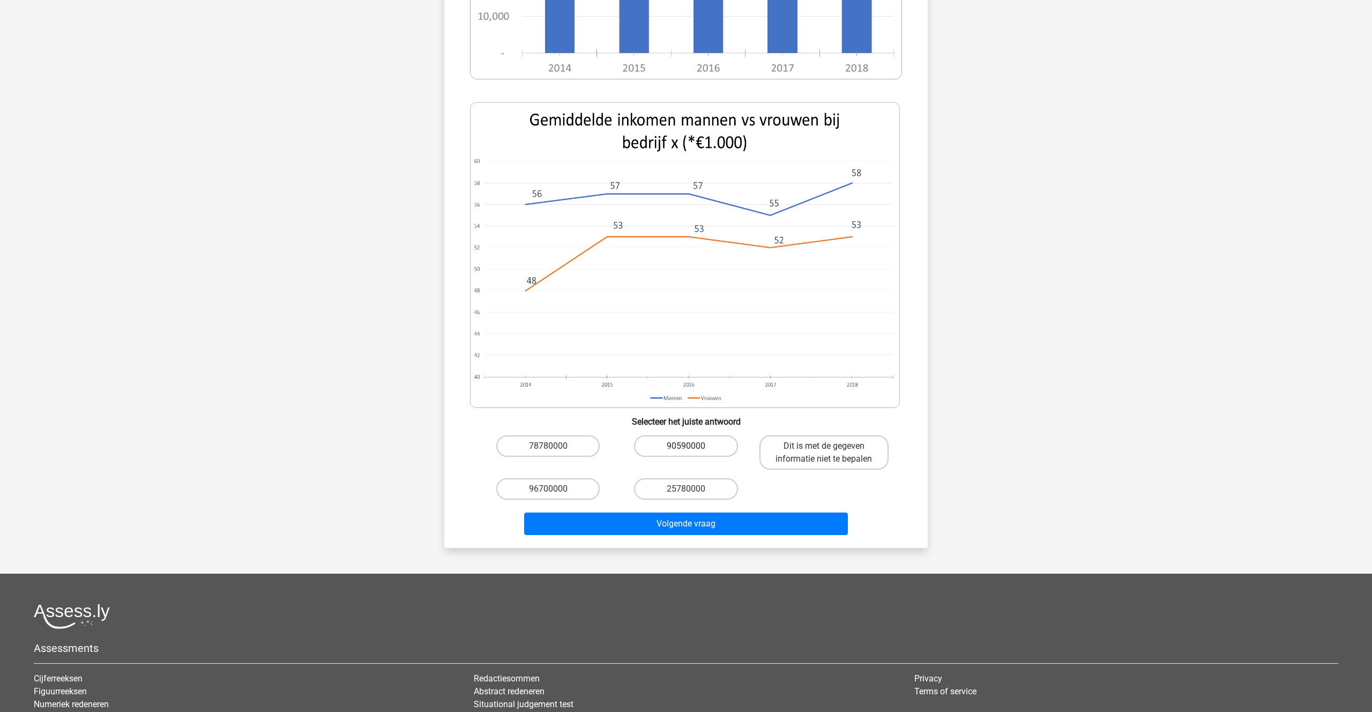
scroll to position [384, 0]
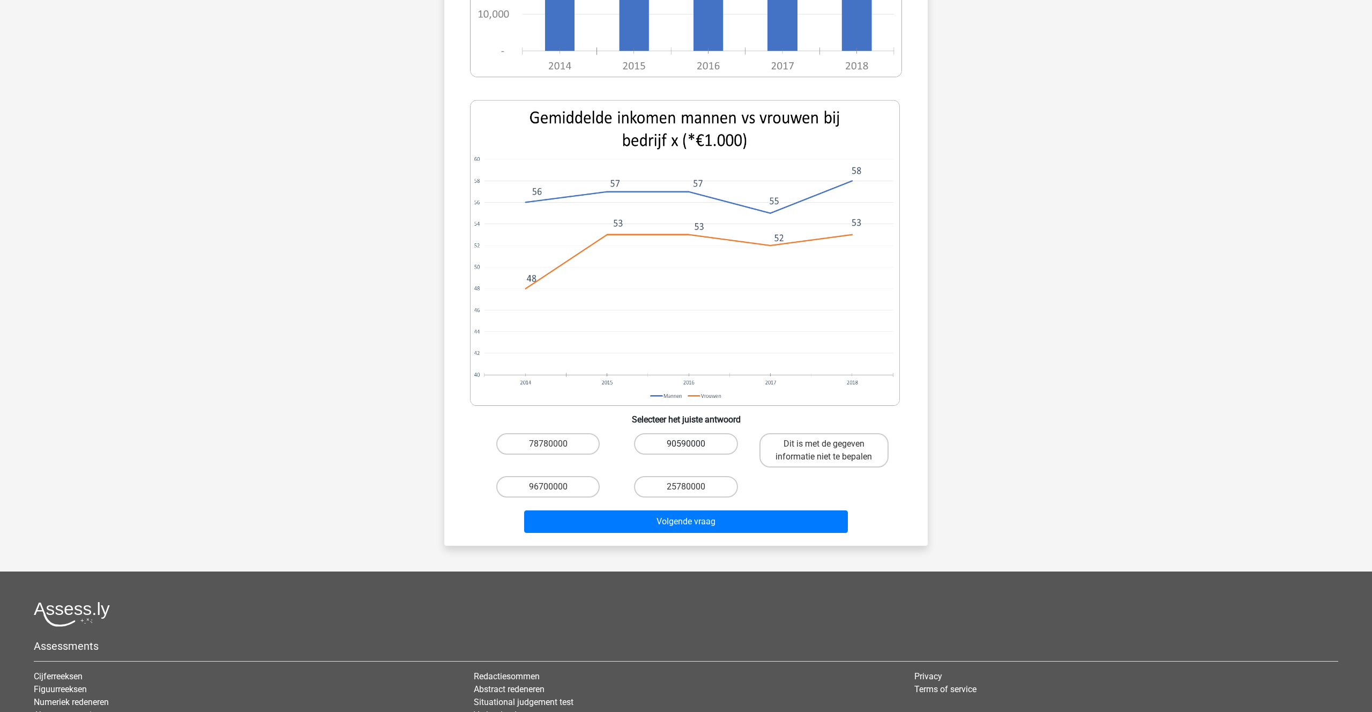
click at [679, 433] on label "90590000" at bounding box center [685, 443] width 103 height 21
click at [686, 444] on input "90590000" at bounding box center [689, 447] width 7 height 7
radio input "true"
click at [683, 510] on button "Volgende vraag" at bounding box center [686, 521] width 324 height 23
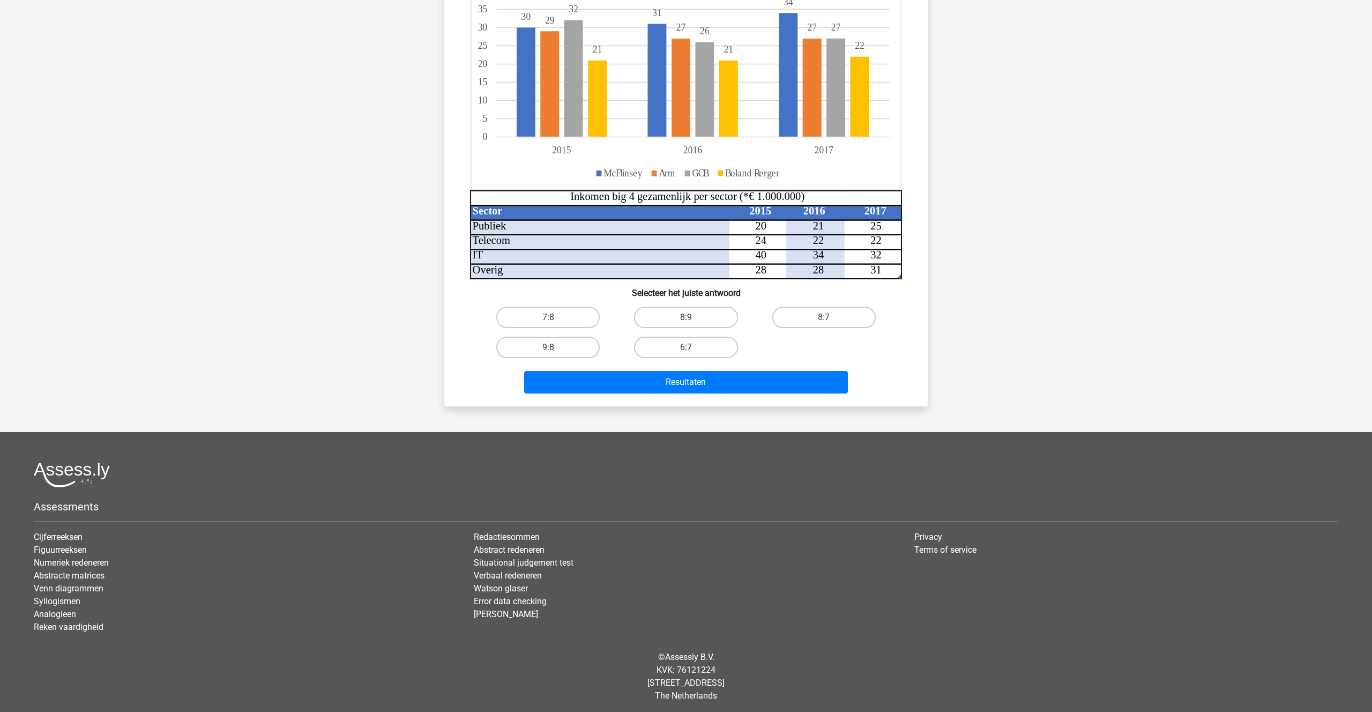
scroll to position [180, 0]
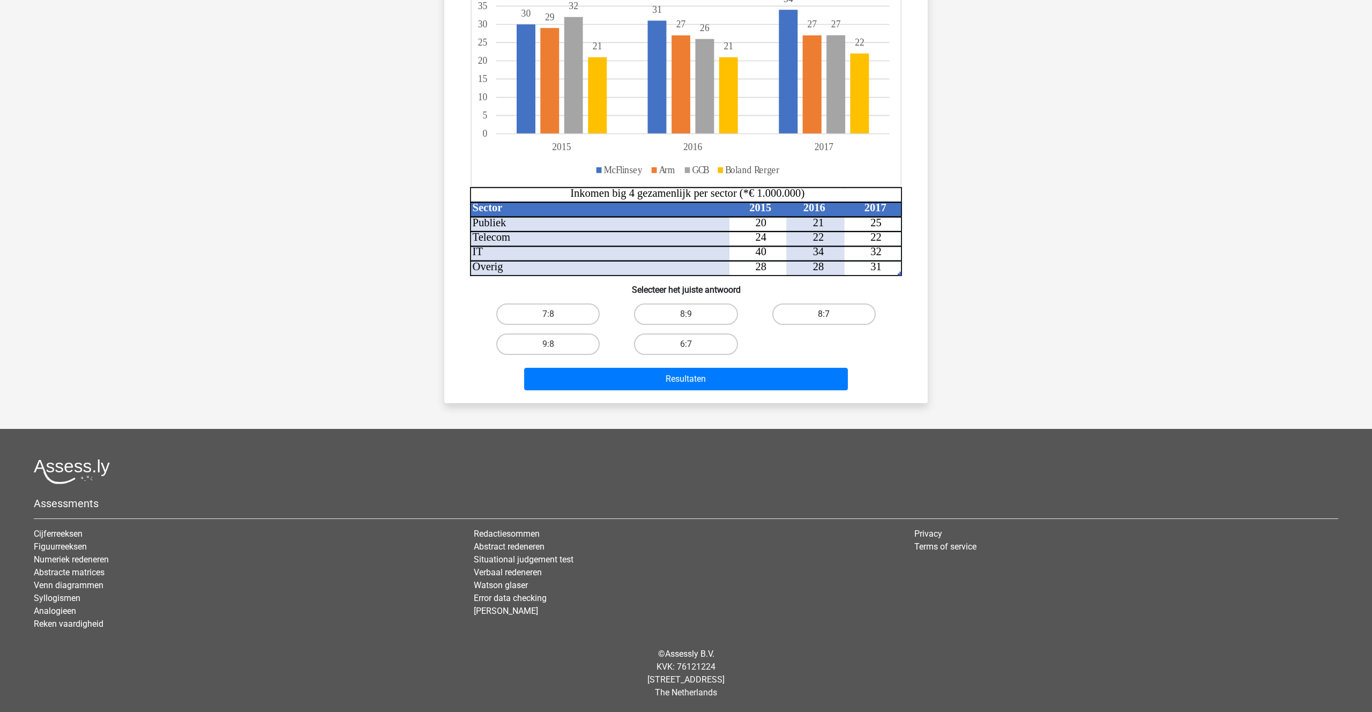
click at [798, 316] on label "8:7" at bounding box center [823, 313] width 103 height 21
click at [824, 316] on input "8:7" at bounding box center [827, 317] width 7 height 7
radio input "true"
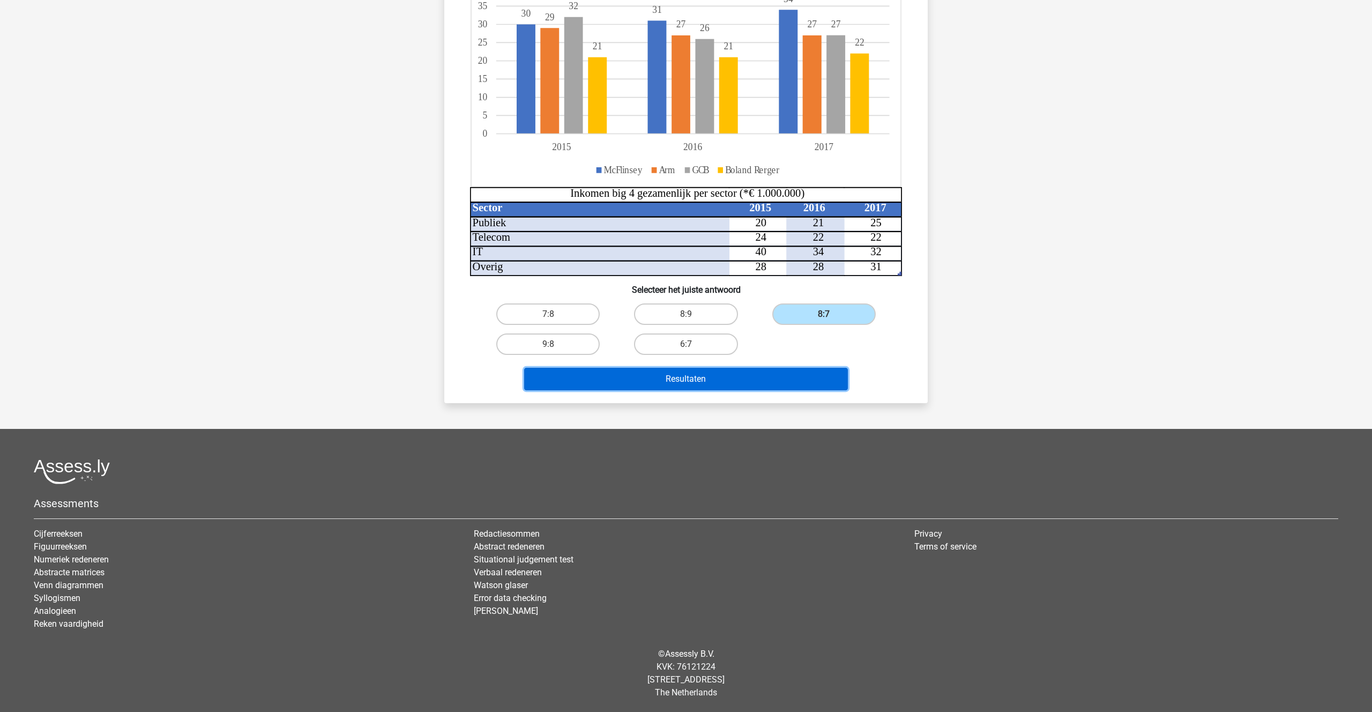
click at [695, 374] on button "Resultaten" at bounding box center [686, 379] width 324 height 23
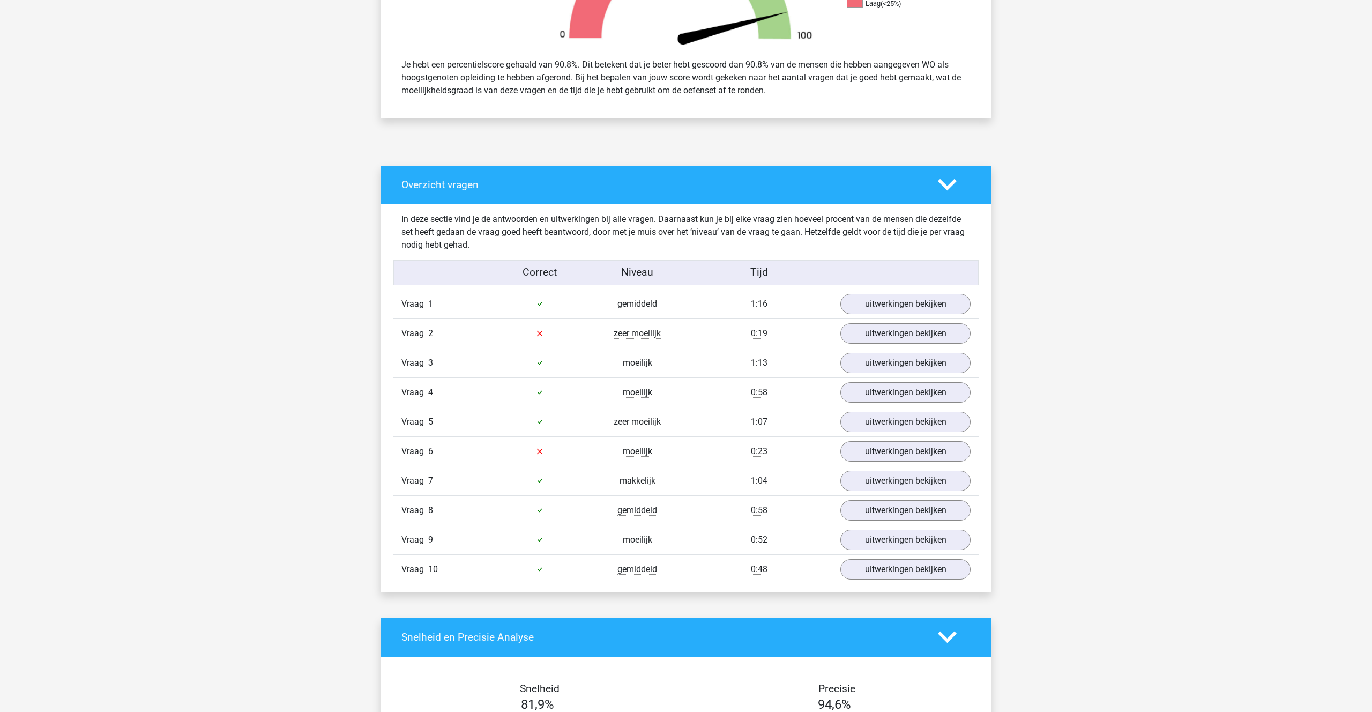
scroll to position [429, 0]
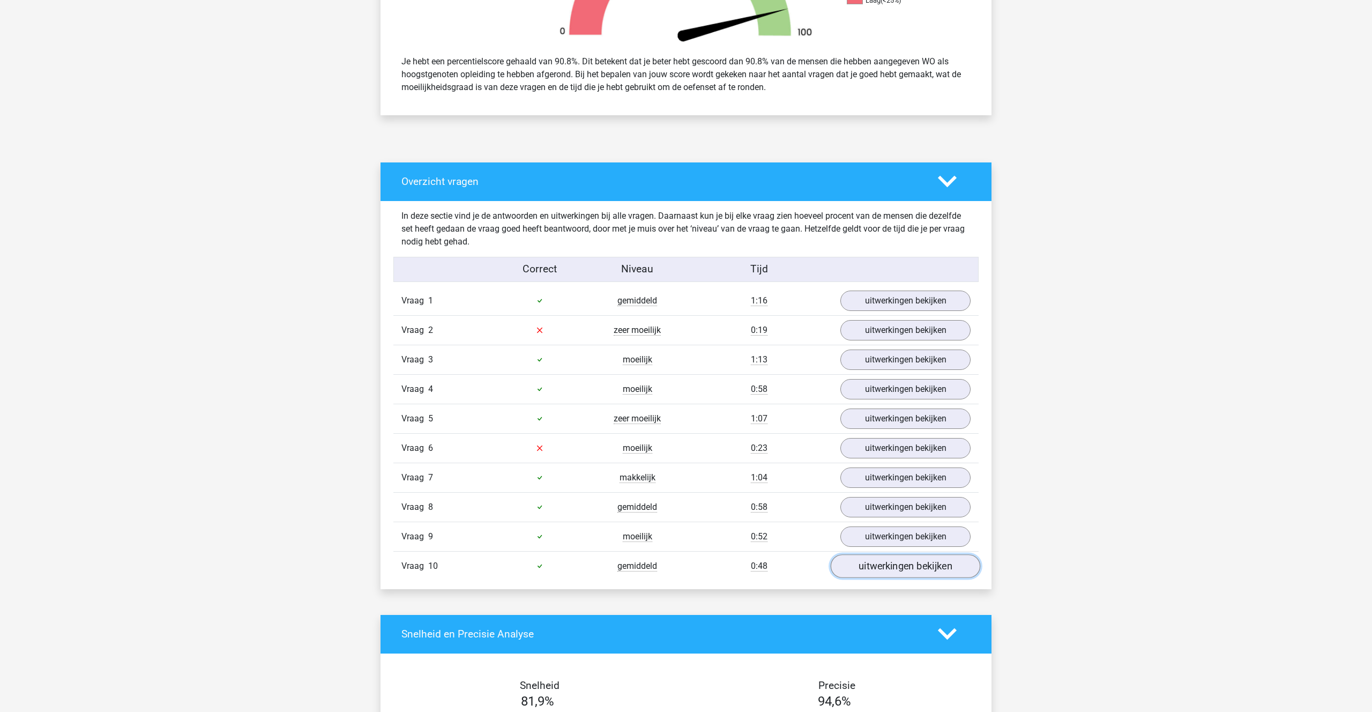
click at [895, 575] on link "uitwerkingen bekijken" at bounding box center [906, 566] width 150 height 24
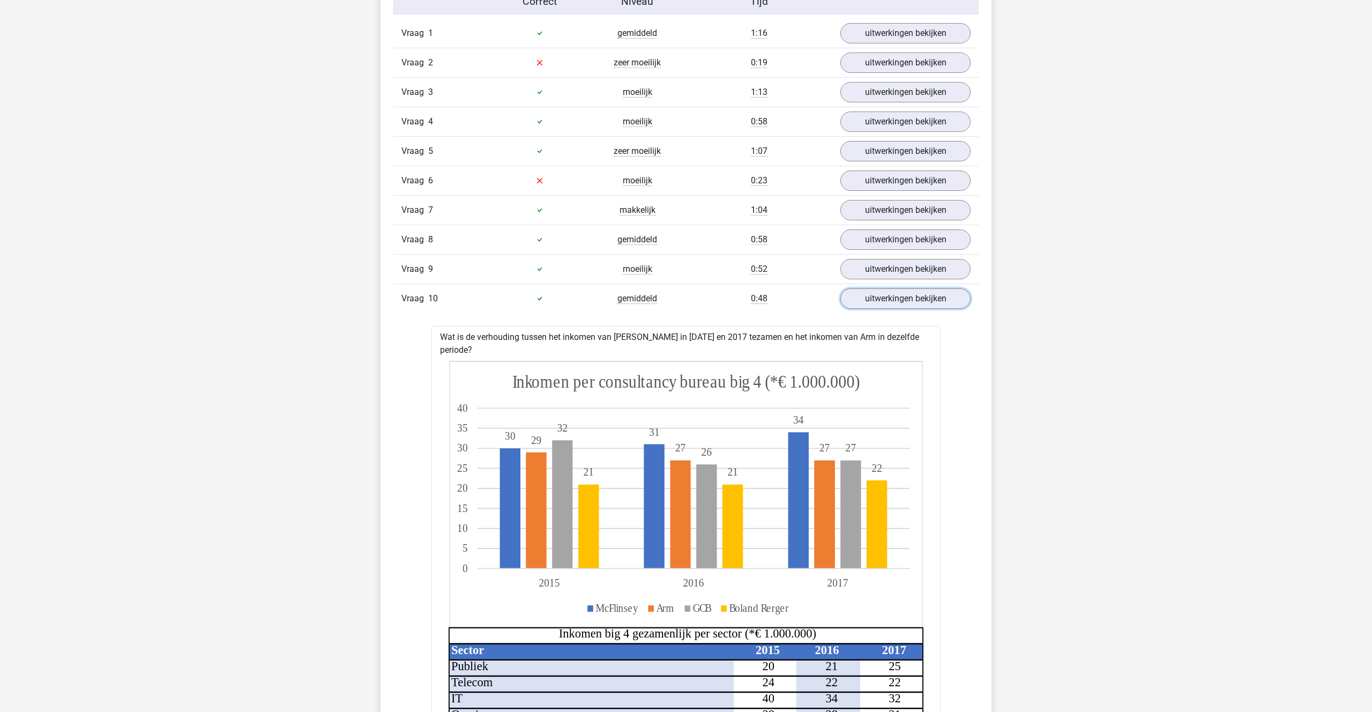
scroll to position [685, 0]
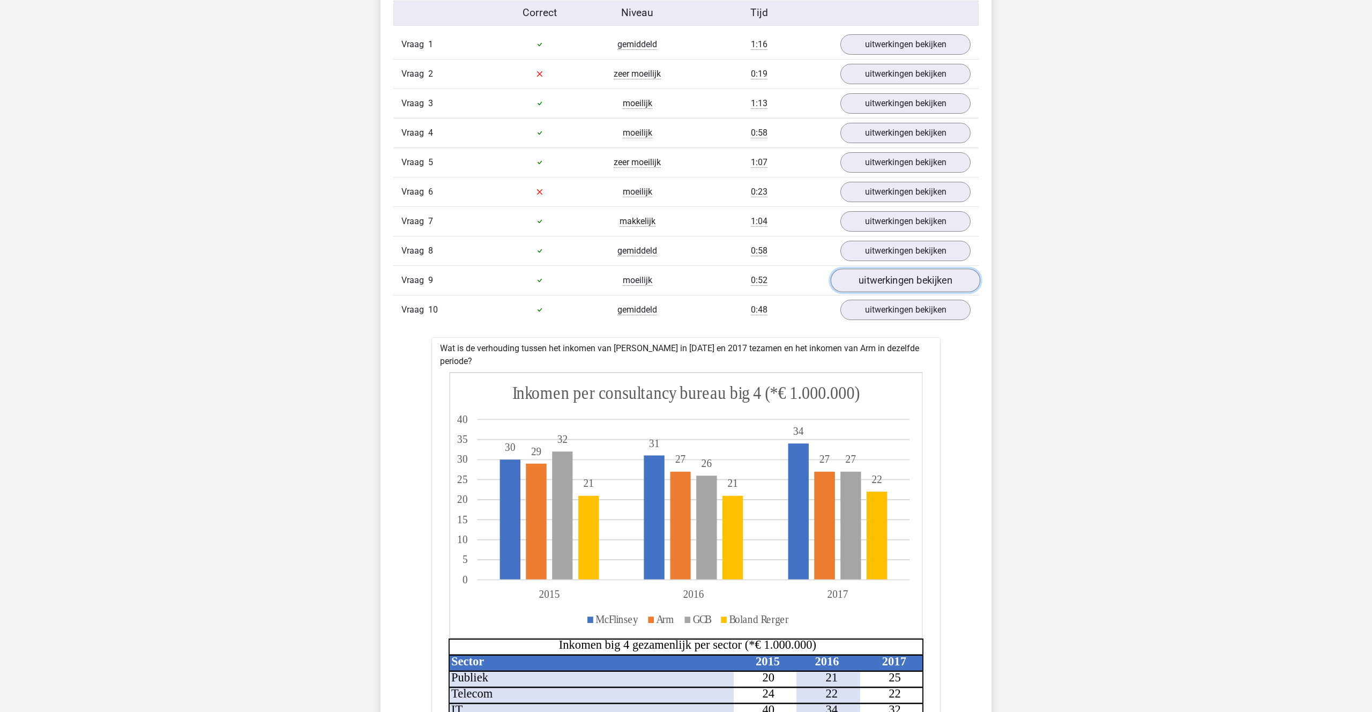
click at [912, 274] on link "uitwerkingen bekijken" at bounding box center [906, 281] width 150 height 24
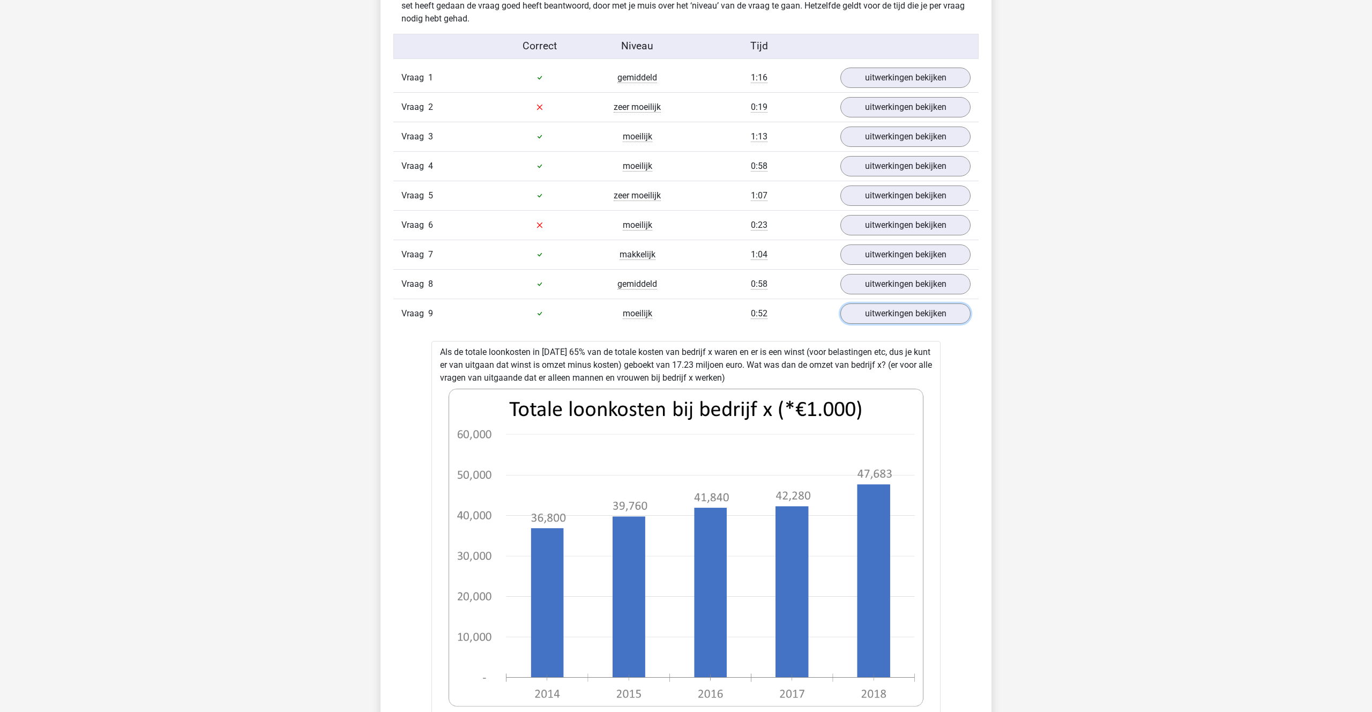
scroll to position [650, 0]
click at [897, 286] on link "uitwerkingen bekijken" at bounding box center [906, 286] width 150 height 24
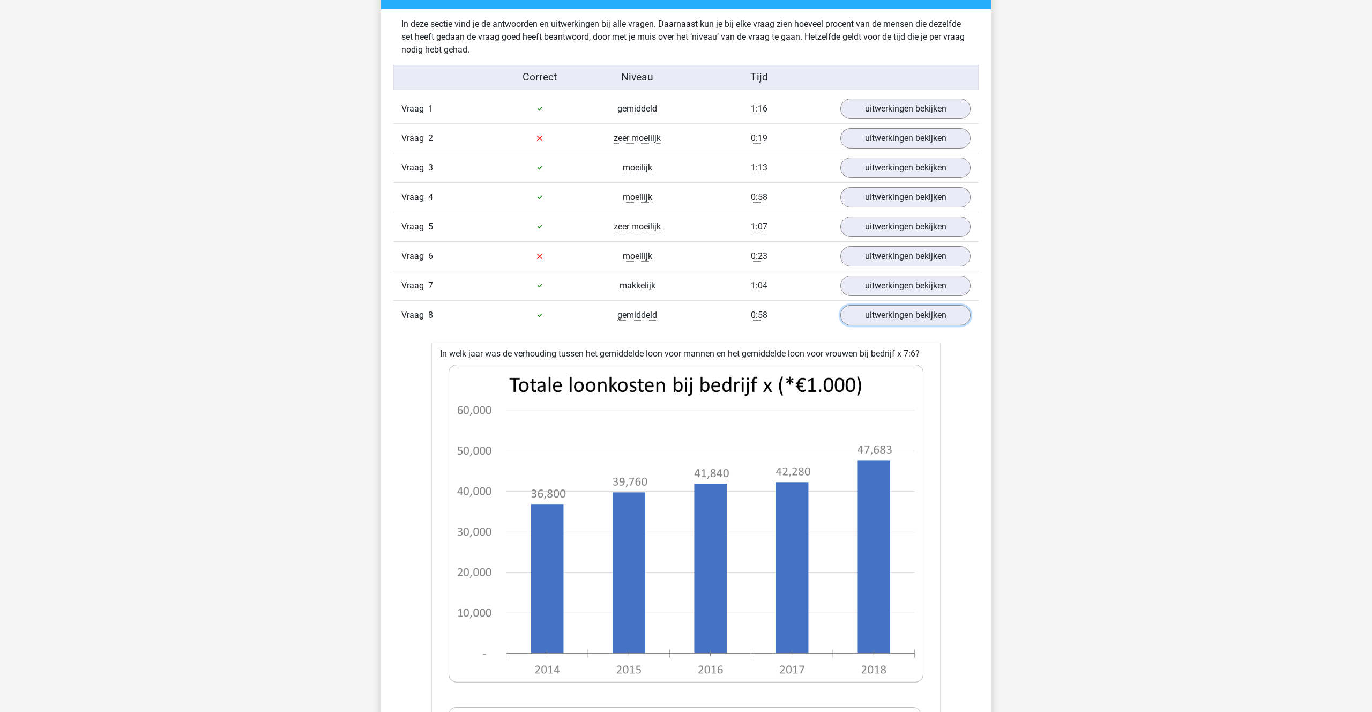
scroll to position [620, 0]
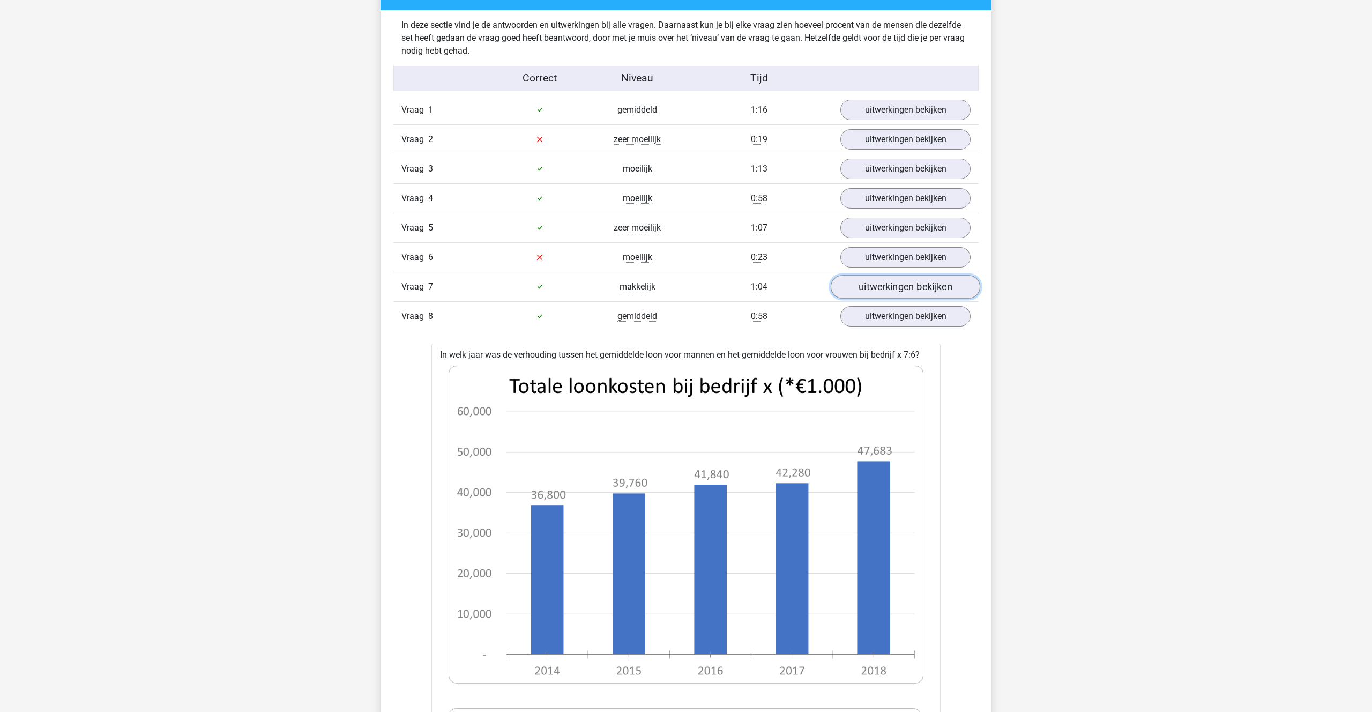
click at [908, 292] on link "uitwerkingen bekijken" at bounding box center [906, 287] width 150 height 24
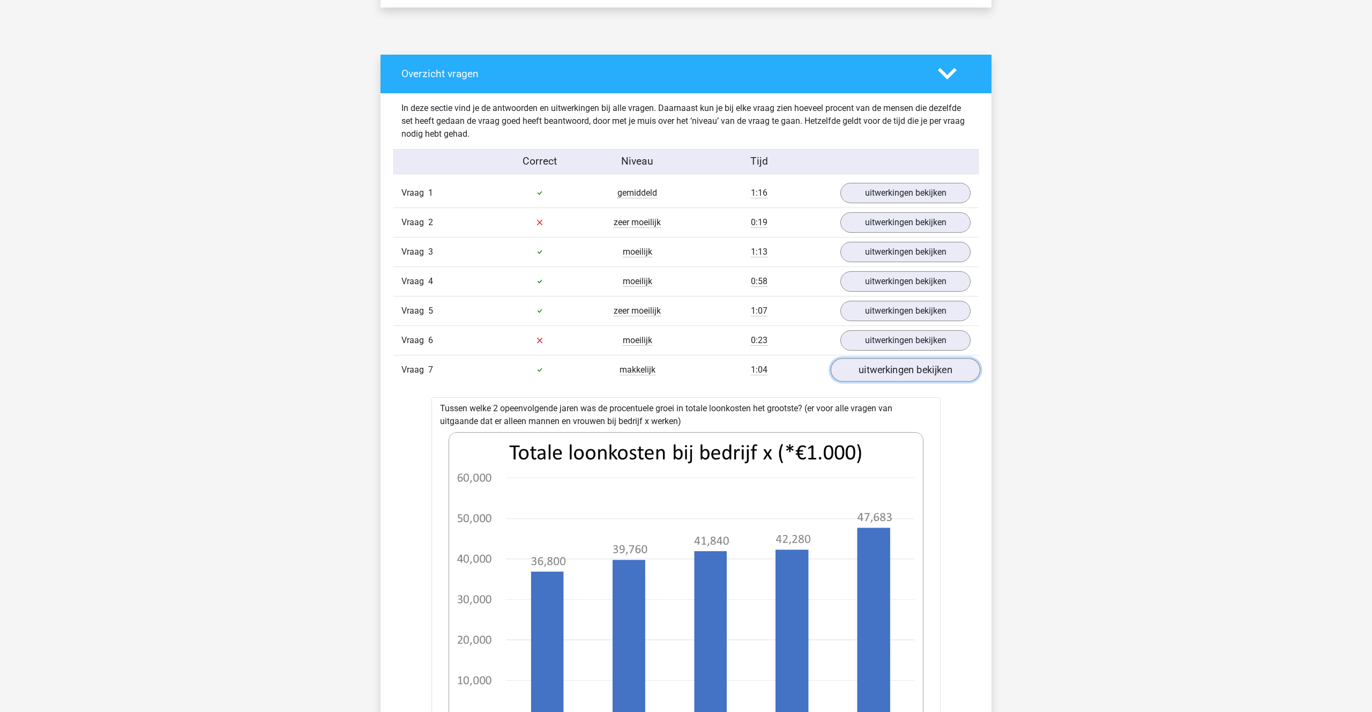
scroll to position [535, 0]
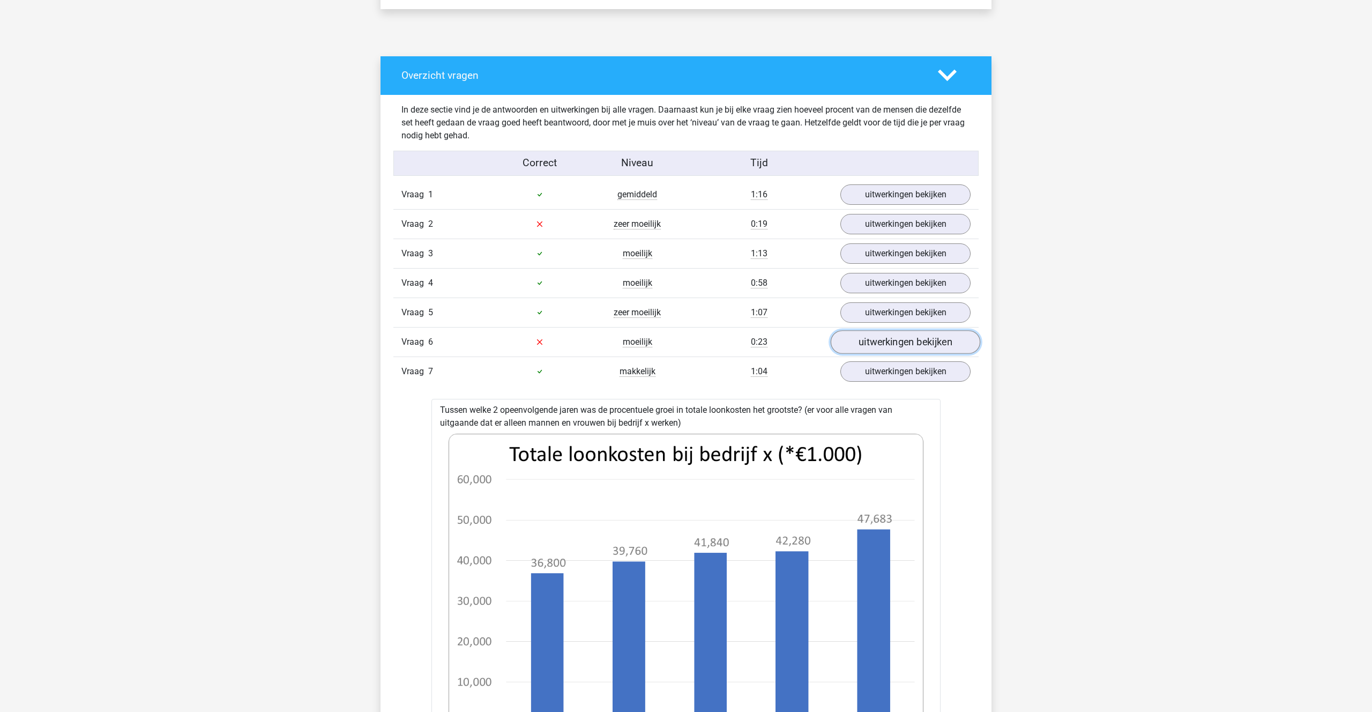
click at [900, 346] on link "uitwerkingen bekijken" at bounding box center [906, 342] width 150 height 24
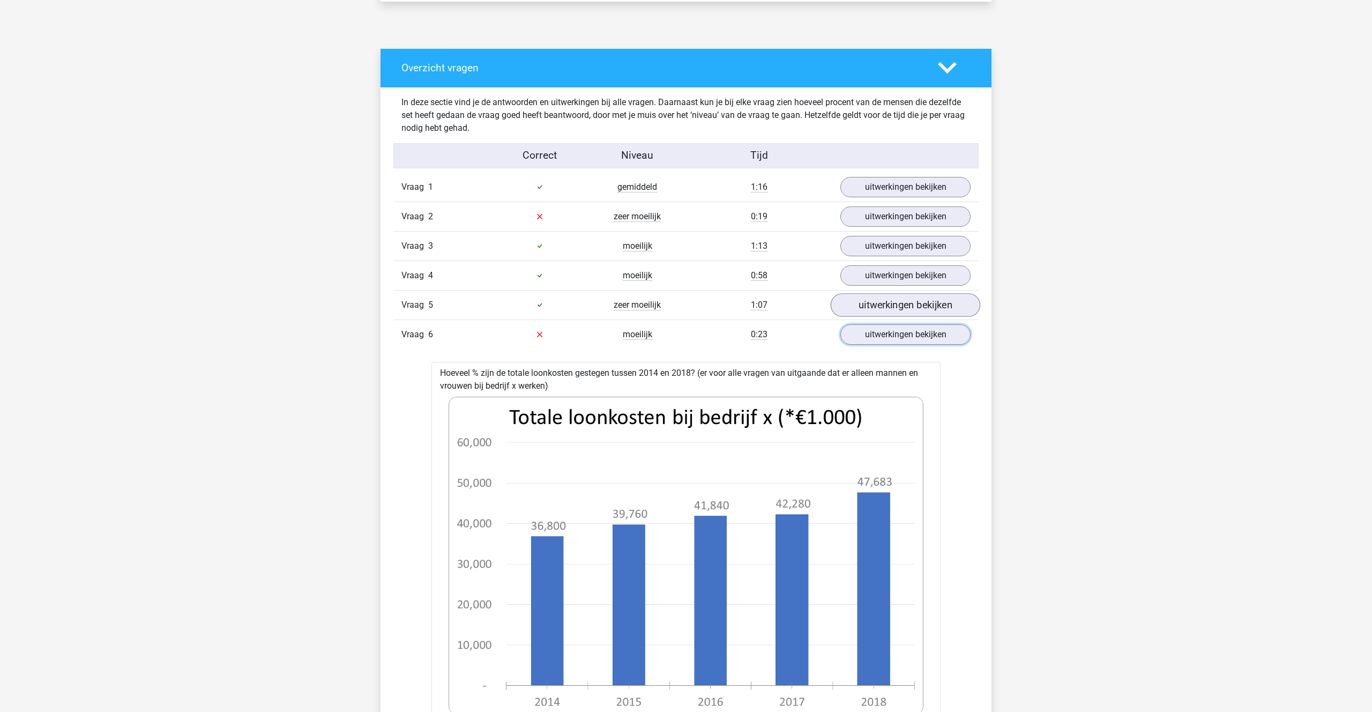
scroll to position [541, 0]
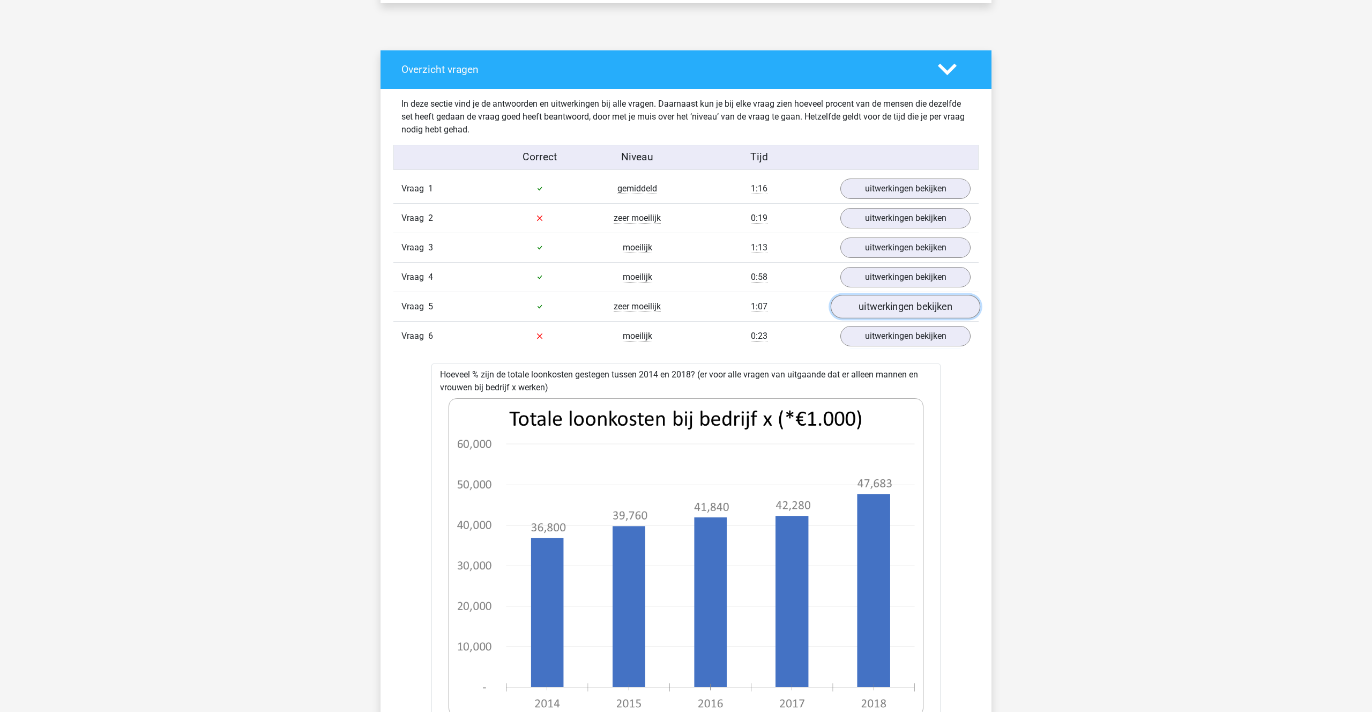
click at [876, 311] on link "uitwerkingen bekijken" at bounding box center [906, 307] width 150 height 24
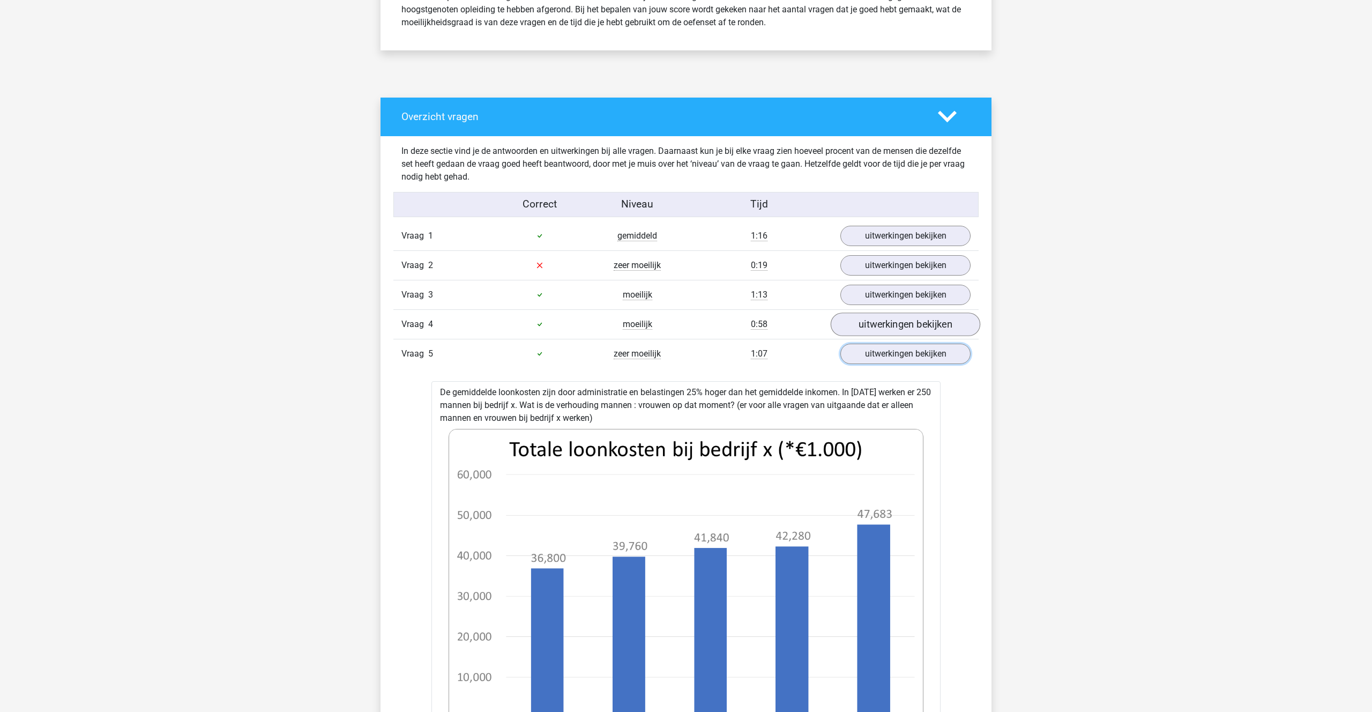
scroll to position [490, 0]
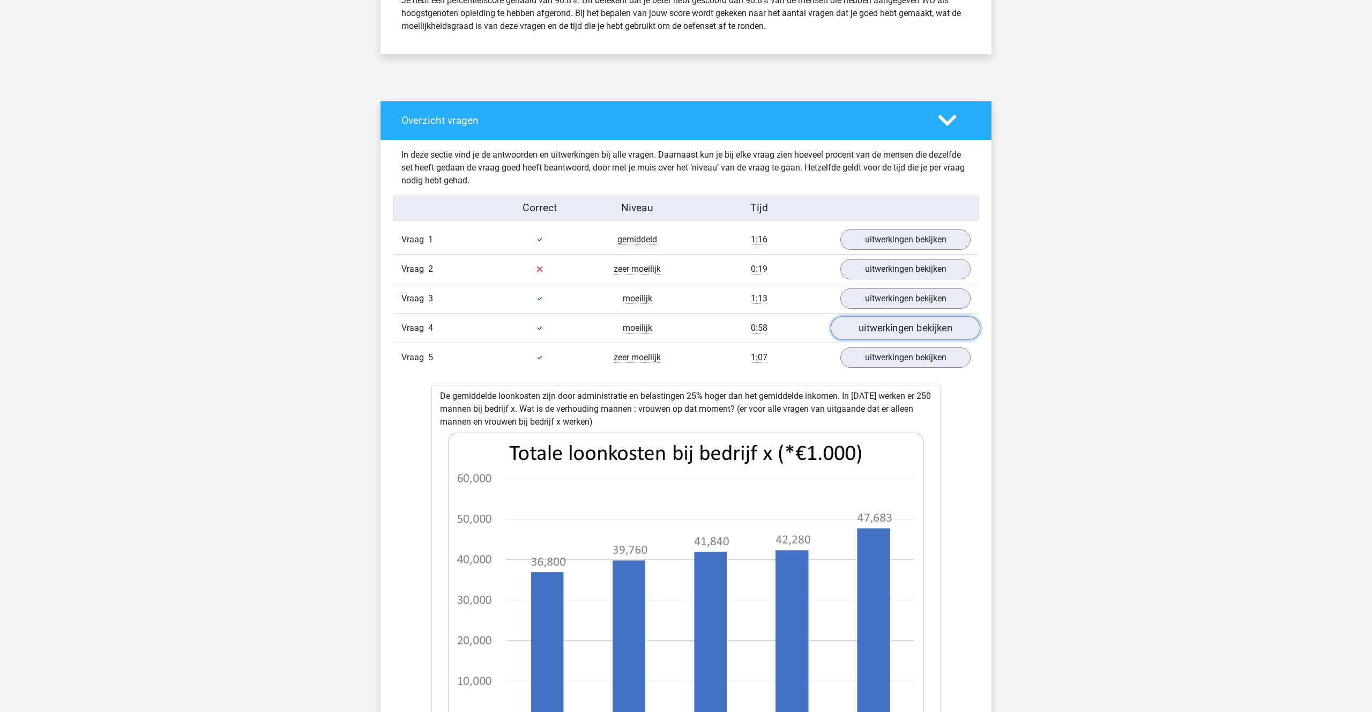
click at [903, 322] on link "uitwerkingen bekijken" at bounding box center [906, 328] width 150 height 24
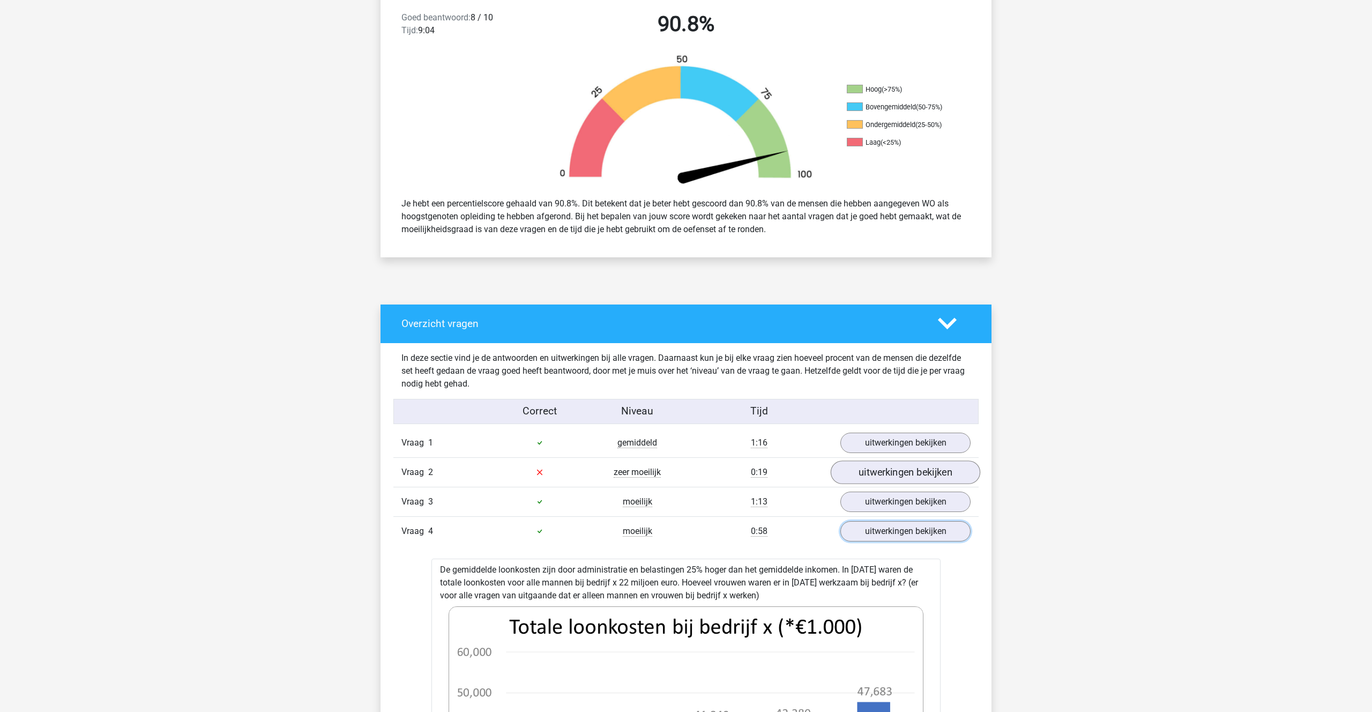
scroll to position [283, 0]
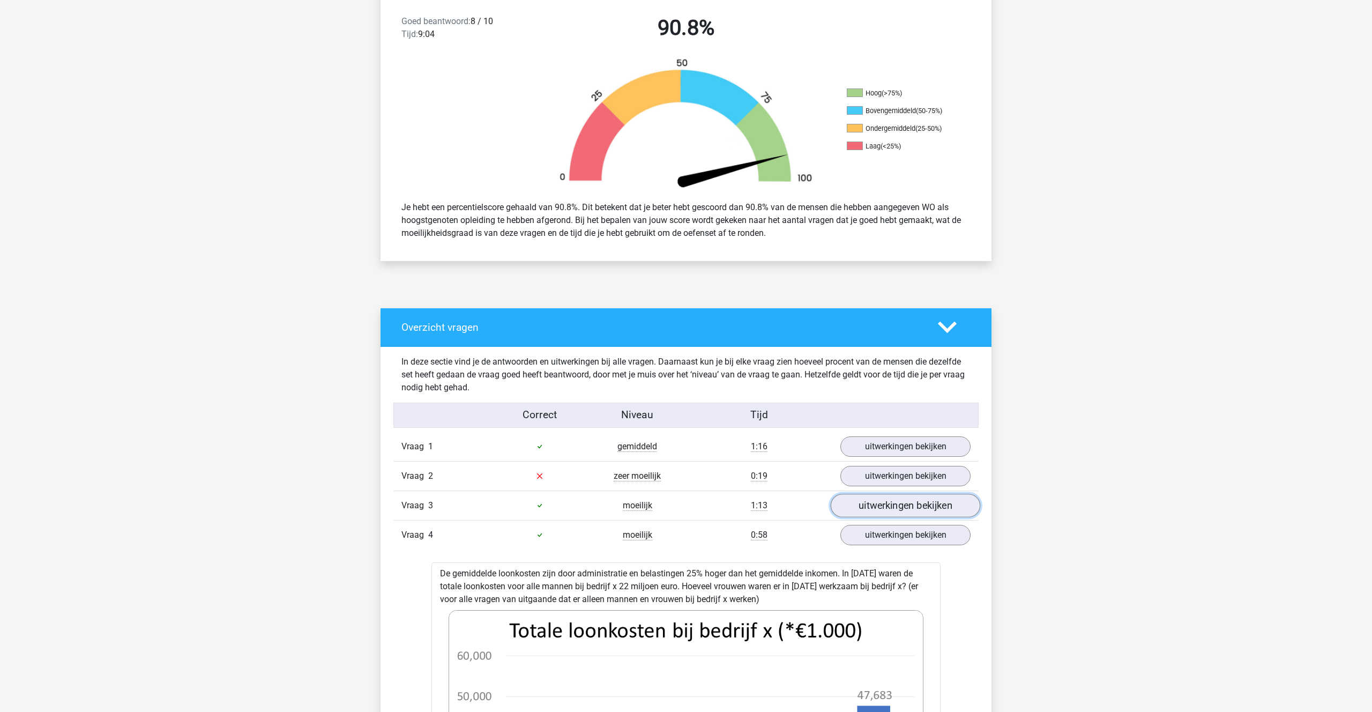
click at [866, 502] on link "uitwerkingen bekijken" at bounding box center [906, 506] width 150 height 24
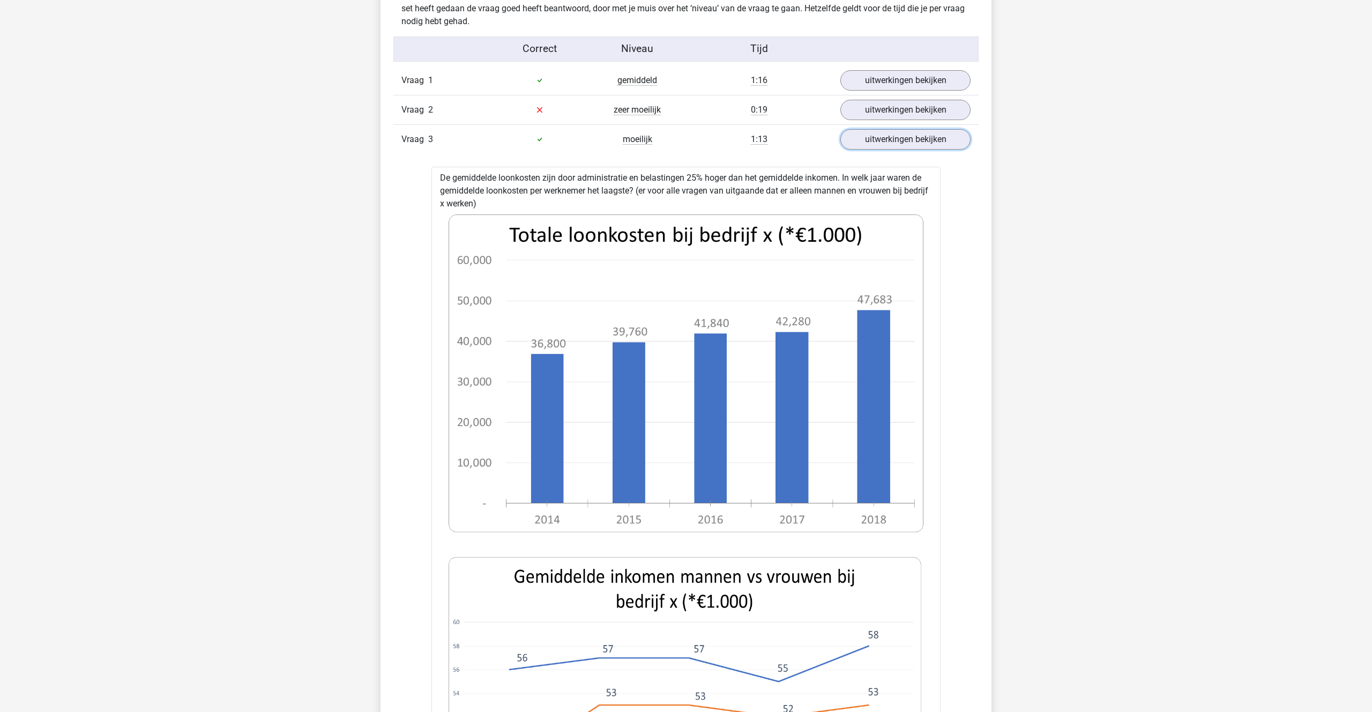
scroll to position [647, 0]
click at [887, 106] on link "uitwerkingen bekijken" at bounding box center [906, 112] width 150 height 24
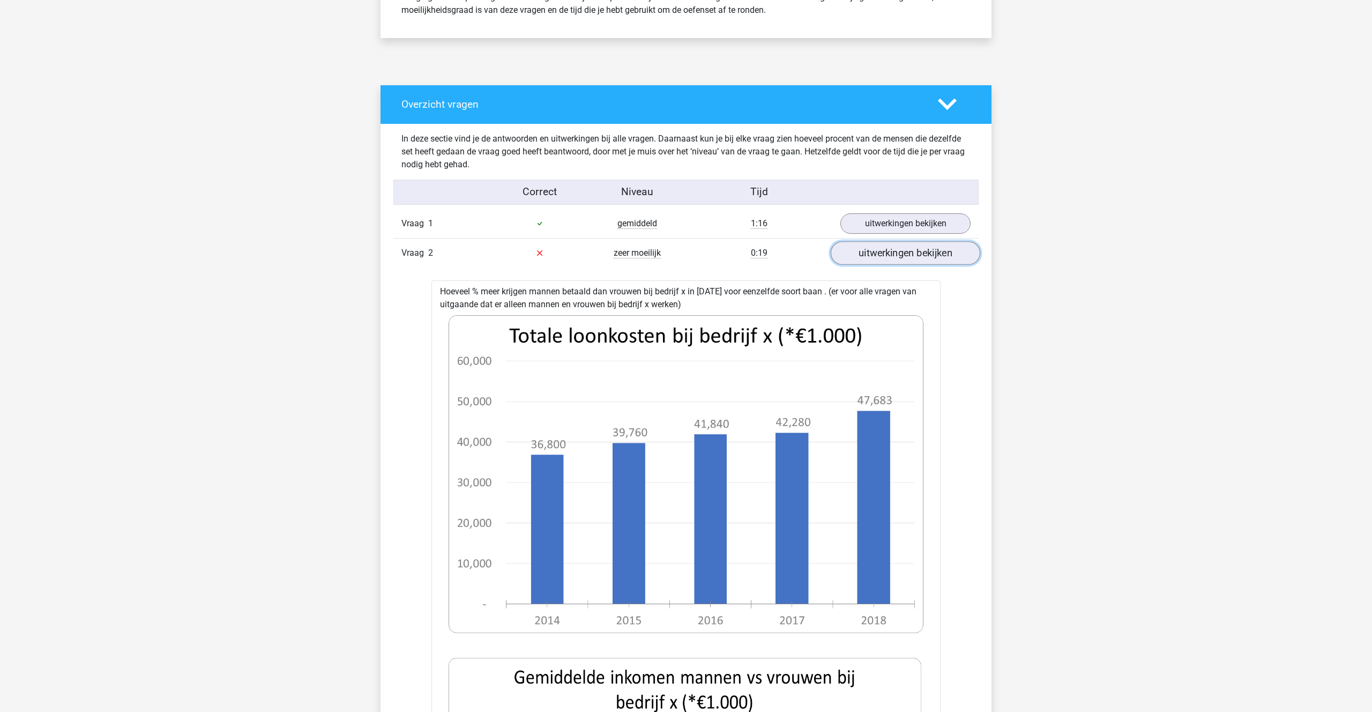
scroll to position [499, 0]
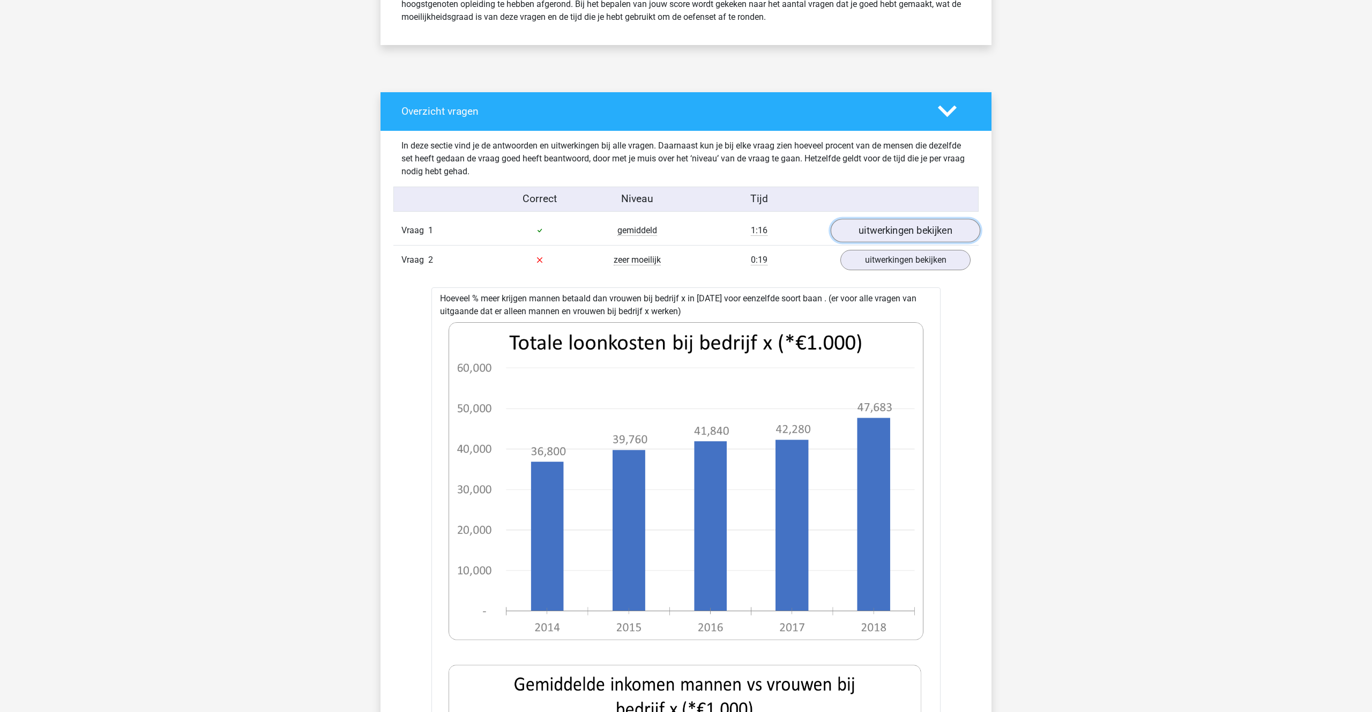
click at [904, 232] on link "uitwerkingen bekijken" at bounding box center [906, 231] width 150 height 24
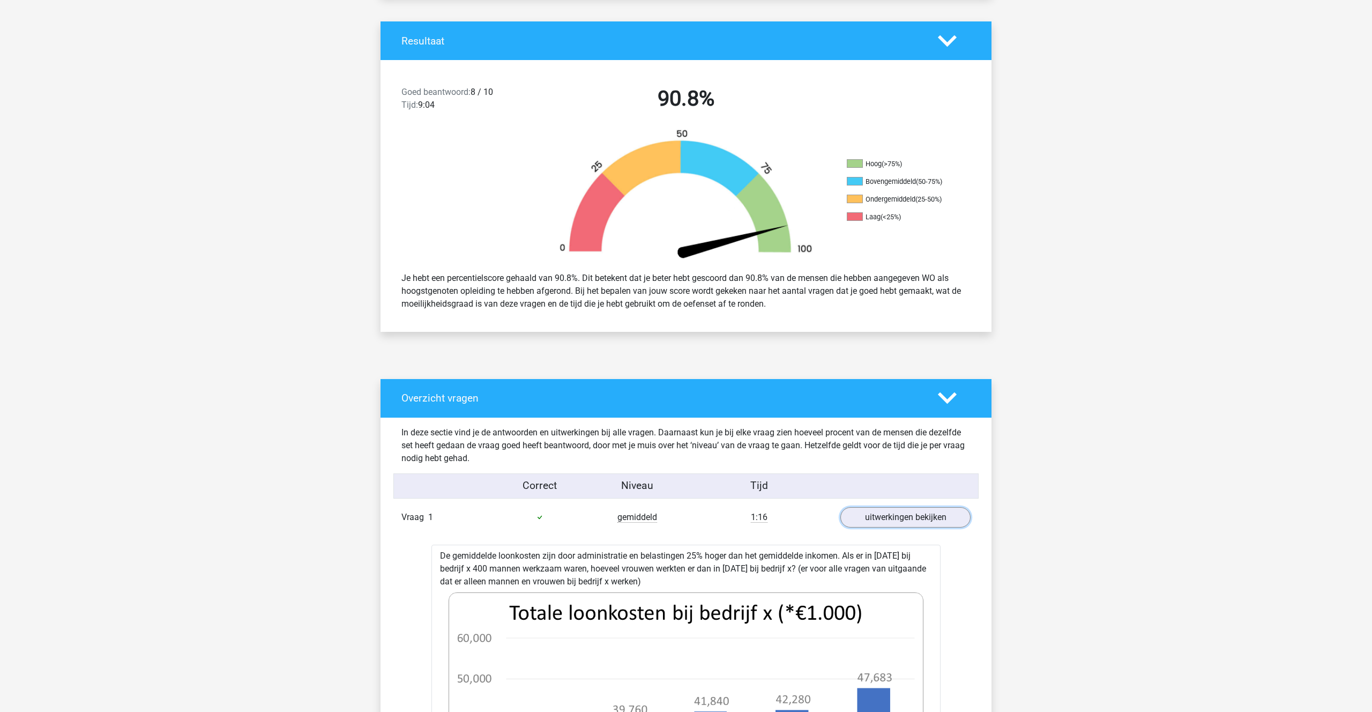
scroll to position [249, 0]
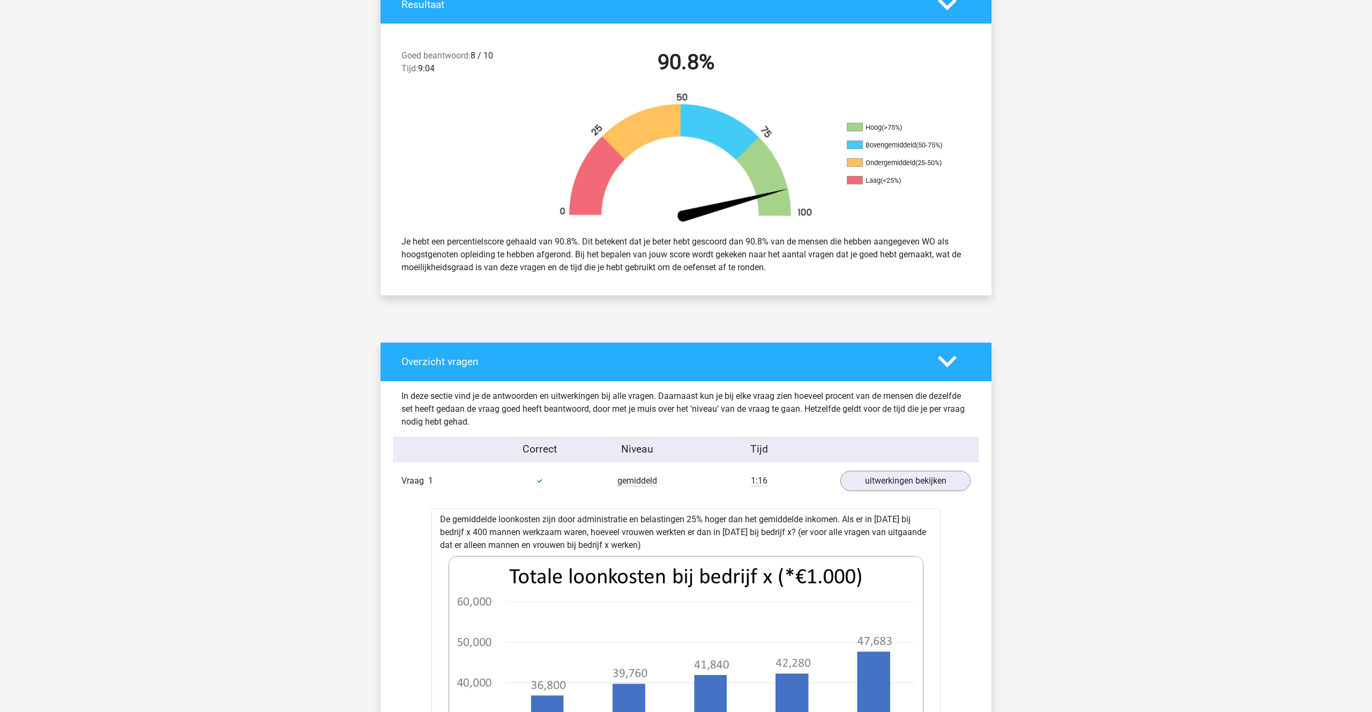
click at [955, 363] on icon at bounding box center [947, 361] width 19 height 19
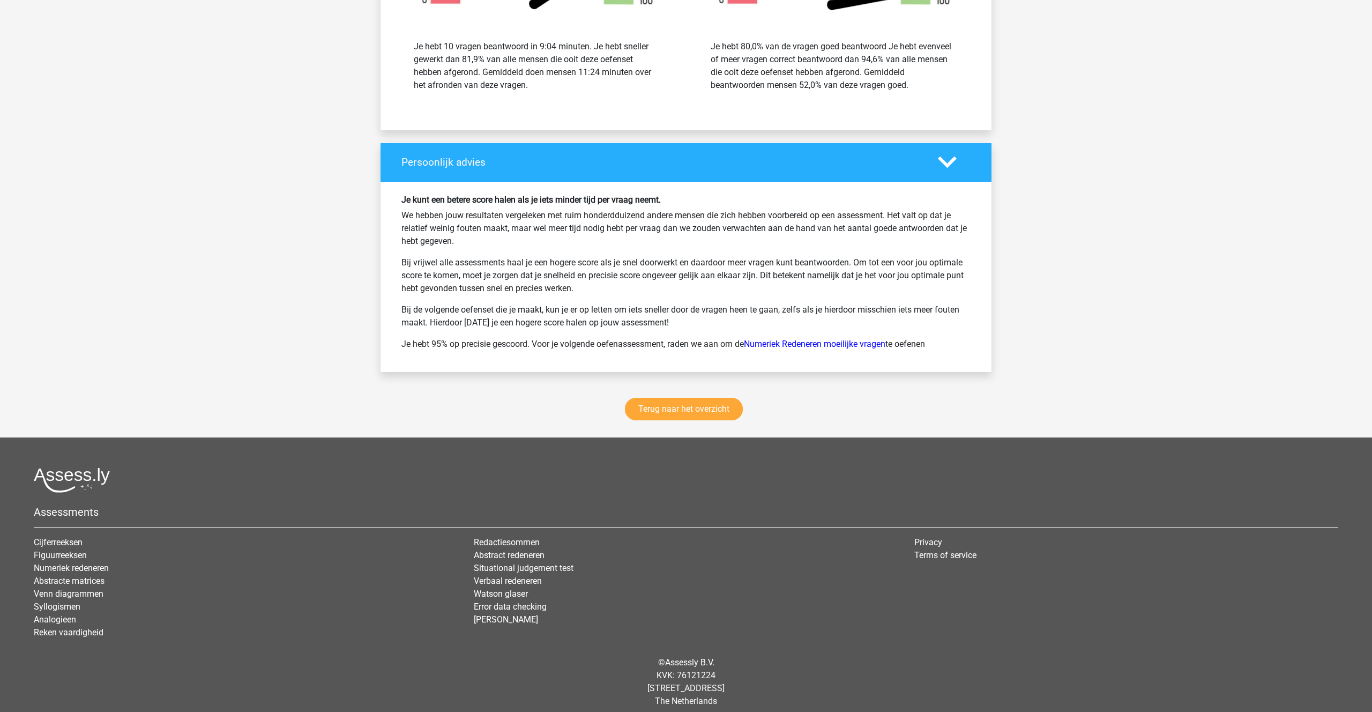
scroll to position [881, 0]
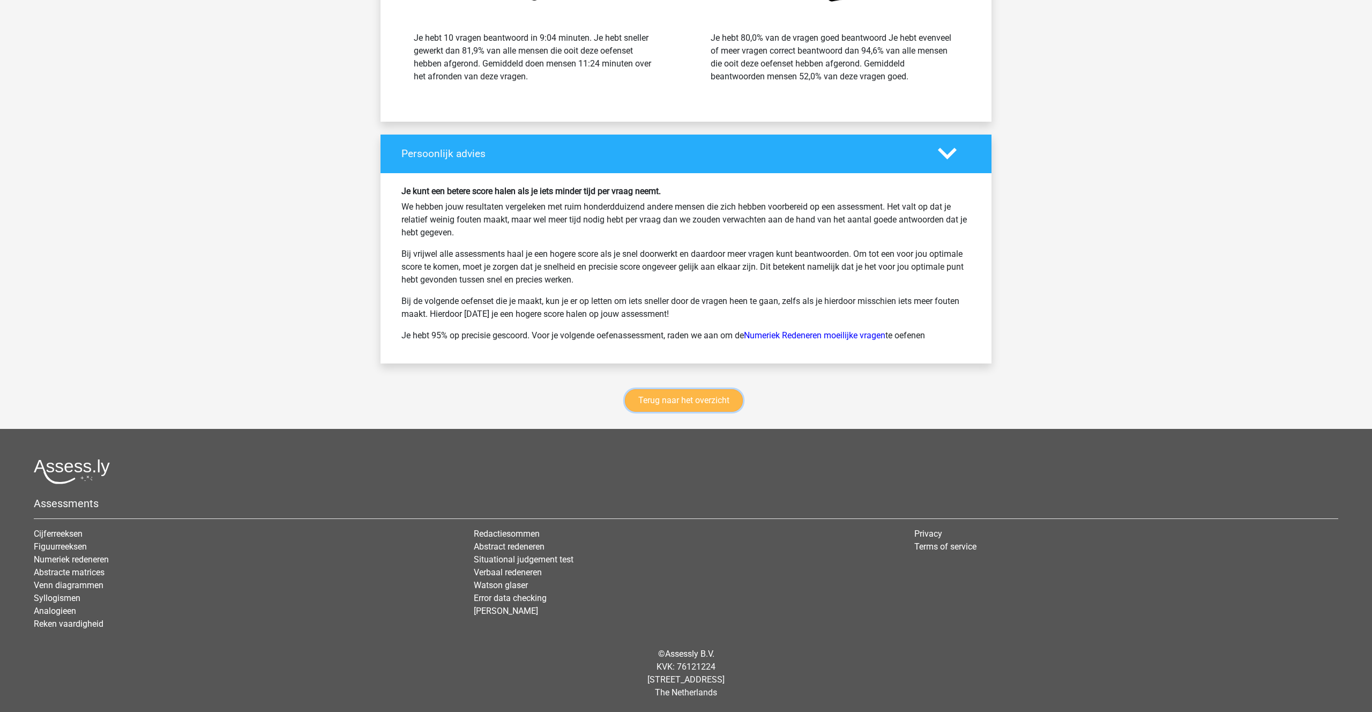
click at [717, 392] on link "Terug naar het overzicht" at bounding box center [684, 400] width 118 height 23
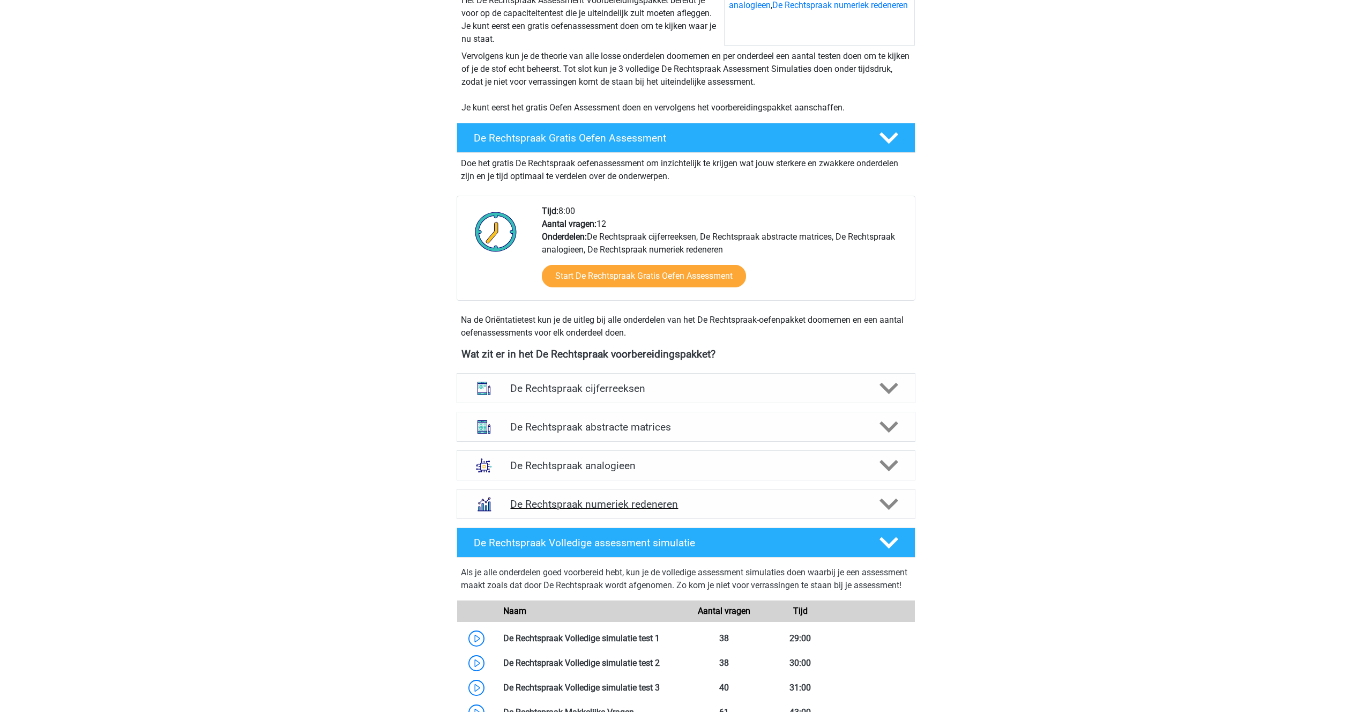
scroll to position [202, 0]
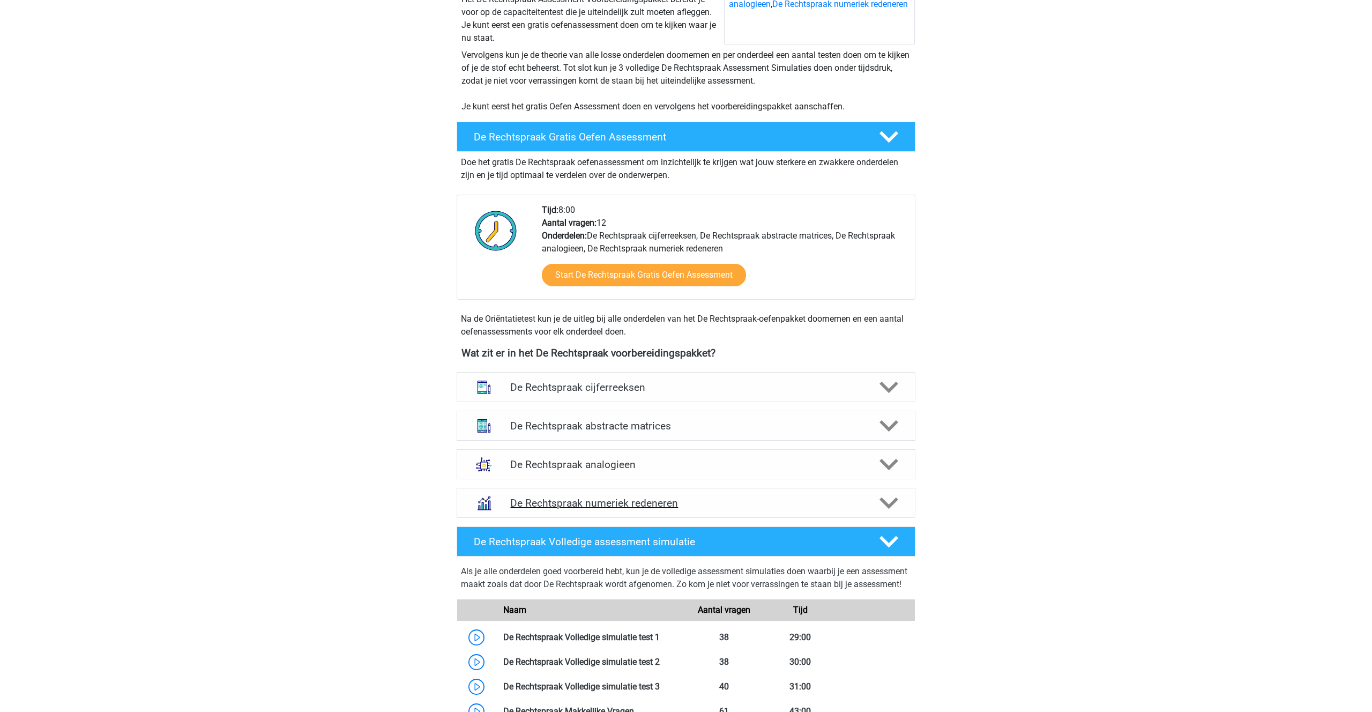
click at [617, 497] on h4 "De Rechtspraak numeriek redeneren" at bounding box center [685, 503] width 351 height 12
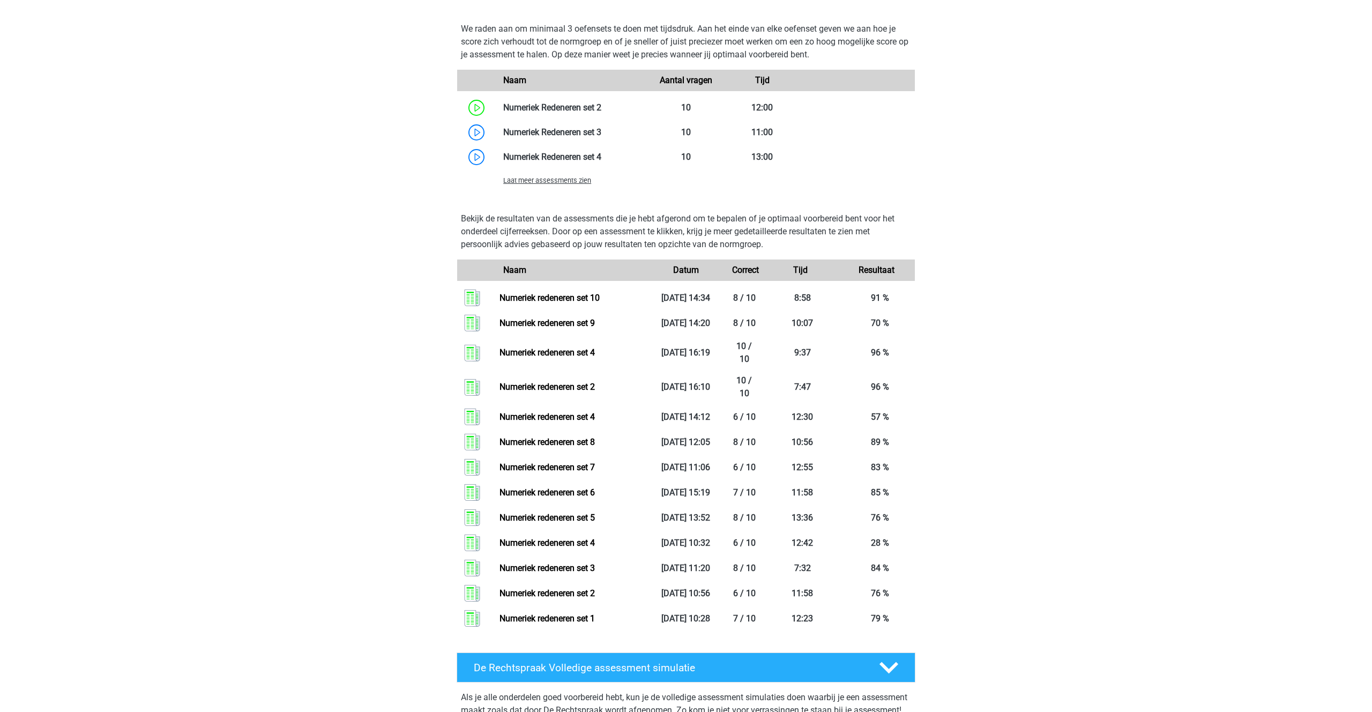
scroll to position [903, 0]
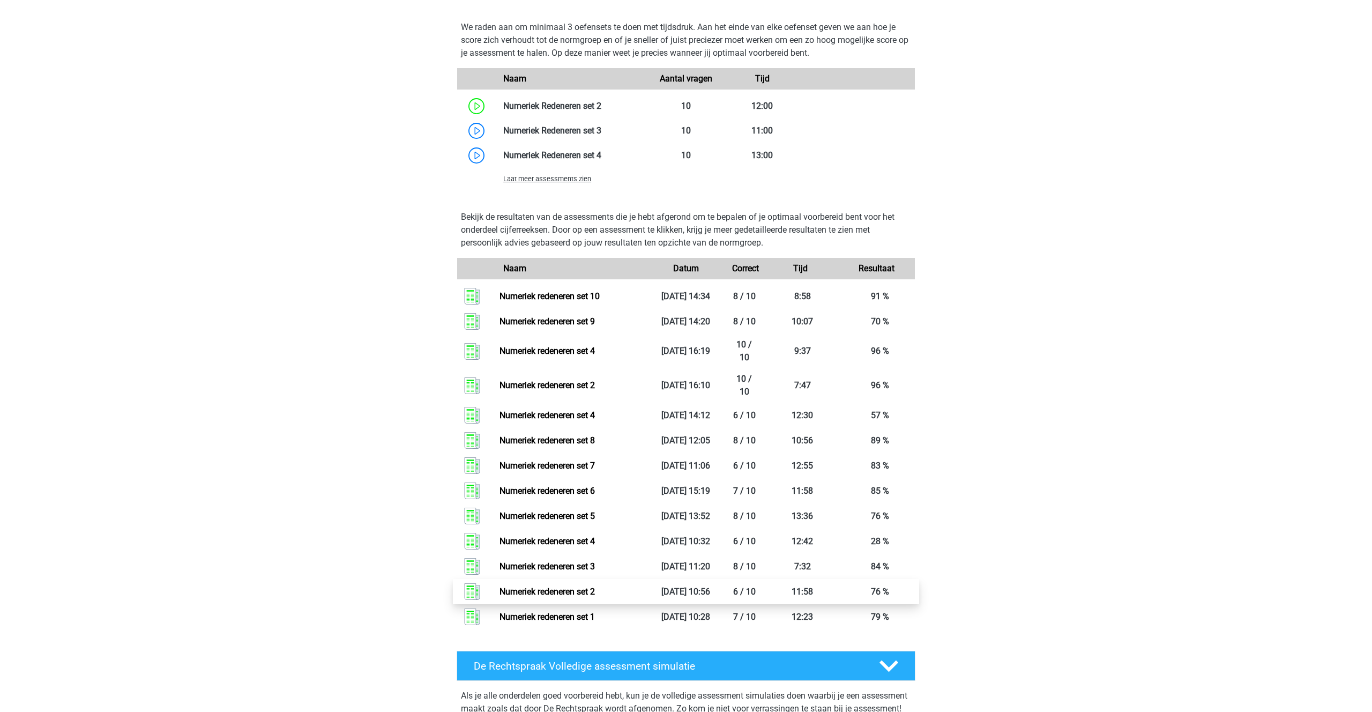
click at [563, 586] on link "Numeriek redeneren set 2" at bounding box center [547, 591] width 95 height 10
click at [582, 612] on link "Numeriek redeneren set 1" at bounding box center [547, 617] width 95 height 10
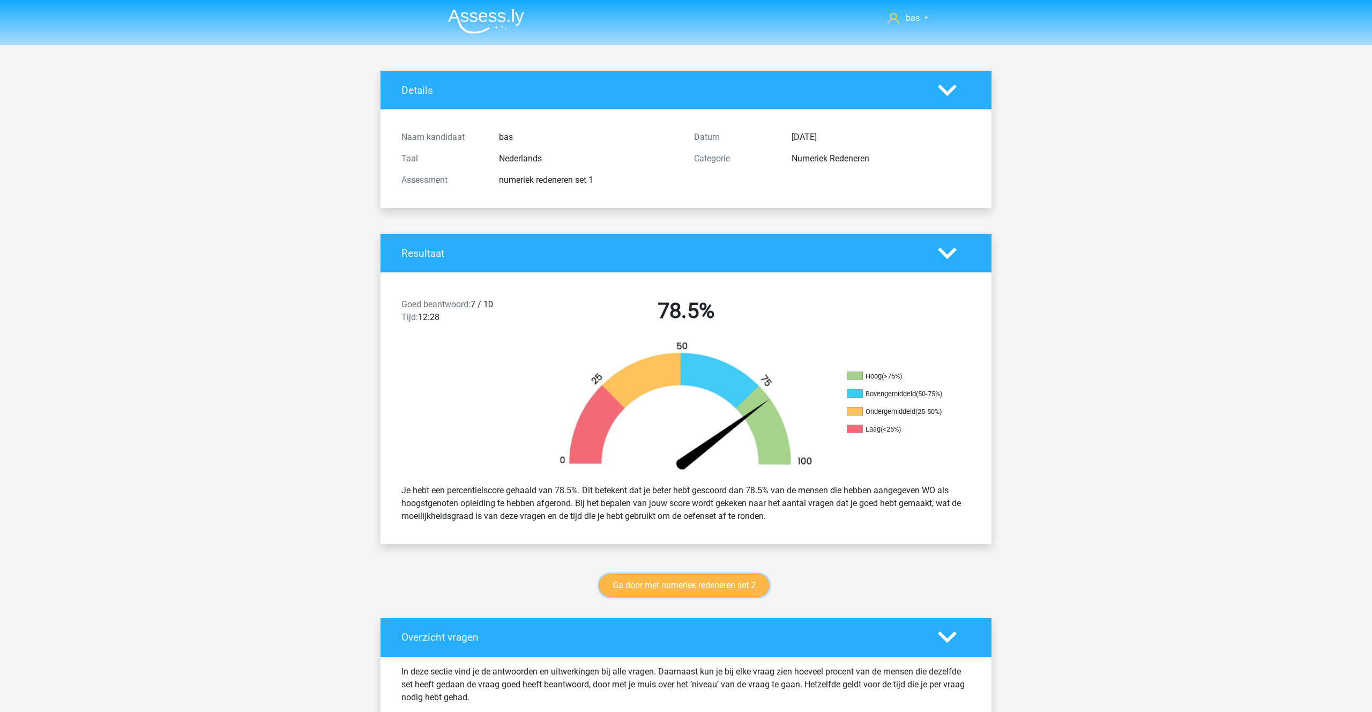
click at [663, 584] on link "Ga door met numeriek redeneren set 2" at bounding box center [684, 585] width 170 height 23
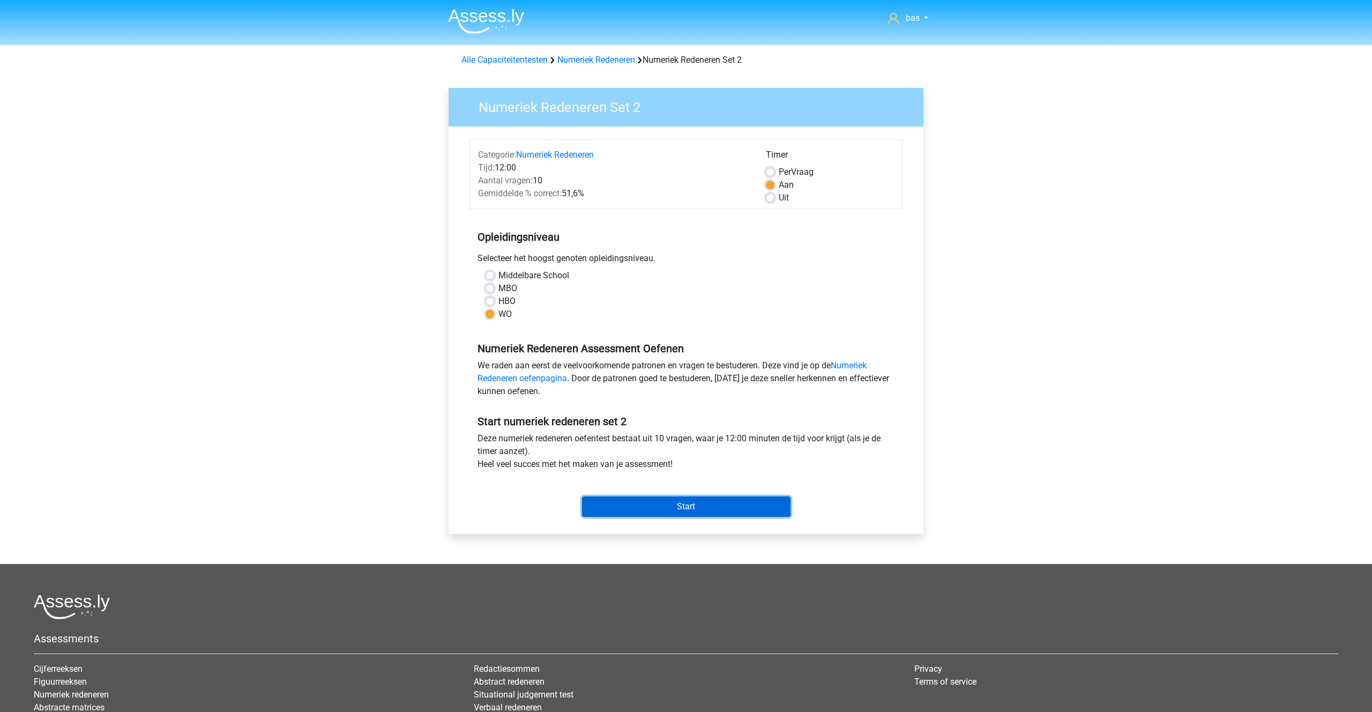
click at [702, 505] on input "Start" at bounding box center [686, 506] width 209 height 20
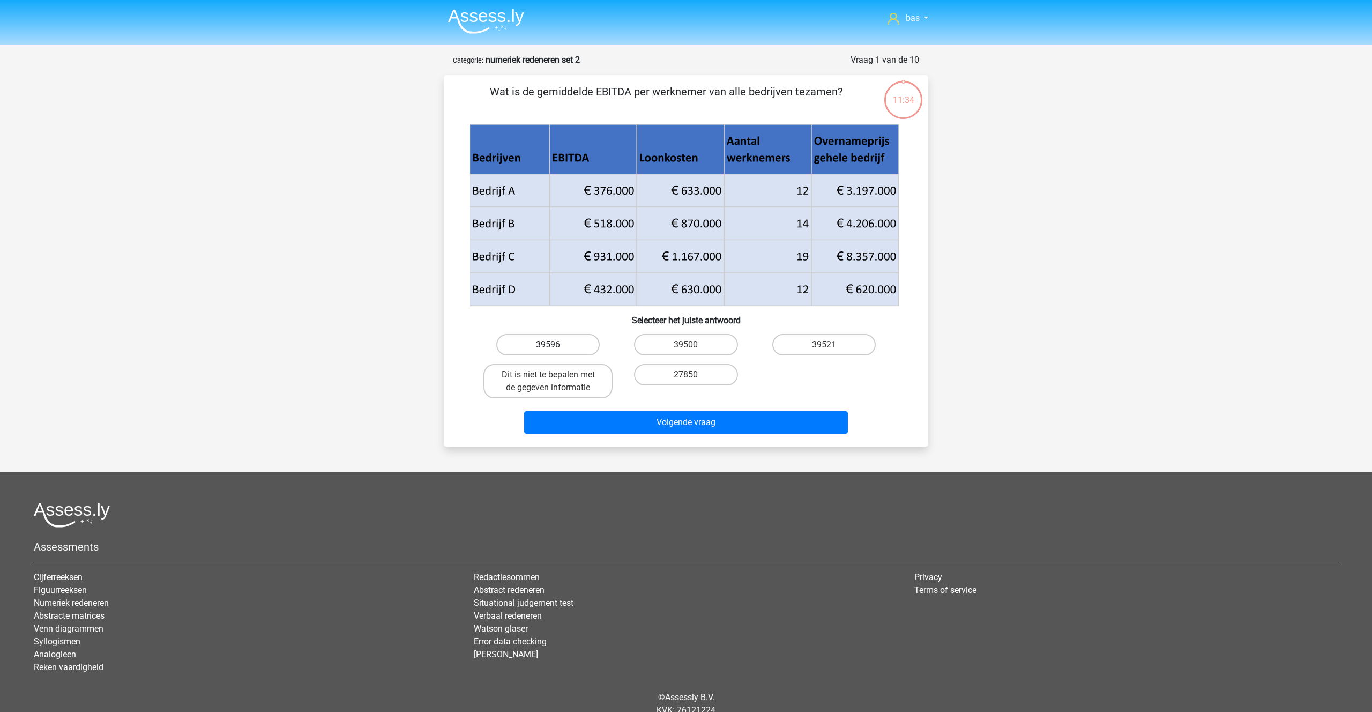
click at [561, 346] on label "39596" at bounding box center [547, 344] width 103 height 21
click at [555, 346] on input "39596" at bounding box center [551, 348] width 7 height 7
radio input "true"
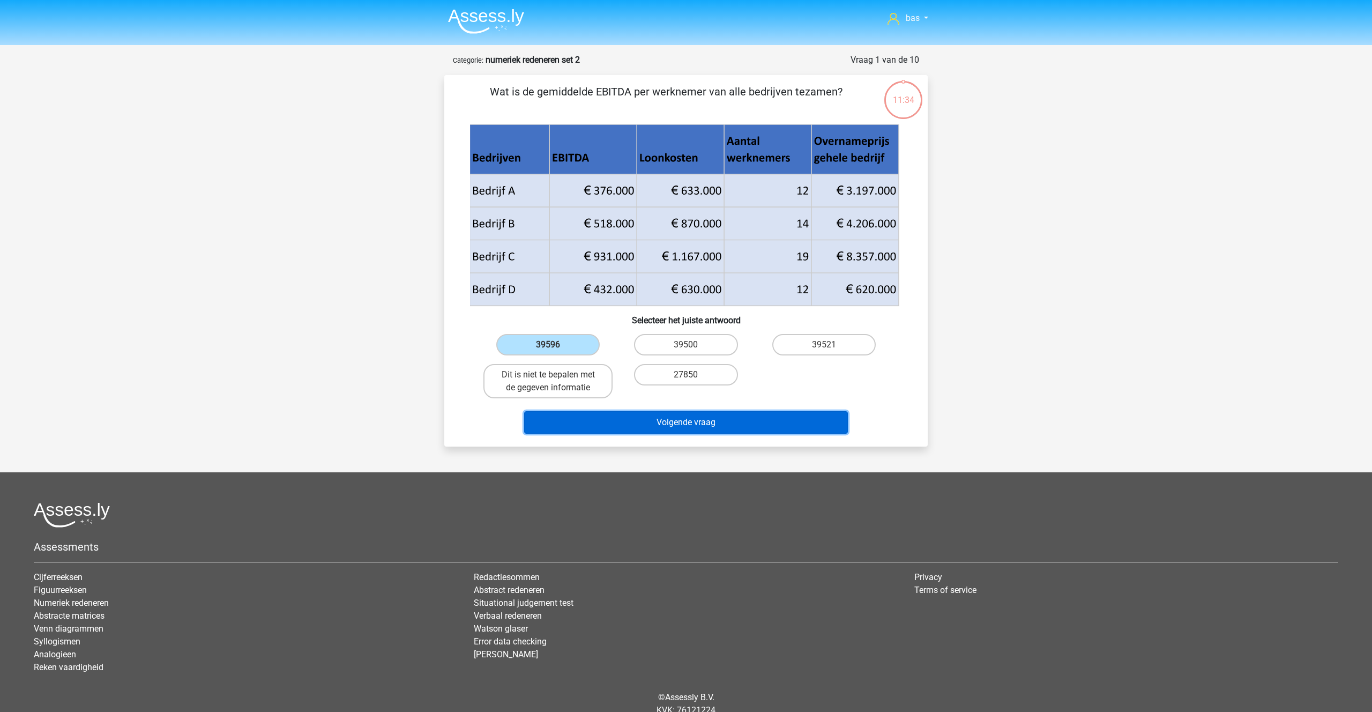
click at [658, 414] on button "Volgende vraag" at bounding box center [686, 422] width 324 height 23
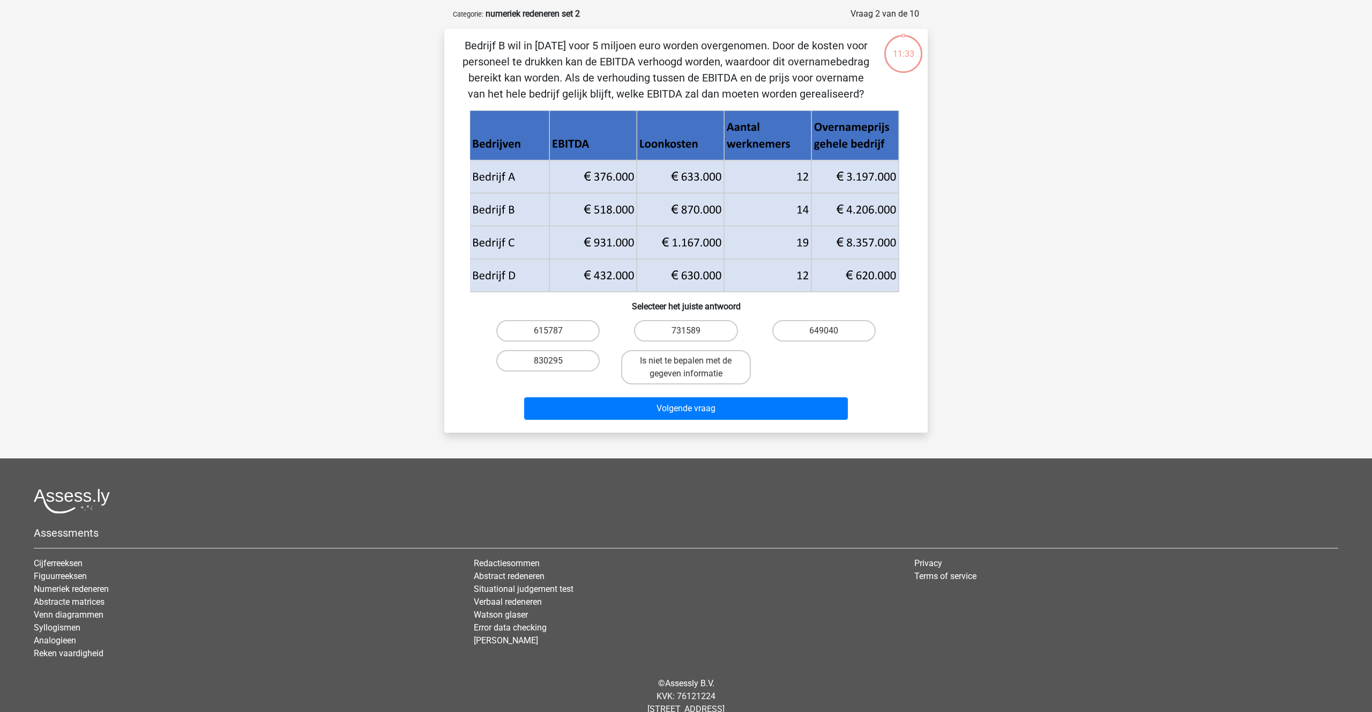
scroll to position [54, 0]
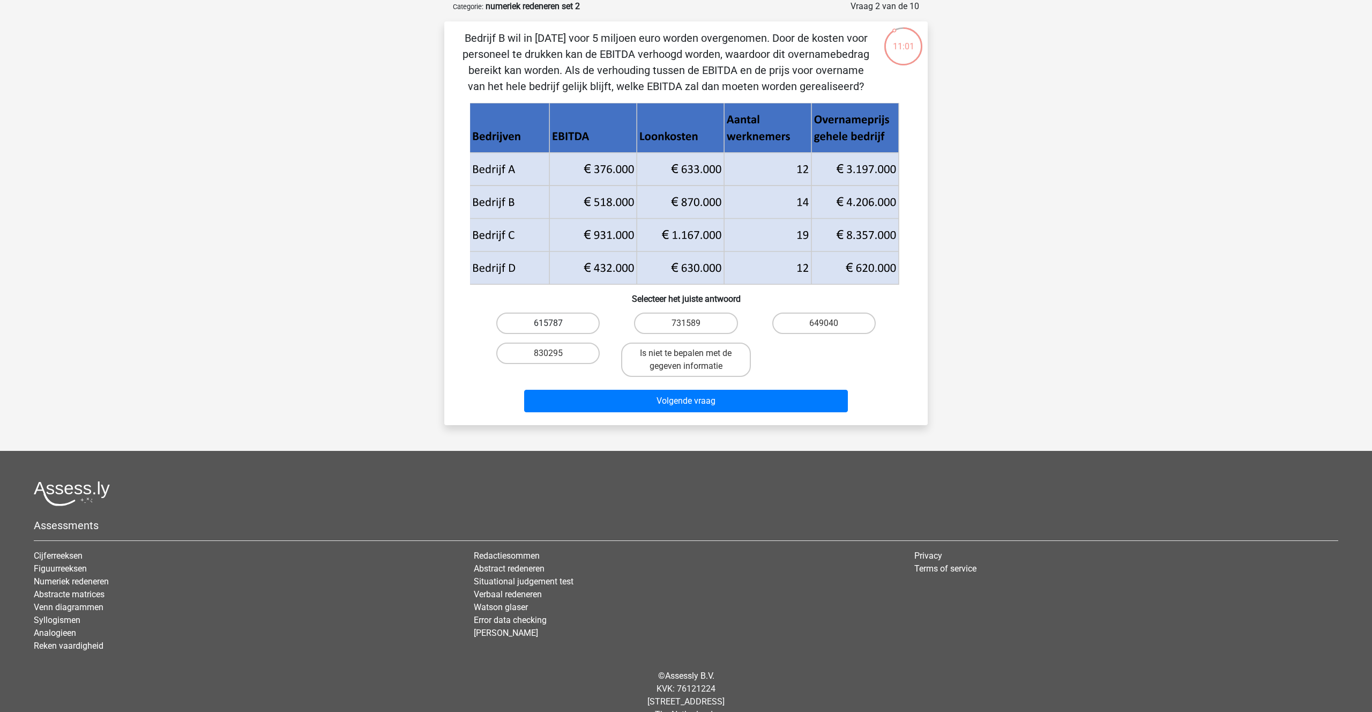
click at [542, 323] on label "615787" at bounding box center [547, 322] width 103 height 21
click at [548, 323] on input "615787" at bounding box center [551, 326] width 7 height 7
radio input "true"
click at [633, 398] on button "Volgende vraag" at bounding box center [686, 401] width 324 height 23
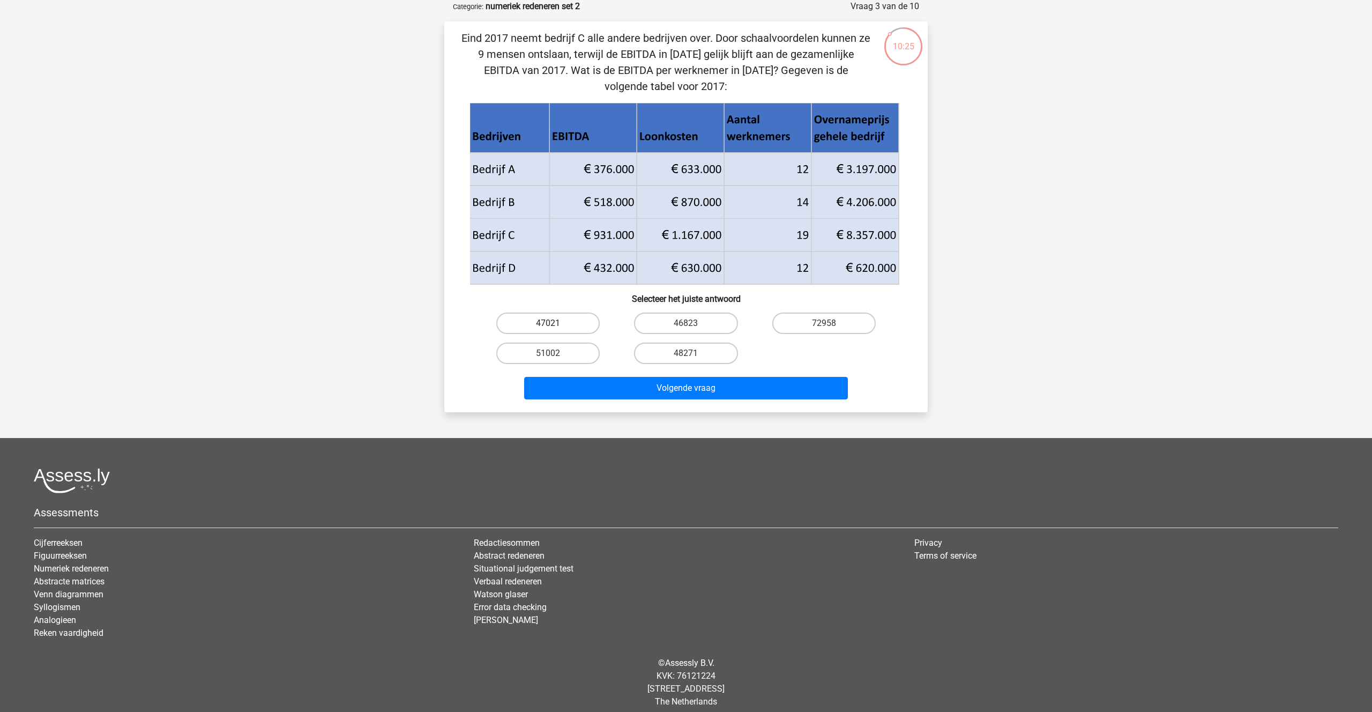
click at [550, 322] on label "47021" at bounding box center [547, 322] width 103 height 21
click at [550, 323] on input "47021" at bounding box center [551, 326] width 7 height 7
radio input "true"
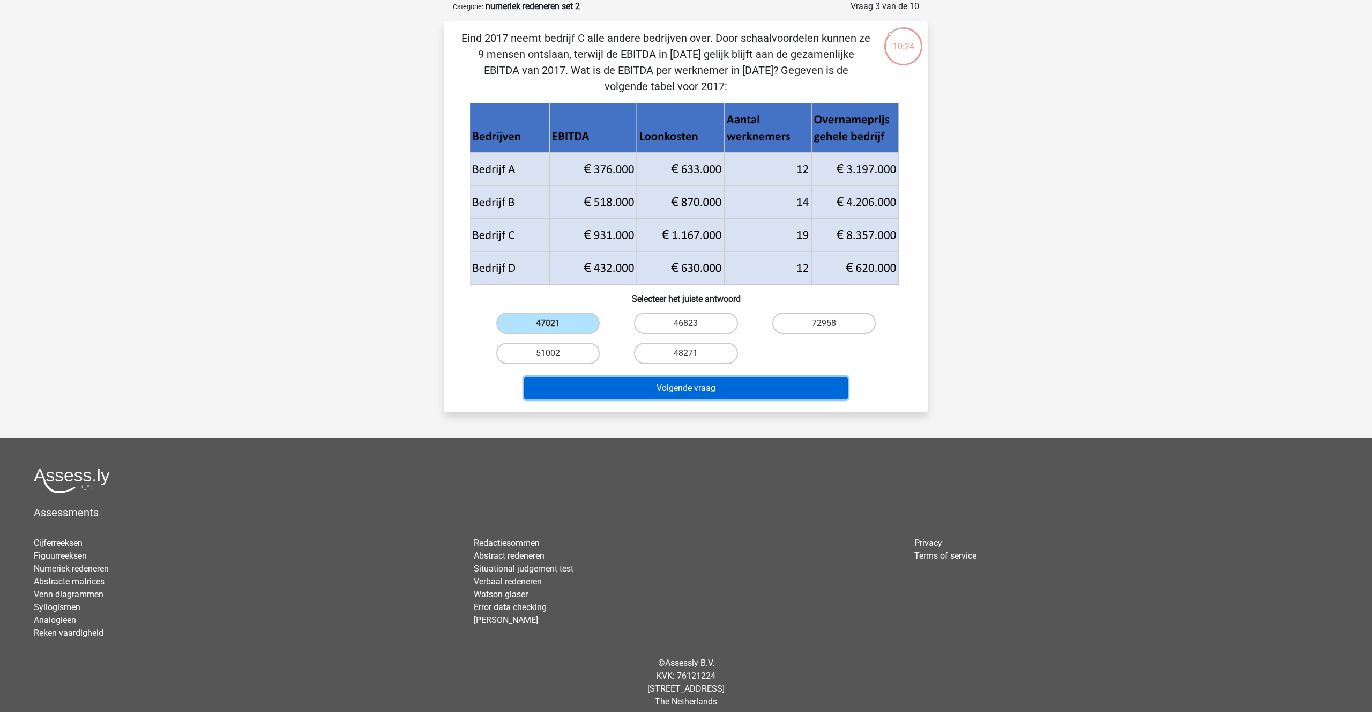
click at [707, 392] on button "Volgende vraag" at bounding box center [686, 388] width 324 height 23
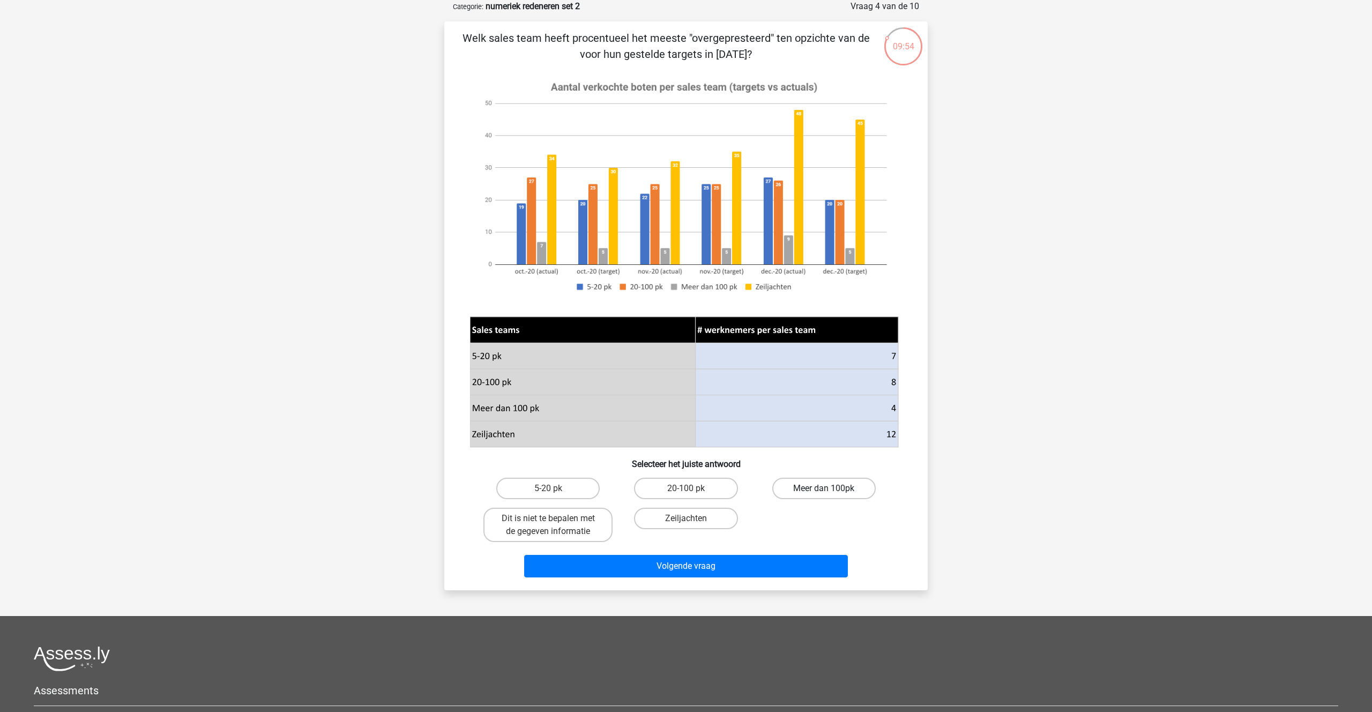
click at [798, 483] on label "Meer dan 100pk" at bounding box center [823, 488] width 103 height 21
click at [824, 488] on input "Meer dan 100pk" at bounding box center [827, 491] width 7 height 7
radio input "true"
click at [666, 563] on button "Volgende vraag" at bounding box center [686, 566] width 324 height 23
click at [543, 493] on label "Zeiljachten" at bounding box center [547, 488] width 103 height 21
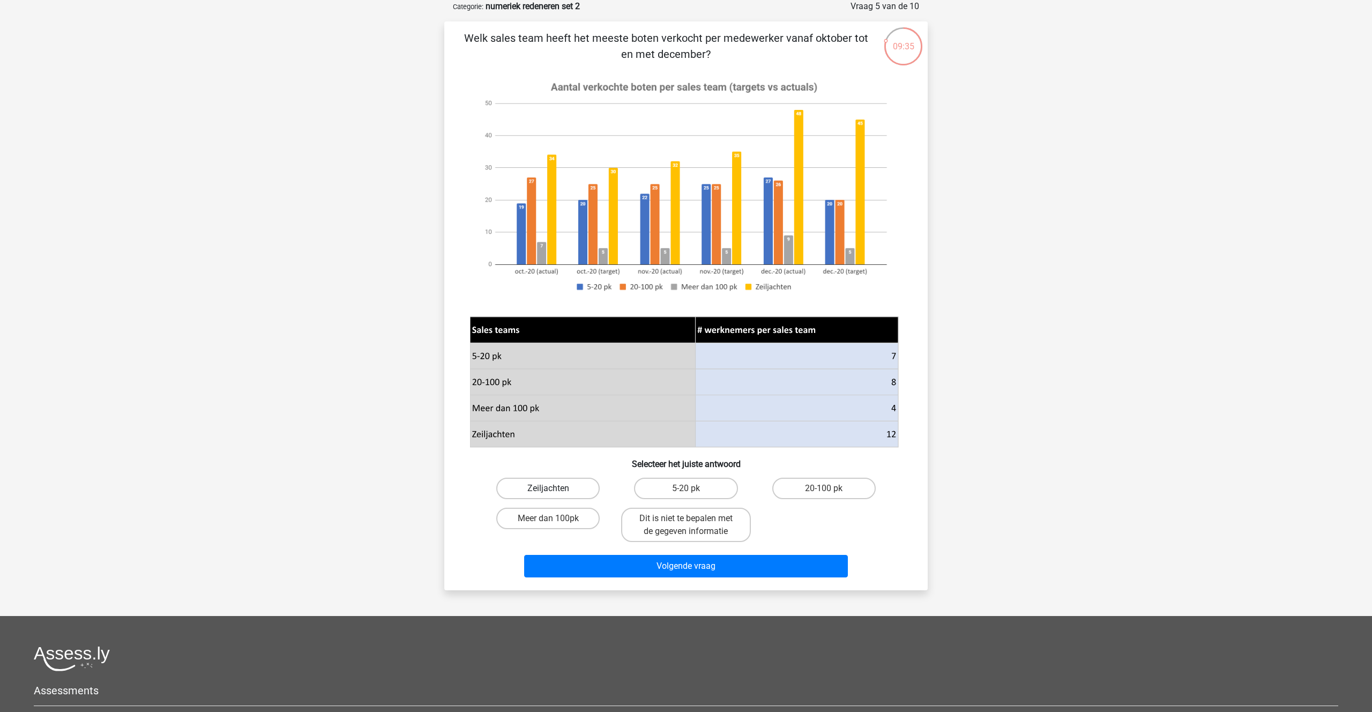
click at [548, 493] on input "Zeiljachten" at bounding box center [551, 491] width 7 height 7
radio input "true"
click at [678, 494] on label "5-20 pk" at bounding box center [685, 488] width 103 height 21
click at [686, 494] on input "5-20 pk" at bounding box center [689, 491] width 7 height 7
radio input "true"
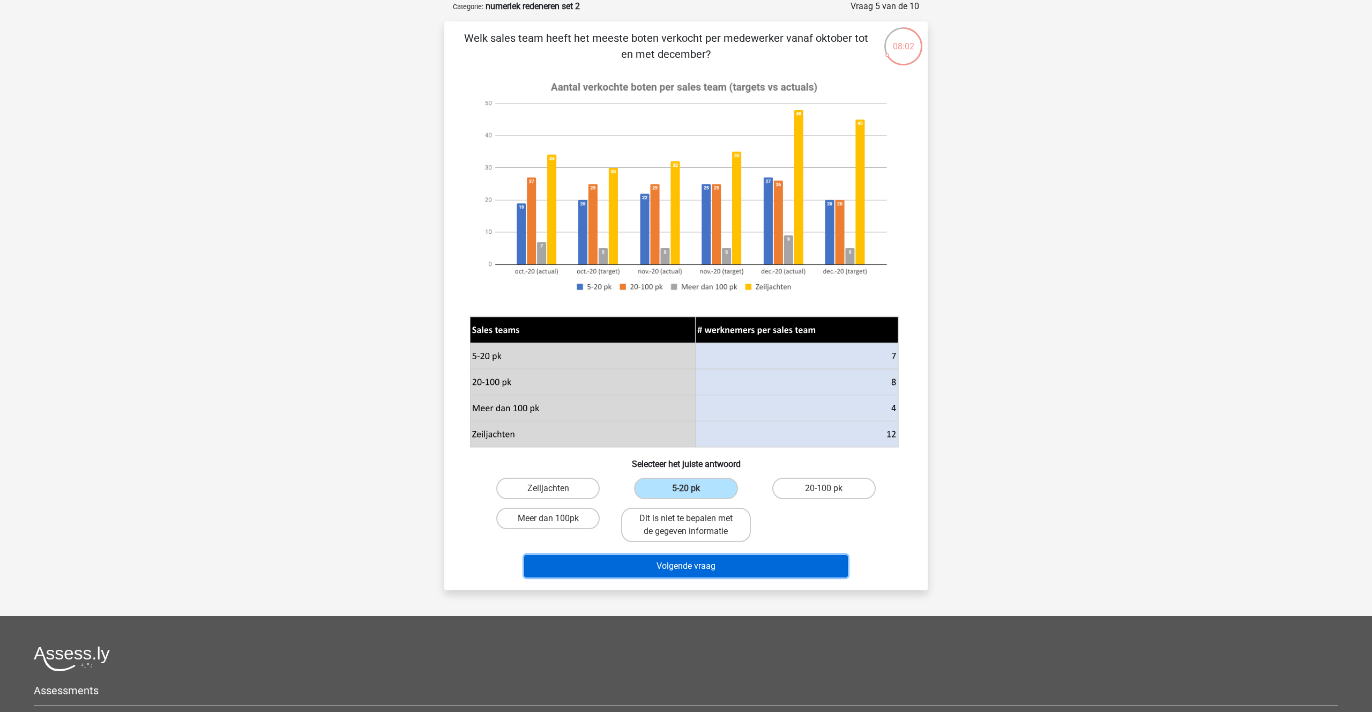
click at [683, 561] on button "Volgende vraag" at bounding box center [686, 566] width 324 height 23
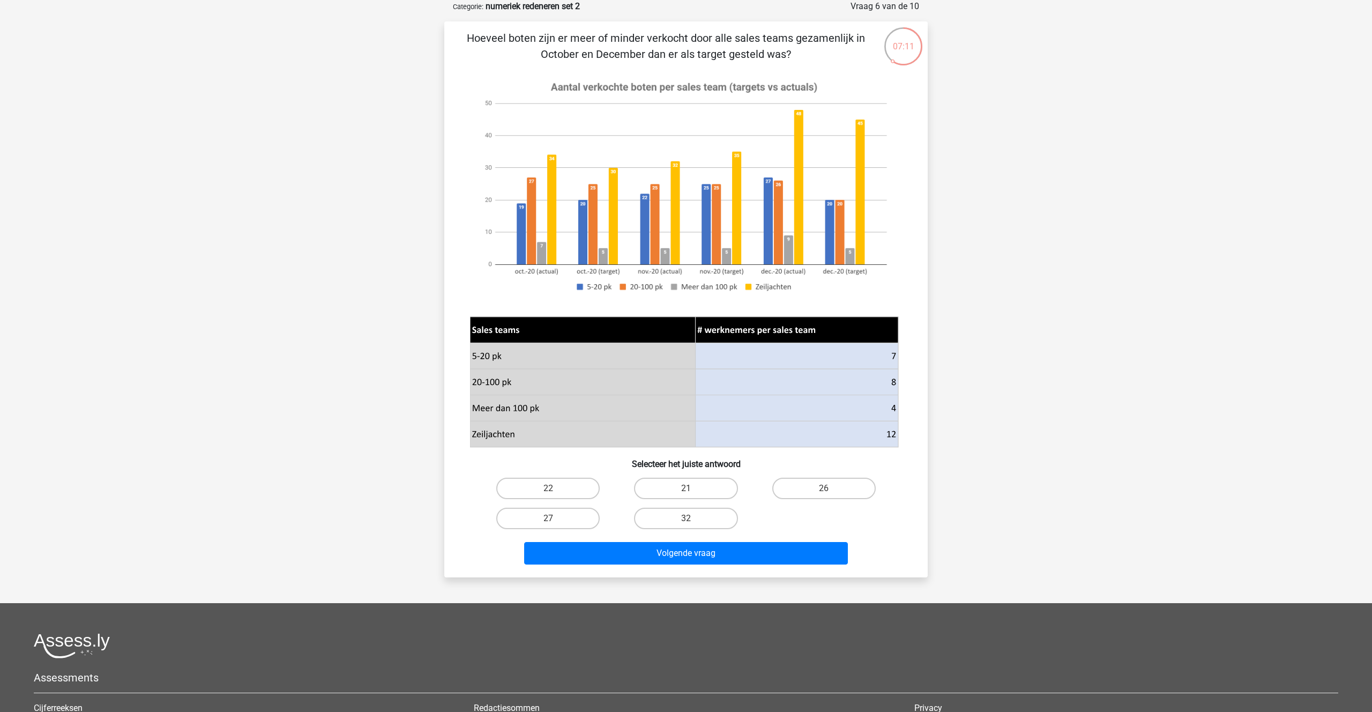
scroll to position [53, 0]
click at [558, 487] on label "22" at bounding box center [547, 488] width 103 height 21
click at [555, 489] on input "22" at bounding box center [551, 492] width 7 height 7
radio input "true"
click at [550, 511] on label "27" at bounding box center [547, 518] width 103 height 21
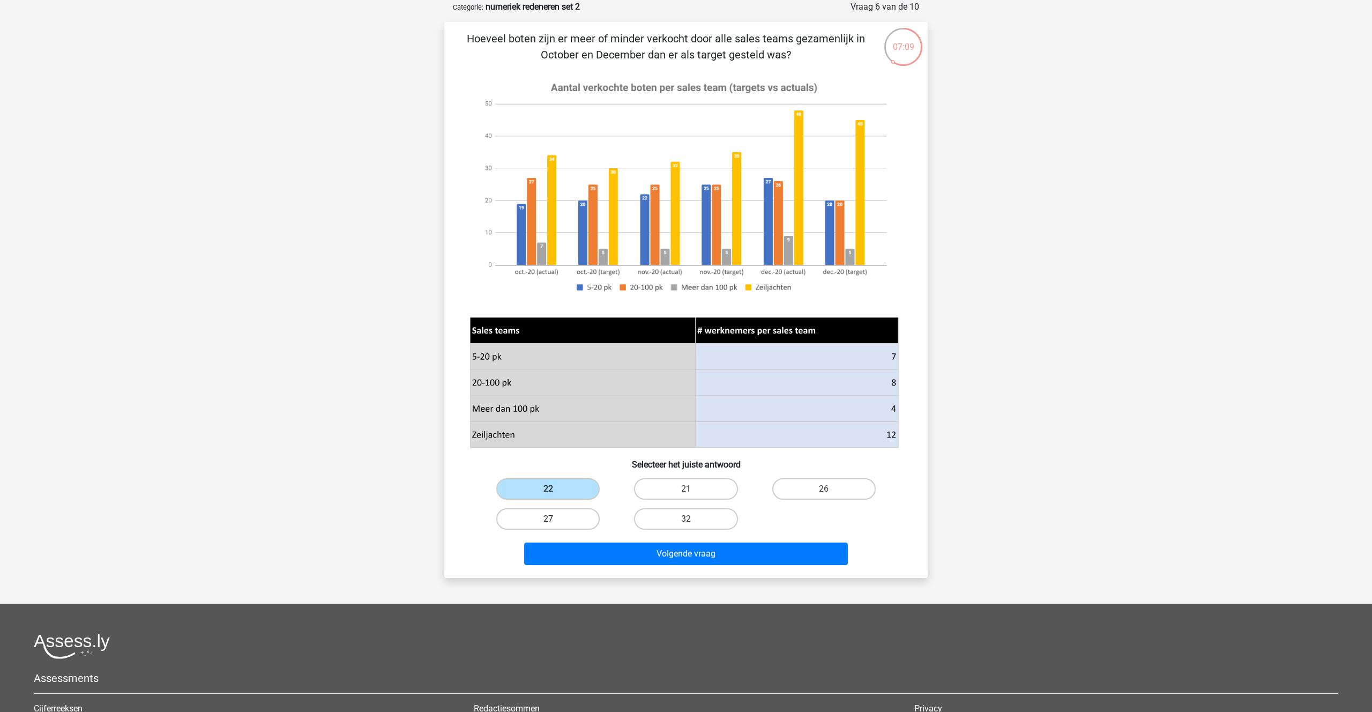
click at [550, 519] on input "27" at bounding box center [551, 522] width 7 height 7
radio input "true"
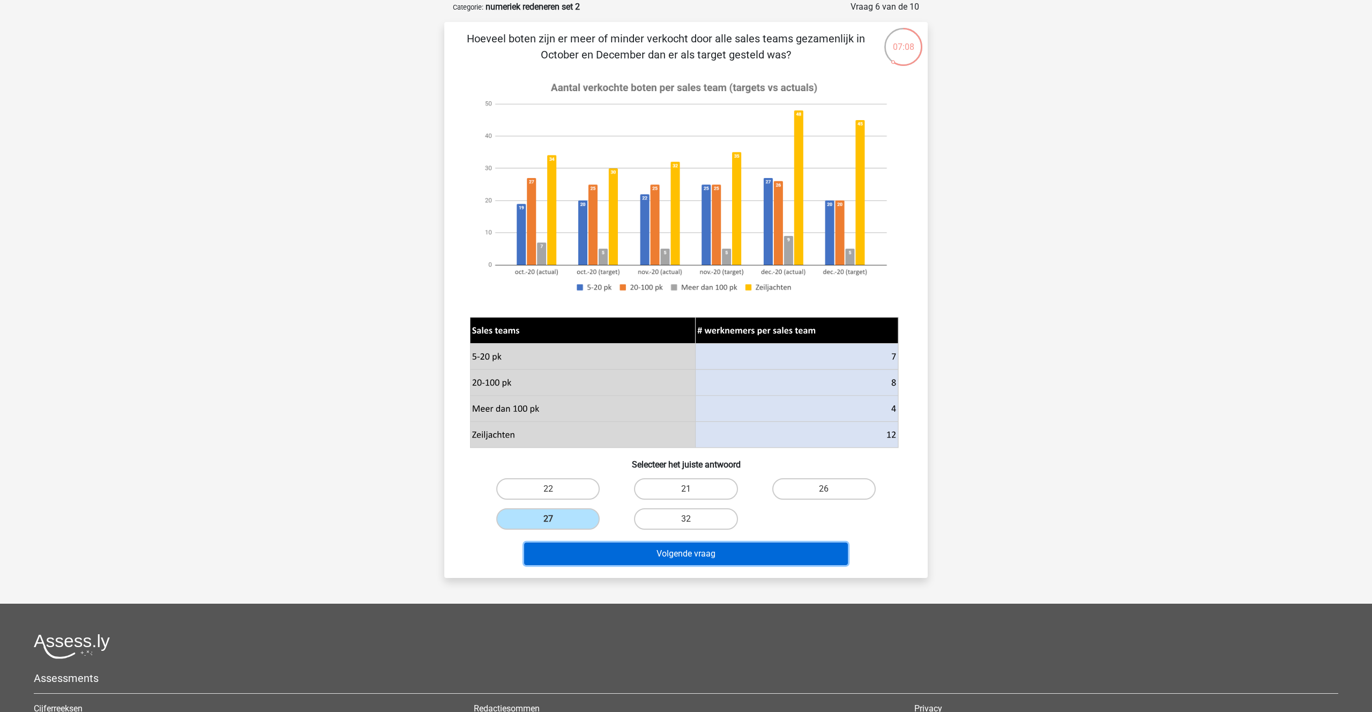
click at [635, 557] on button "Volgende vraag" at bounding box center [686, 553] width 324 height 23
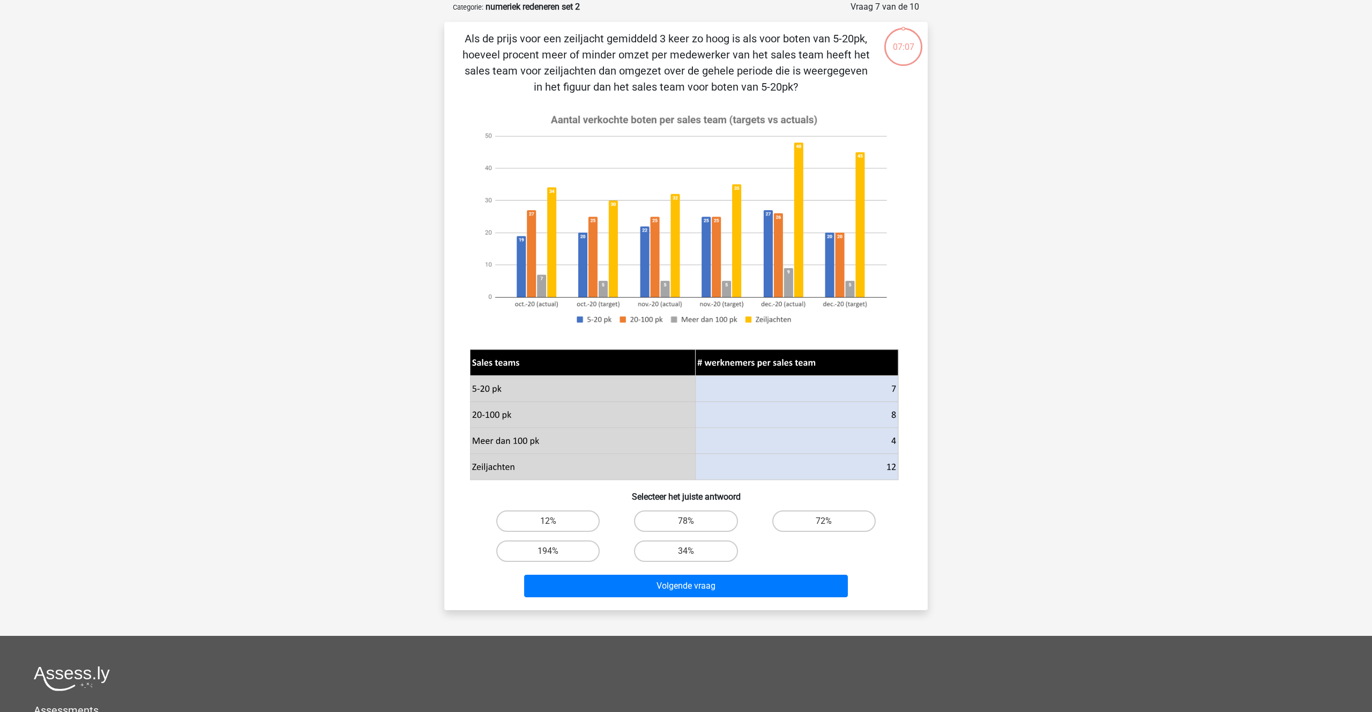
scroll to position [54, 0]
click at [556, 544] on label "194%" at bounding box center [547, 550] width 103 height 21
click at [555, 550] on input "194%" at bounding box center [551, 553] width 7 height 7
radio input "true"
click at [652, 590] on button "Volgende vraag" at bounding box center [686, 585] width 324 height 23
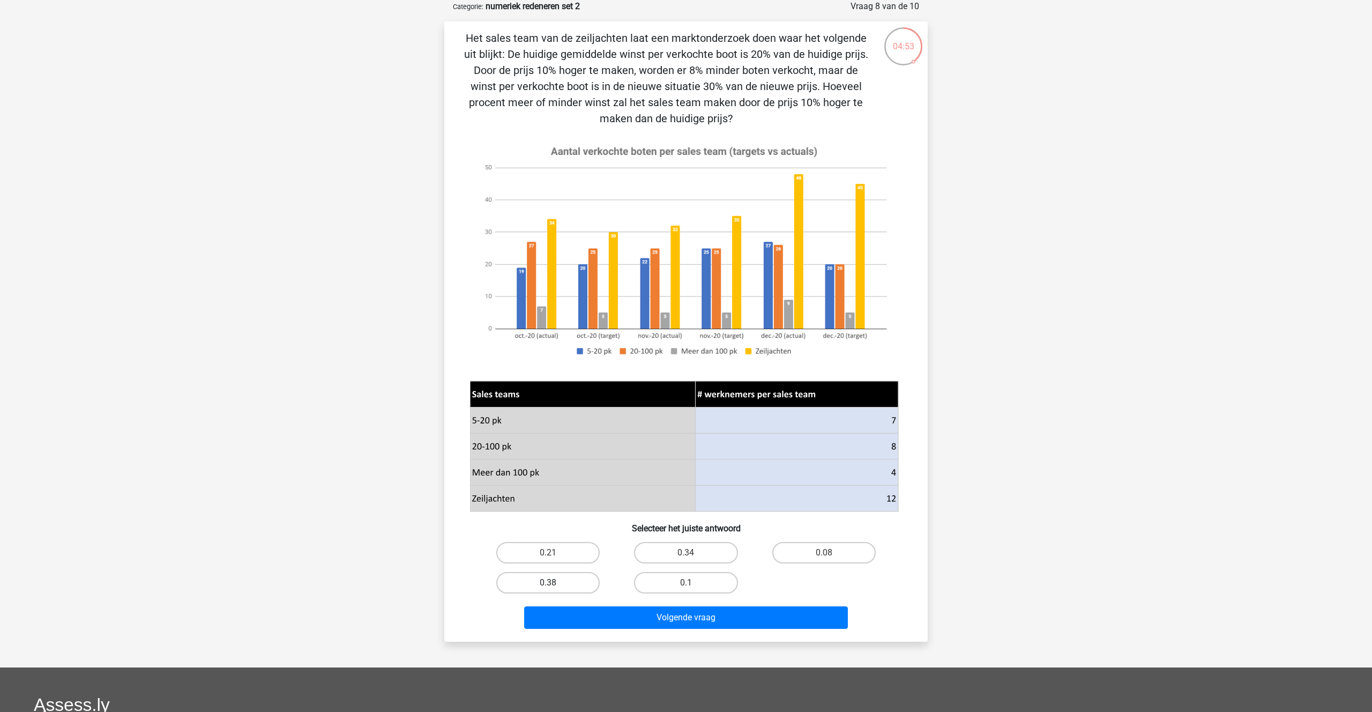
click at [556, 583] on label "0.38" at bounding box center [547, 582] width 103 height 21
click at [555, 583] on input "0.38" at bounding box center [551, 586] width 7 height 7
radio input "true"
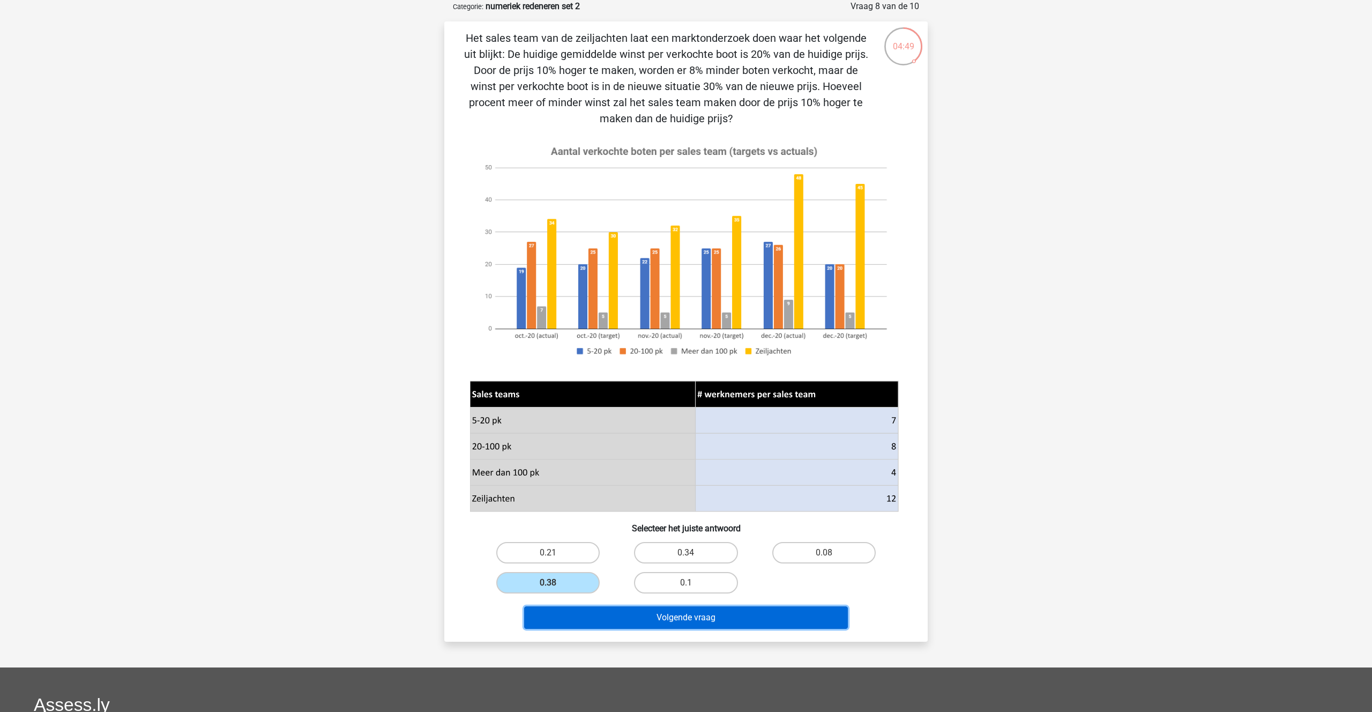
click at [704, 616] on button "Volgende vraag" at bounding box center [686, 617] width 324 height 23
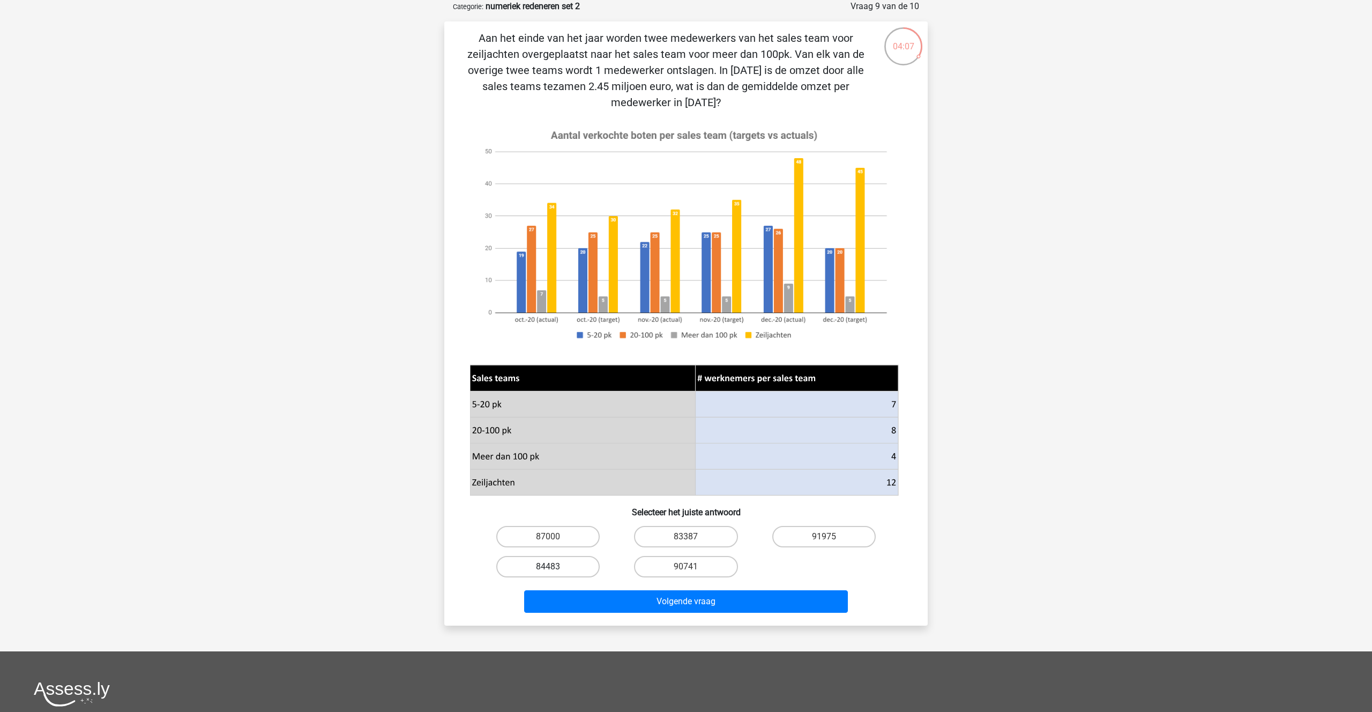
click at [567, 559] on label "84483" at bounding box center [547, 566] width 103 height 21
click at [555, 567] on input "84483" at bounding box center [551, 570] width 7 height 7
radio input "true"
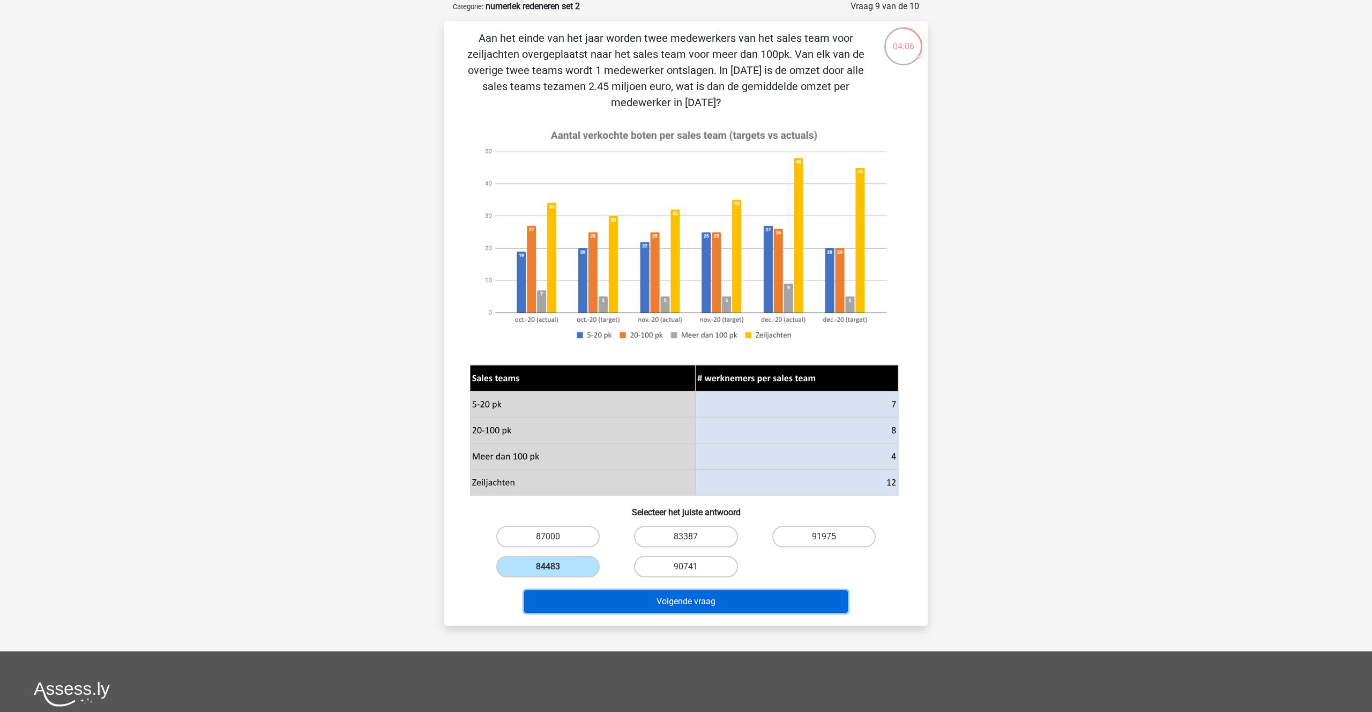
click at [680, 602] on button "Volgende vraag" at bounding box center [686, 601] width 324 height 23
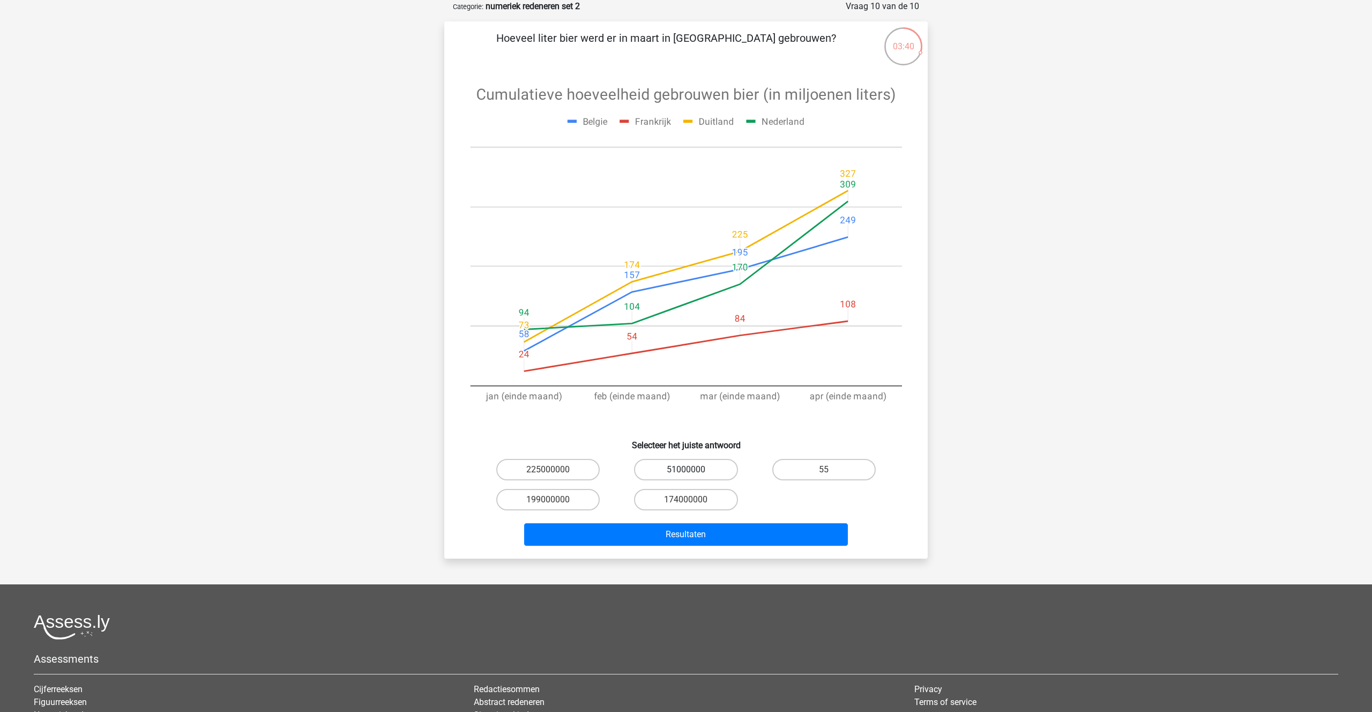
click at [679, 466] on label "51000000" at bounding box center [685, 469] width 103 height 21
click at [686, 470] on input "51000000" at bounding box center [689, 473] width 7 height 7
radio input "true"
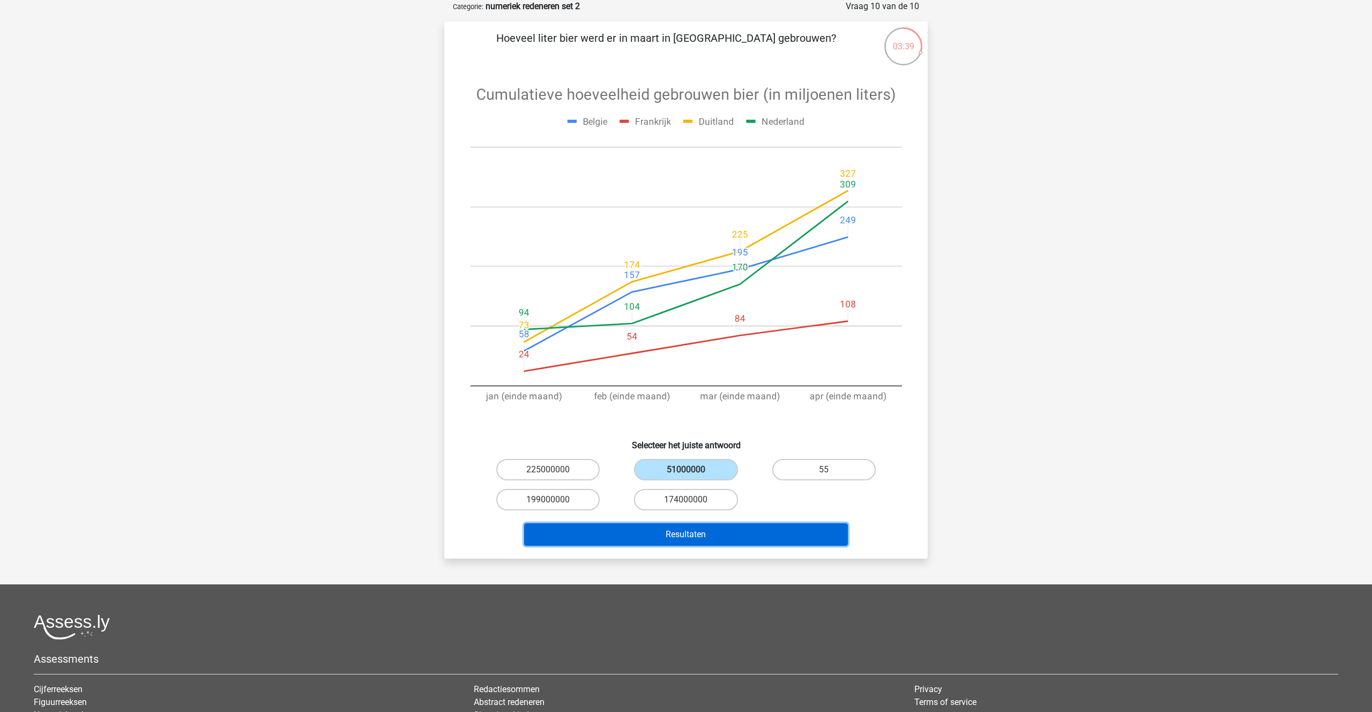
click at [686, 531] on button "Resultaten" at bounding box center [686, 534] width 324 height 23
